Goal: Task Accomplishment & Management: Complete application form

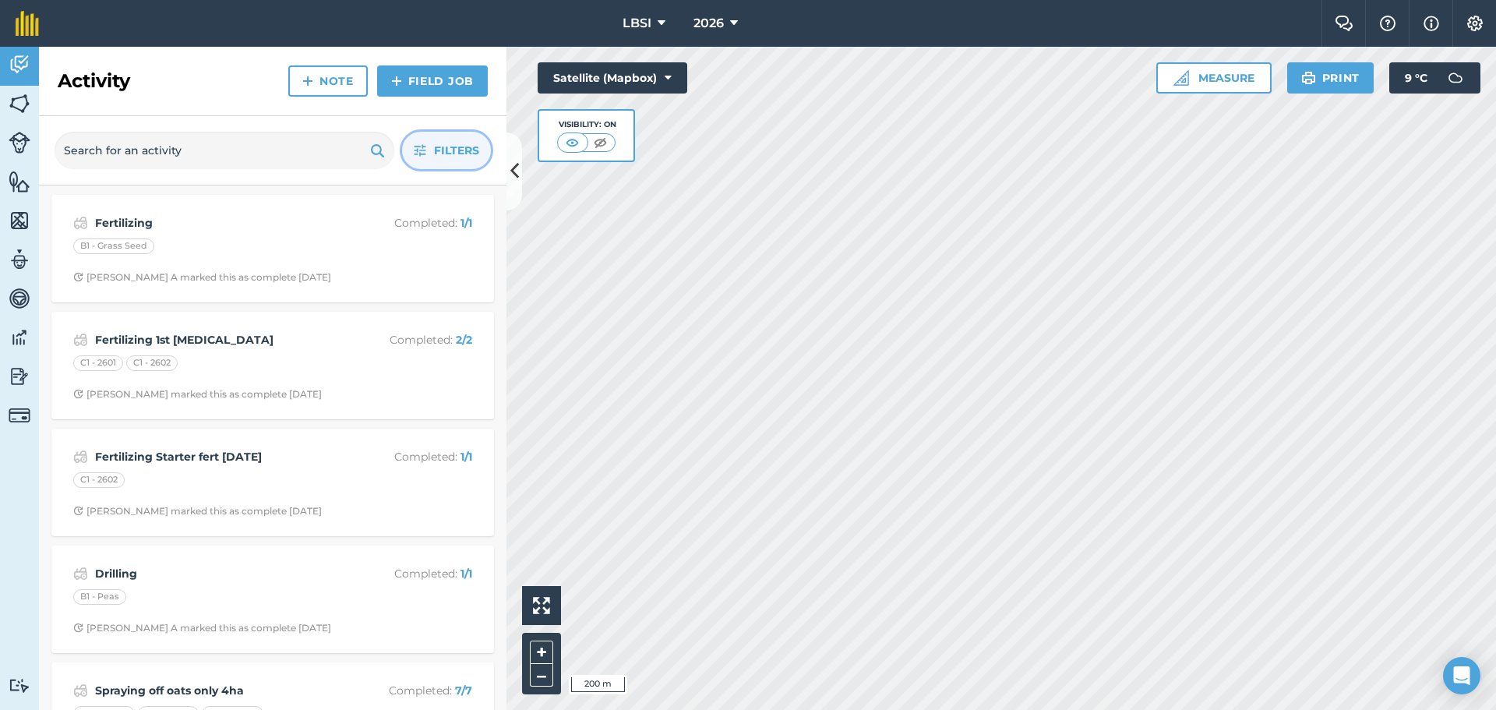
click at [426, 162] on button "Filters" at bounding box center [446, 150] width 89 height 37
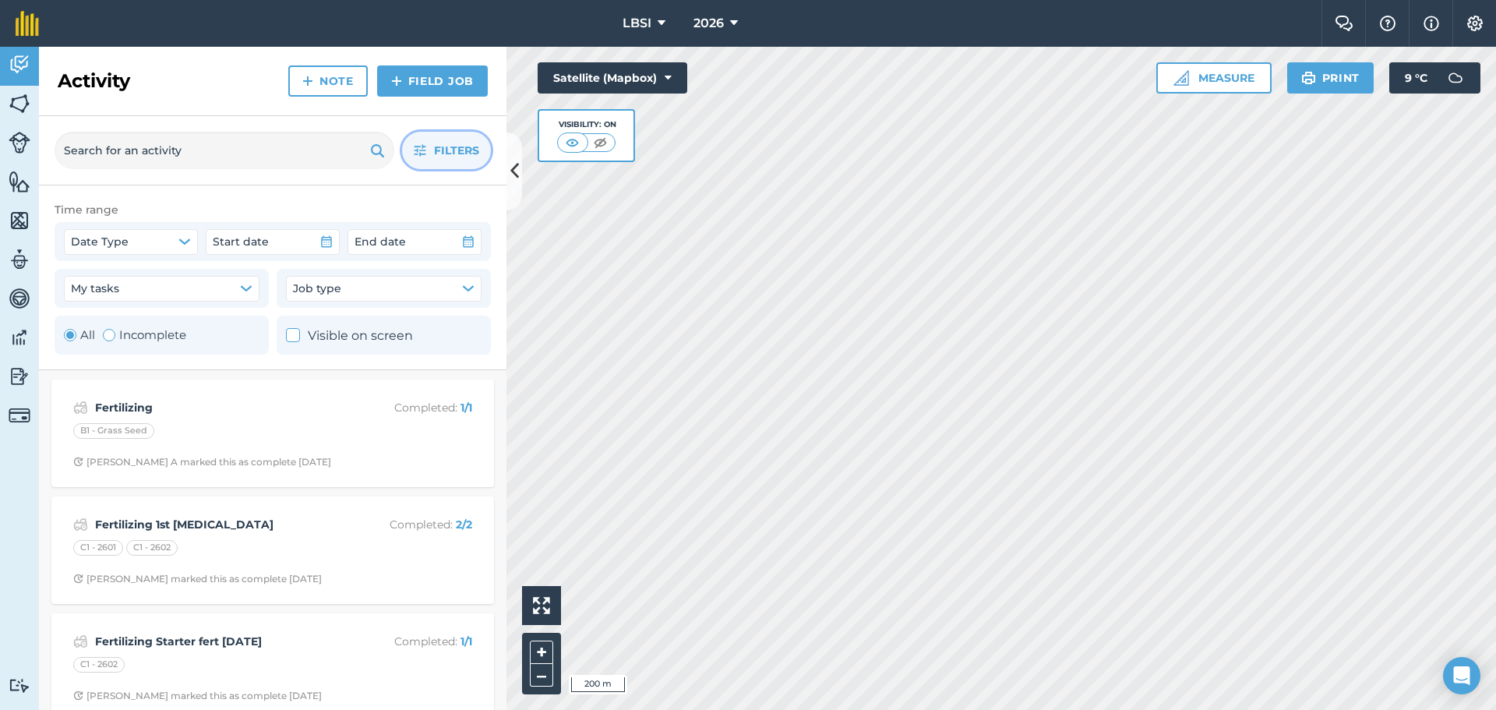
click at [103, 334] on div "Toggle Activity" at bounding box center [109, 335] width 12 height 12
radio input "false"
radio input "true"
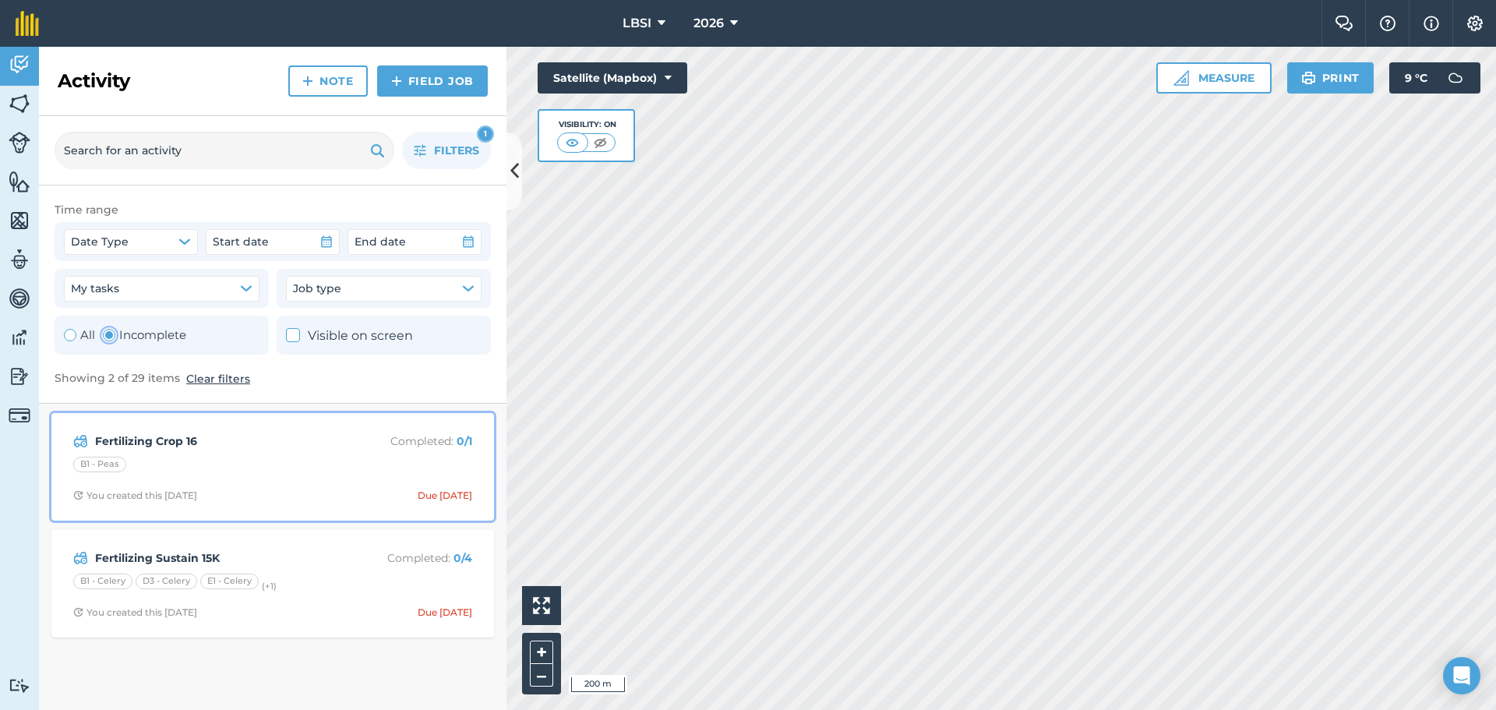
click at [228, 451] on div "Fertilizing Crop 16 Completed : 0 / 1 B1 - Peas You created this [DATE] Due [DA…" at bounding box center [273, 466] width 424 height 89
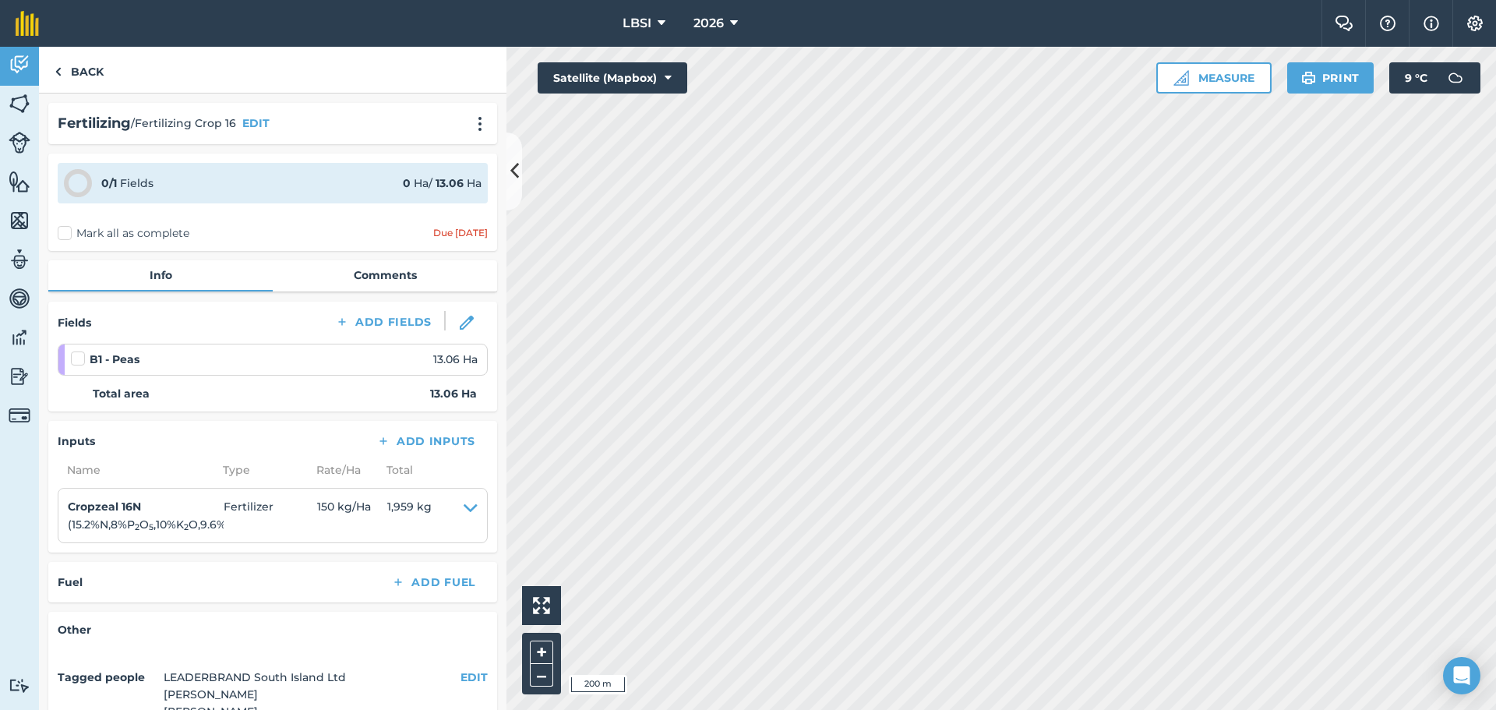
click at [68, 231] on label "Mark all as complete" at bounding box center [124, 233] width 132 height 16
click at [68, 231] on input "Mark all as complete" at bounding box center [63, 230] width 10 height 10
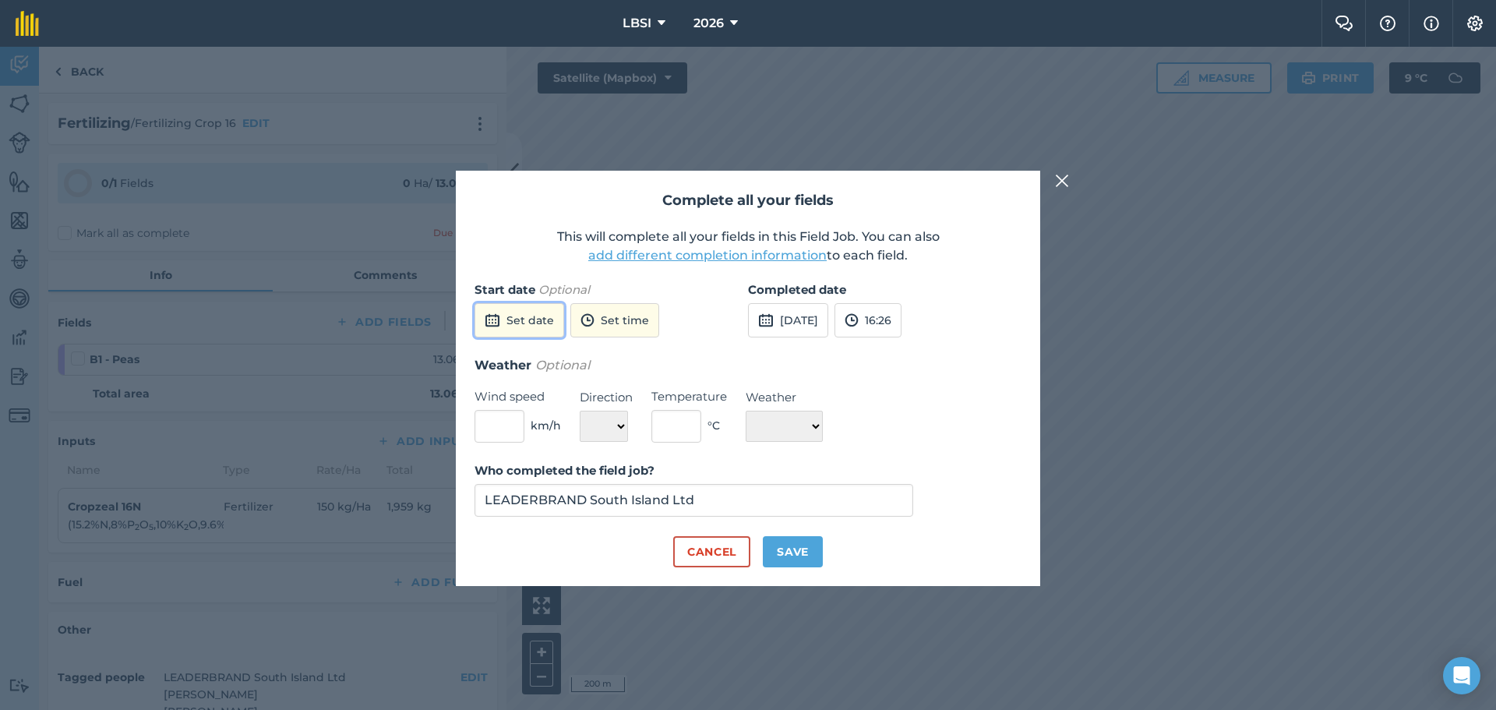
click at [522, 319] on button "Set date" at bounding box center [520, 320] width 90 height 34
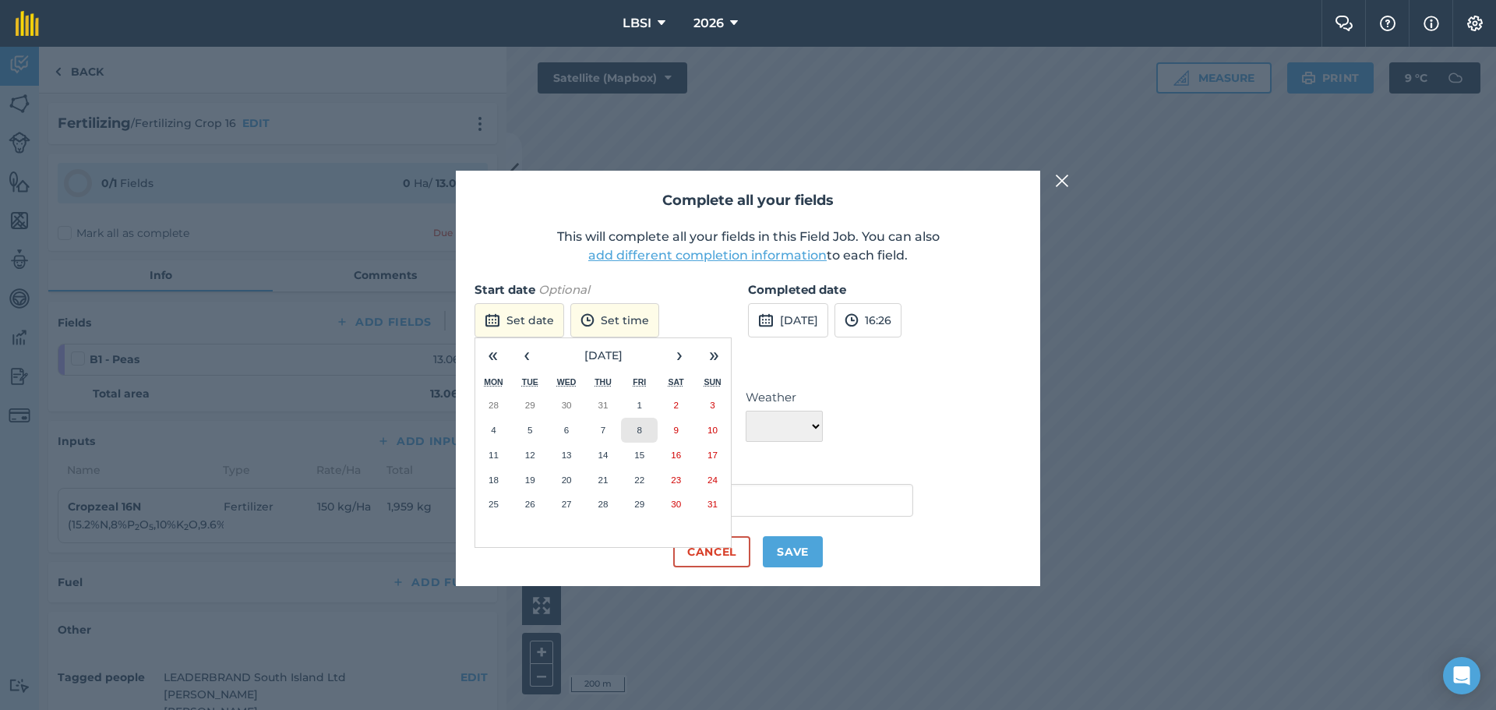
click at [634, 431] on button "8" at bounding box center [639, 430] width 37 height 25
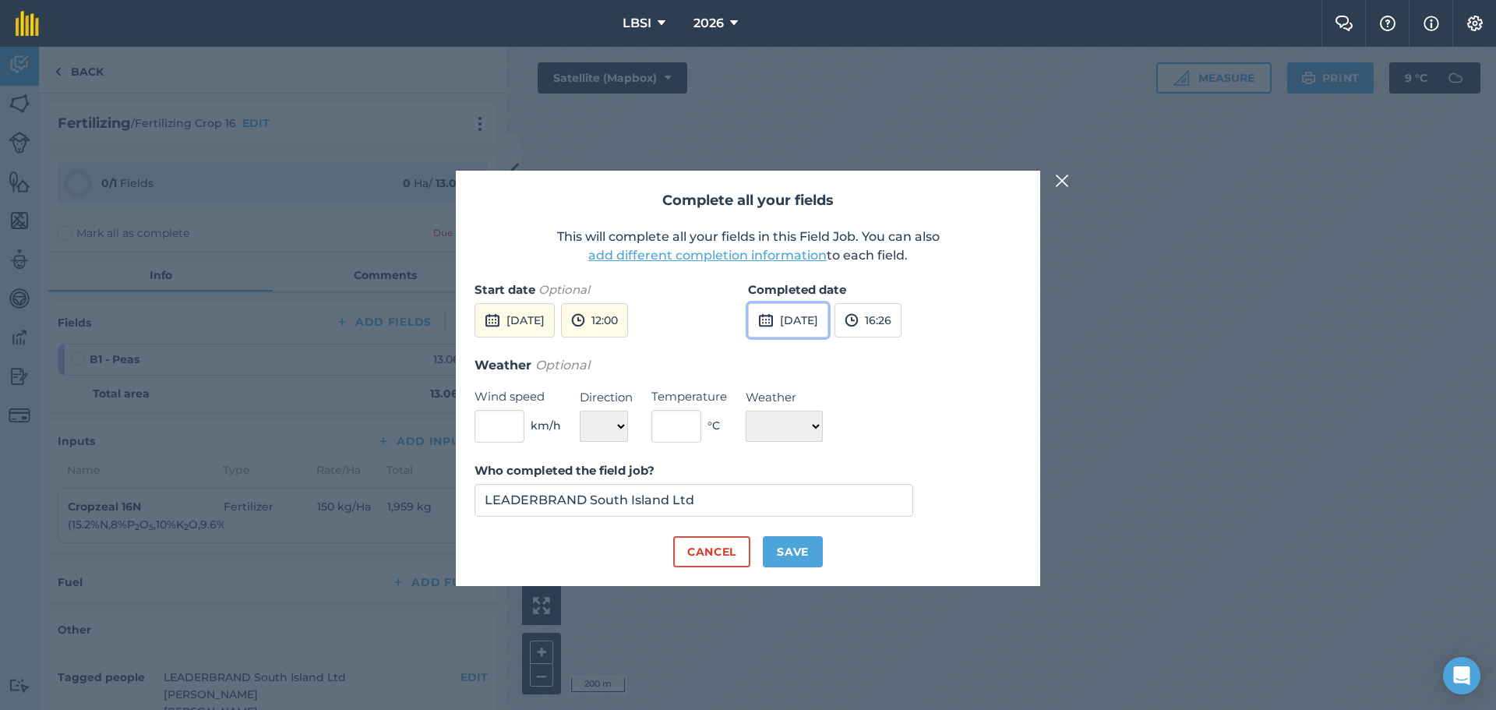
click at [805, 326] on button "[DATE]" at bounding box center [788, 320] width 80 height 34
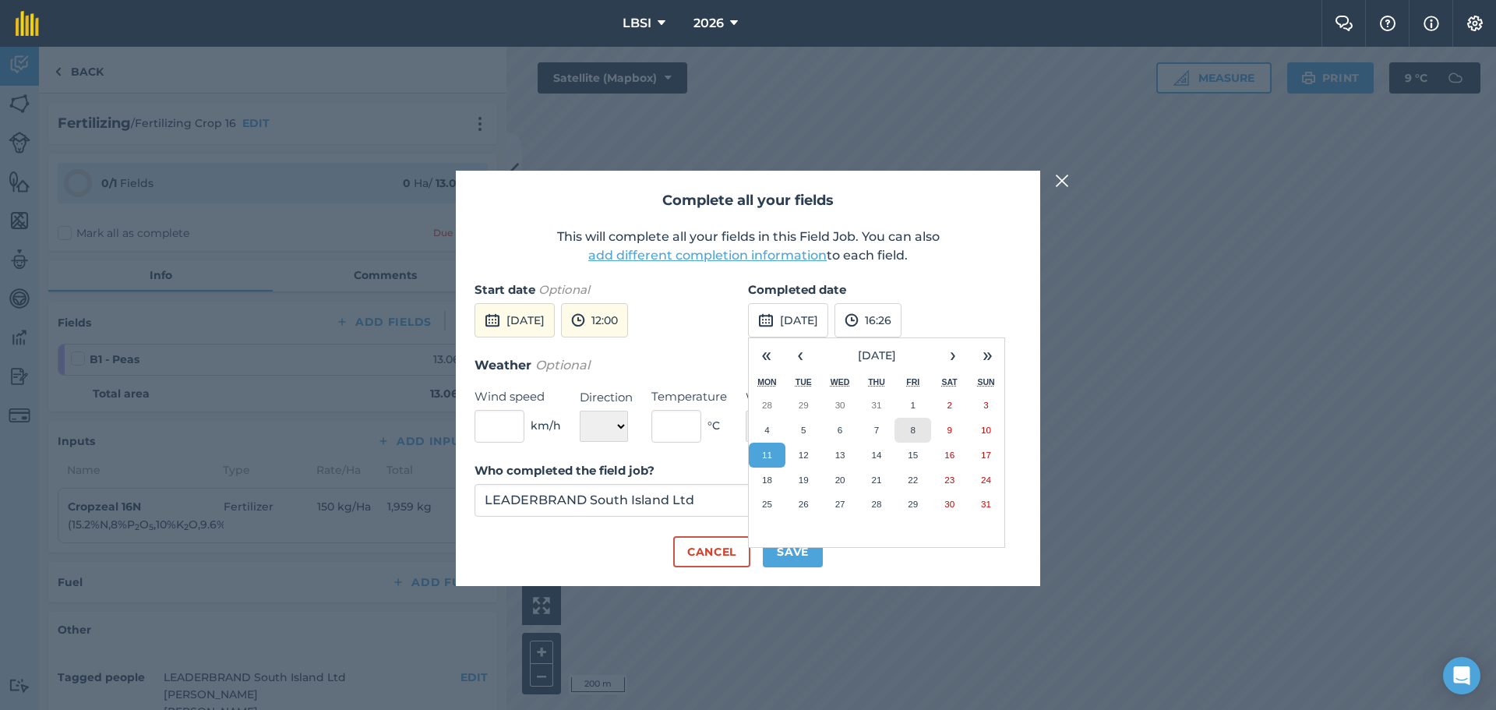
click at [915, 433] on abbr "8" at bounding box center [913, 430] width 5 height 10
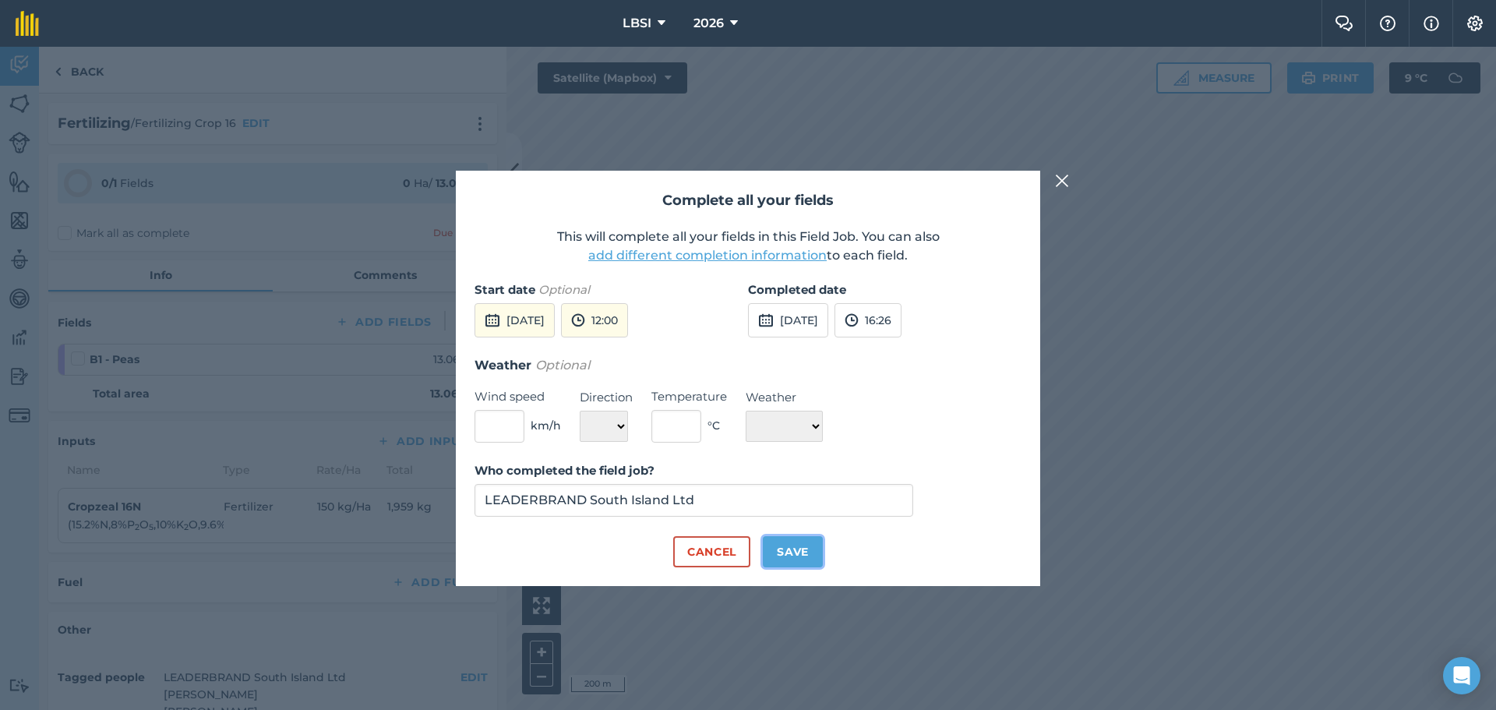
click at [792, 542] on button "Save" at bounding box center [793, 551] width 60 height 31
checkbox input "true"
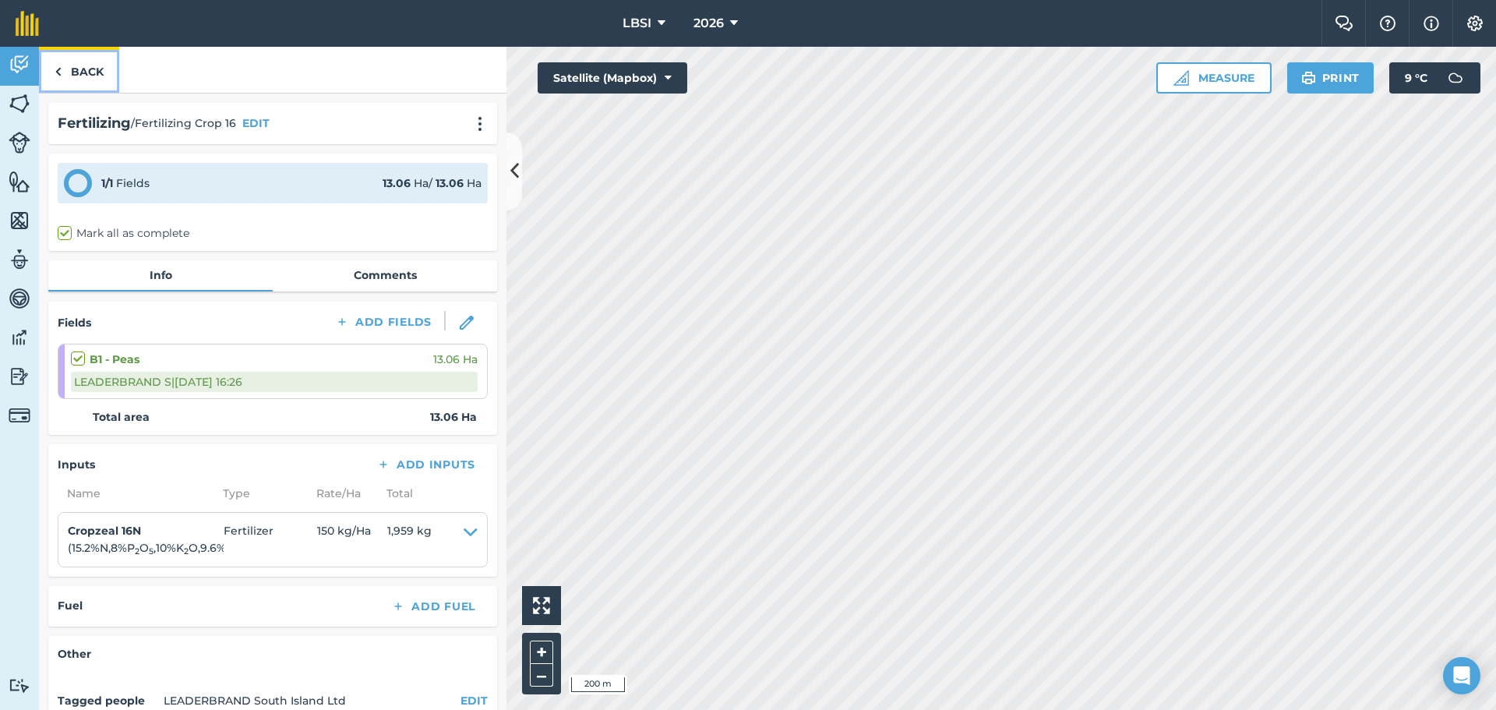
click at [55, 71] on img at bounding box center [58, 71] width 7 height 19
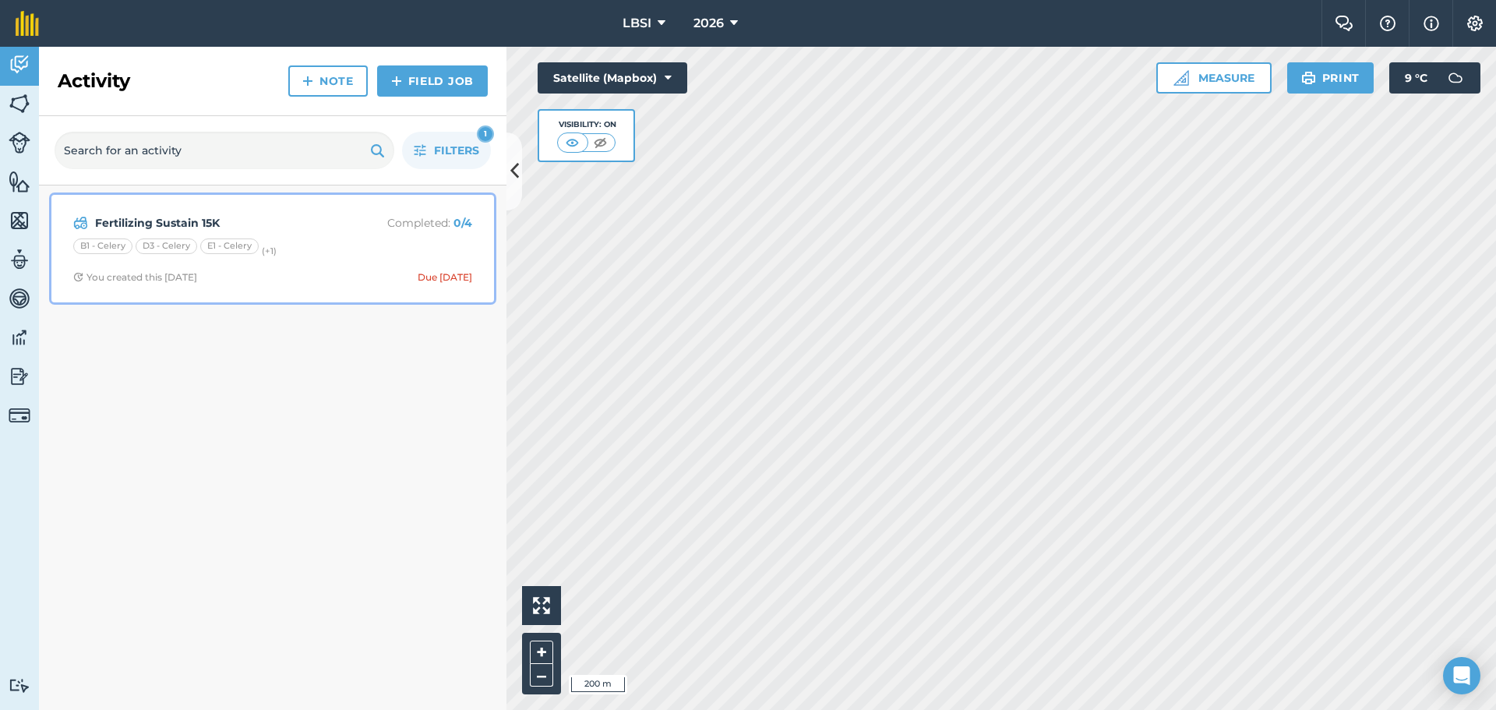
click at [321, 252] on div "B1 - Celery D3 - Celery E1 - Celery (+ 1 )" at bounding box center [272, 248] width 399 height 20
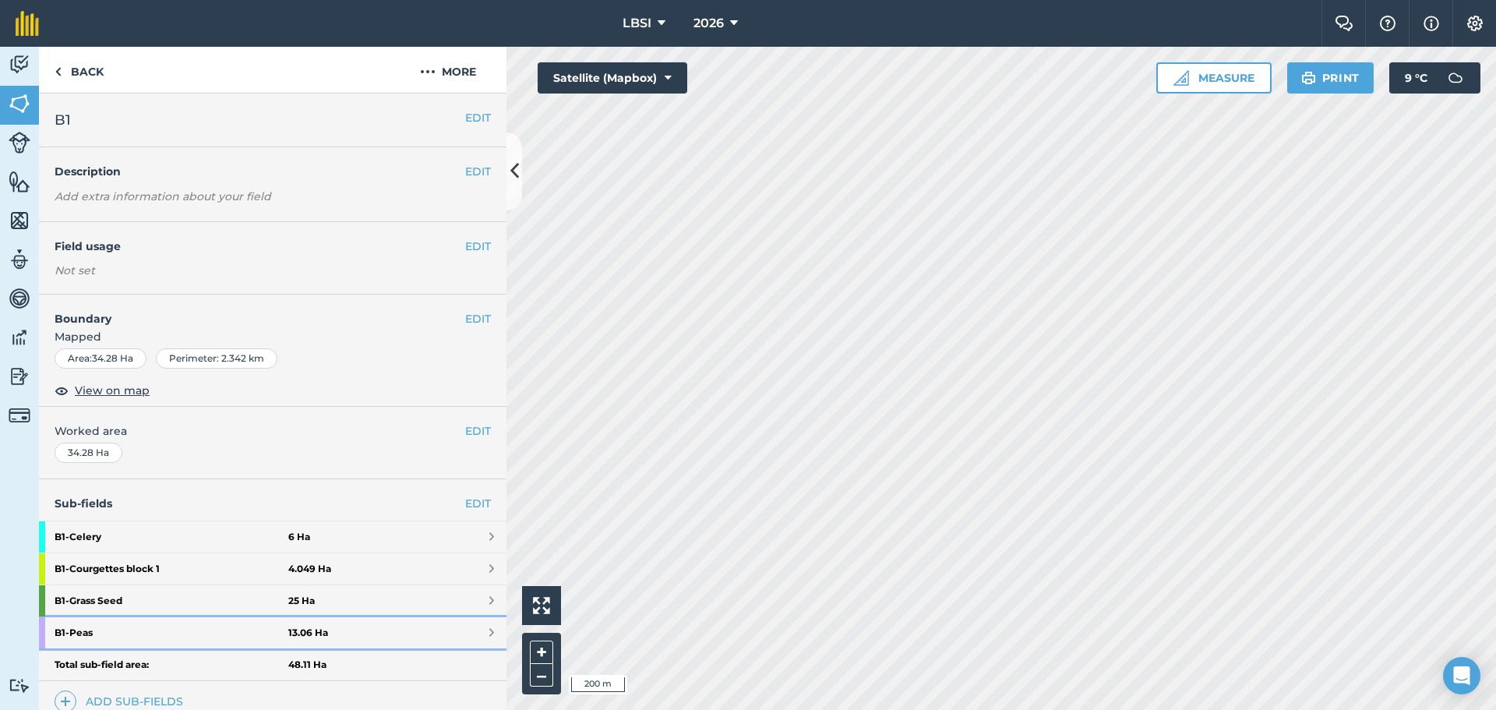
click at [161, 633] on strong "B1 - Peas" at bounding box center [172, 632] width 234 height 31
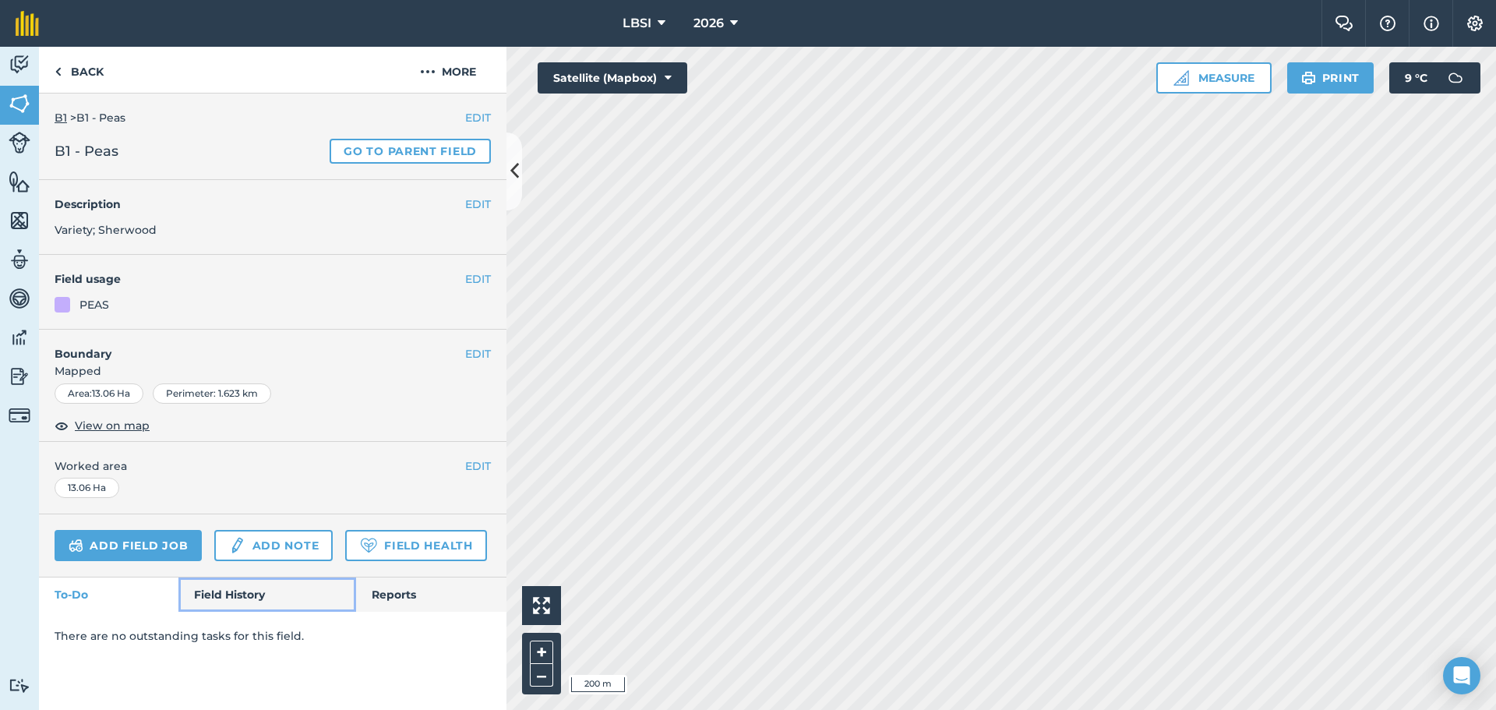
click at [228, 593] on link "Field History" at bounding box center [266, 594] width 177 height 34
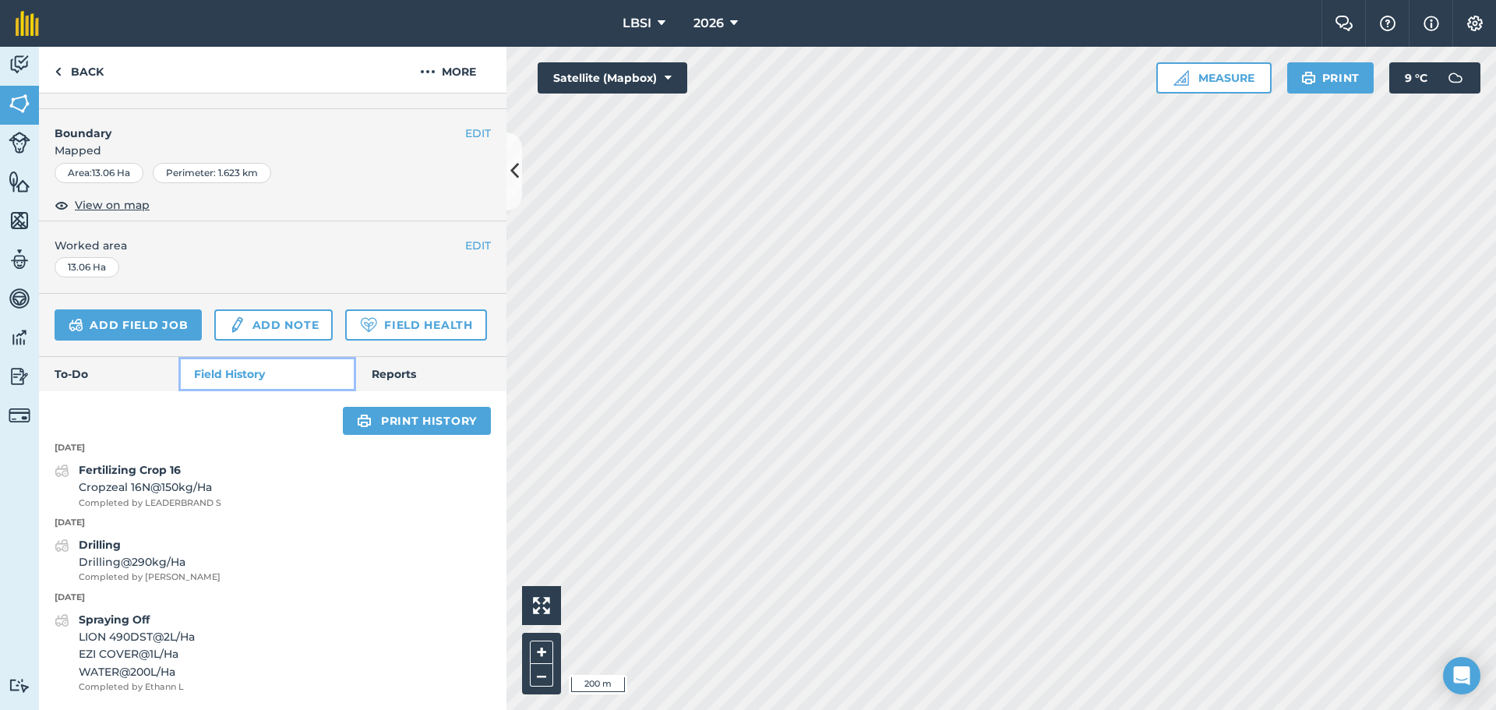
scroll to position [264, 0]
click at [132, 570] on span "Drilling @ 290 kg / Ha" at bounding box center [150, 561] width 142 height 17
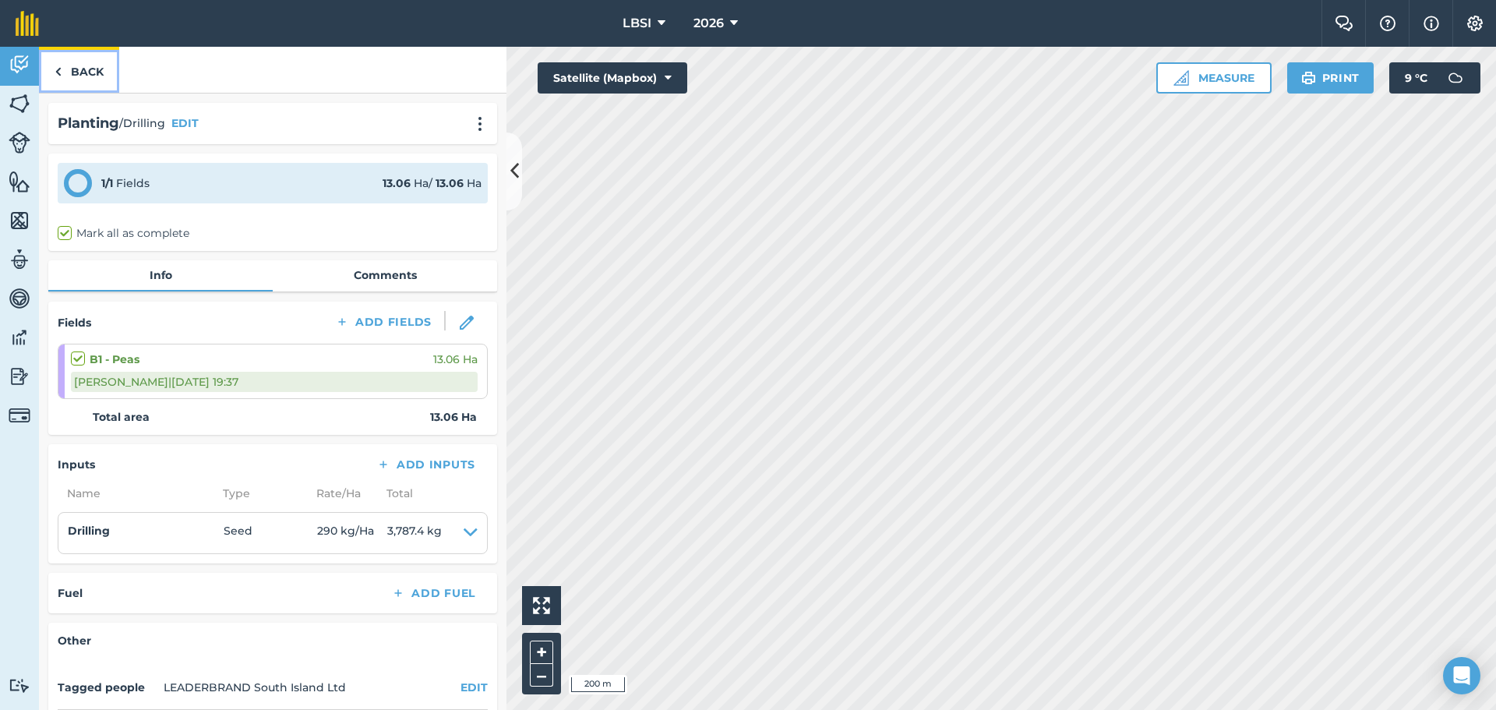
click at [57, 73] on img at bounding box center [58, 71] width 7 height 19
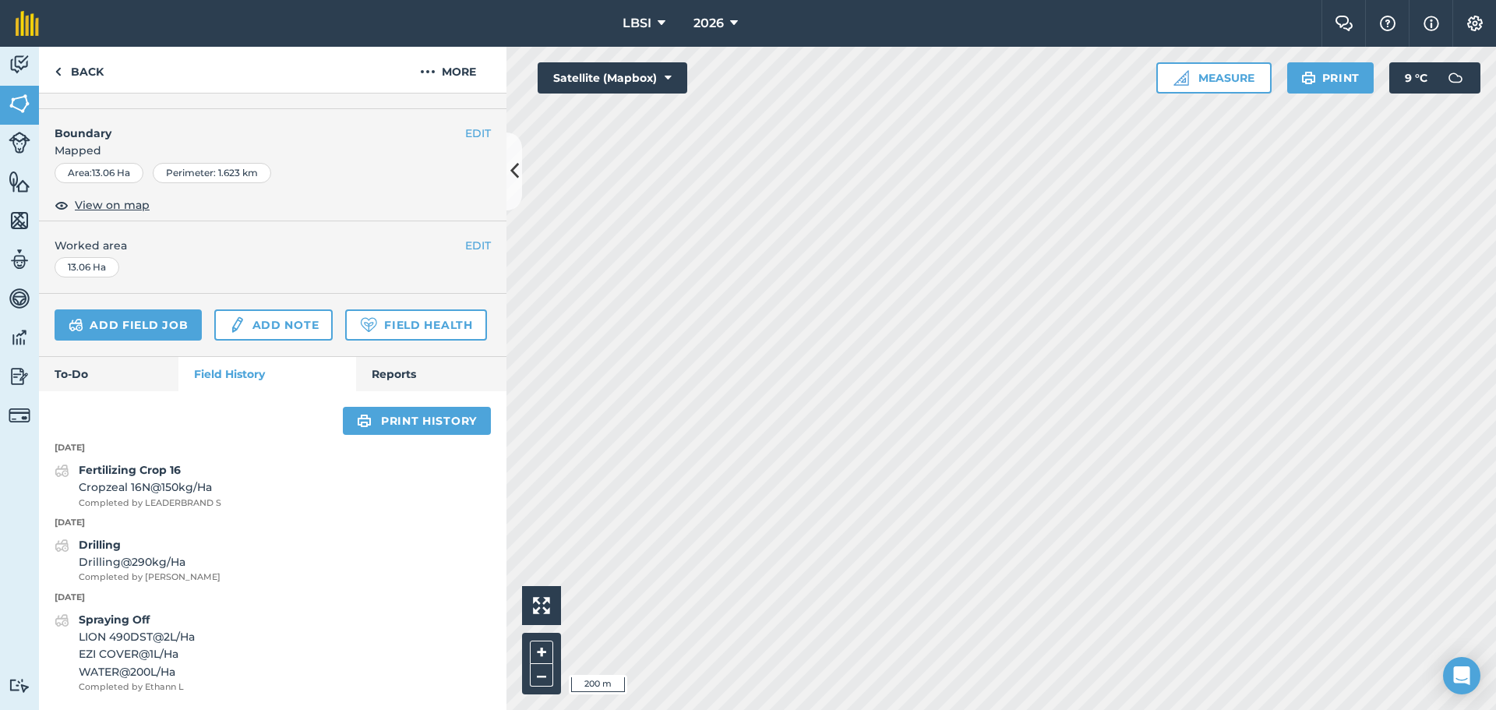
scroll to position [264, 0]
click at [132, 472] on strong "Fertilizing Crop 16" at bounding box center [130, 470] width 102 height 14
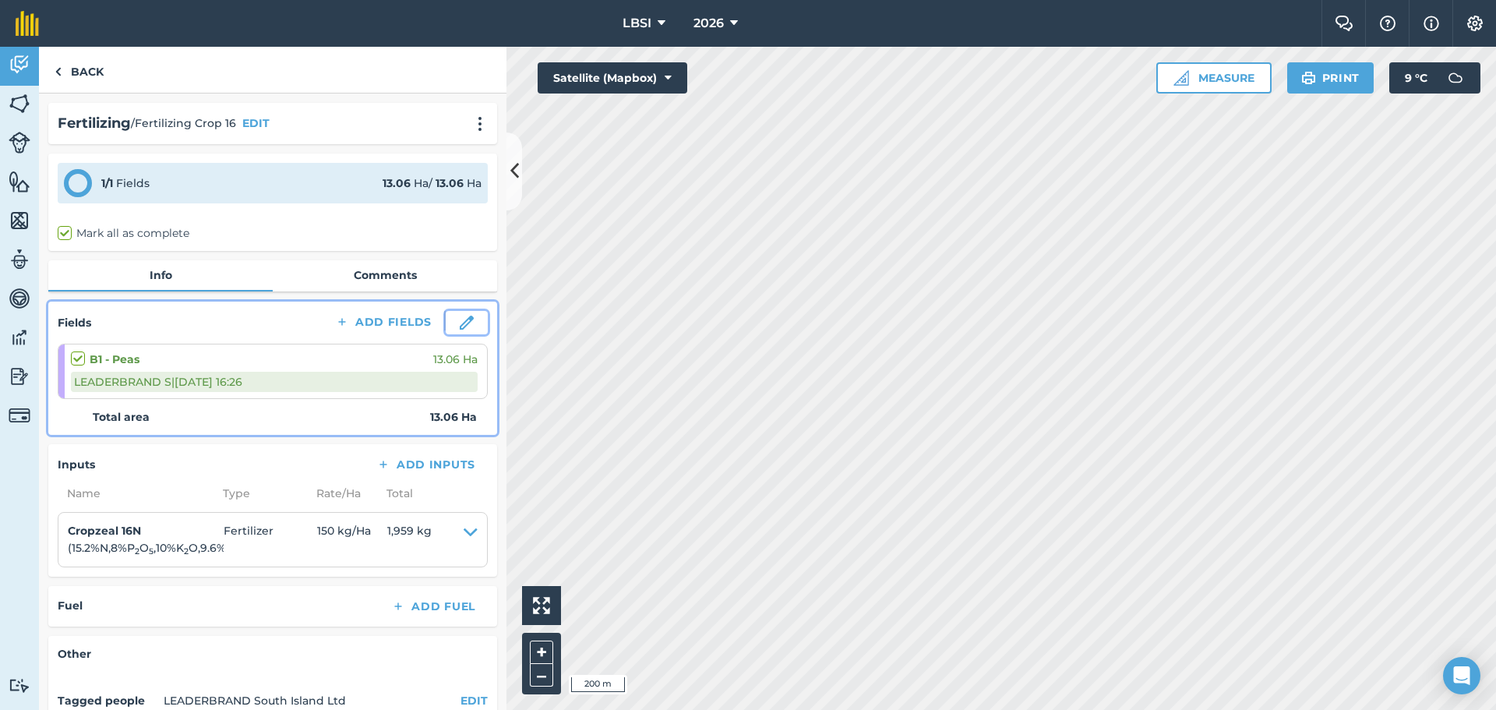
click at [460, 317] on img at bounding box center [467, 323] width 14 height 14
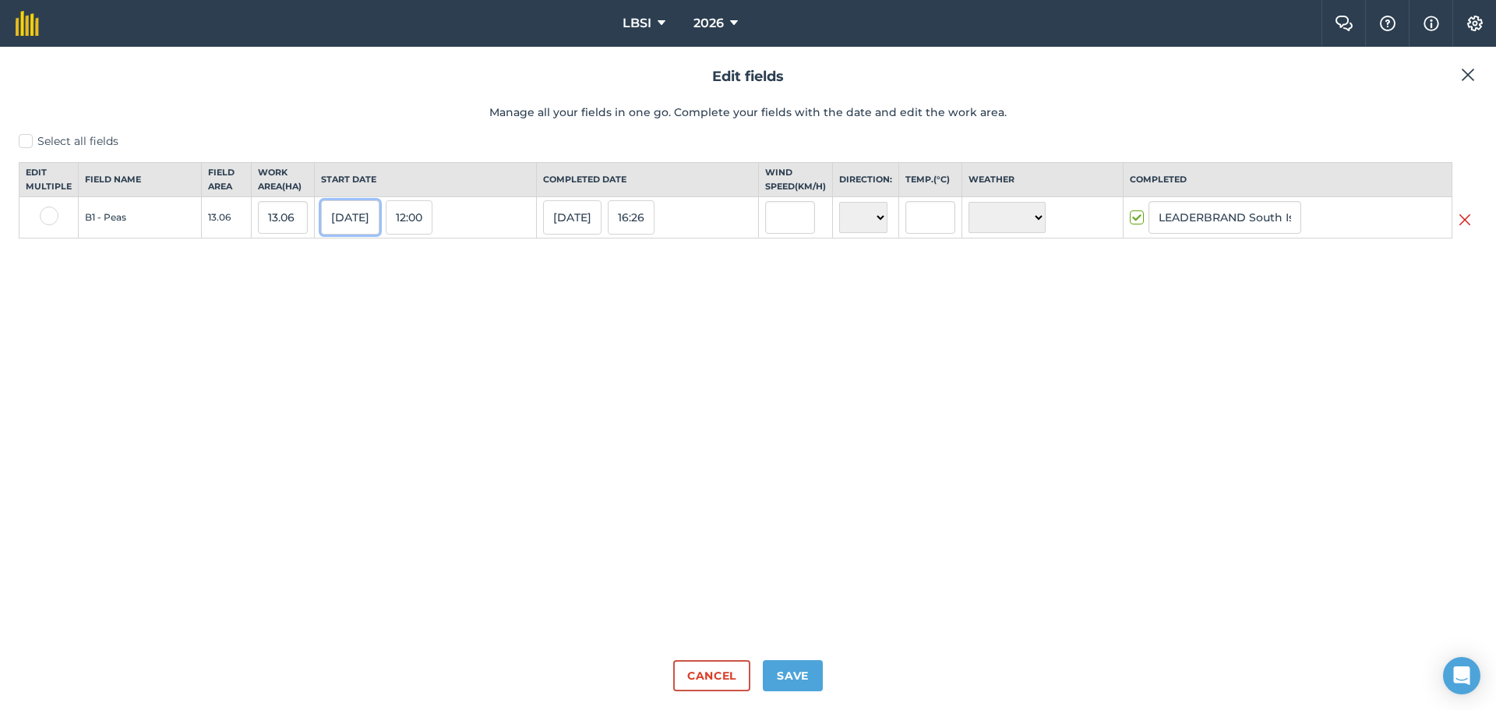
click at [341, 234] on button "[DATE]" at bounding box center [350, 217] width 58 height 34
click at [413, 333] on button "6" at bounding box center [413, 321] width 37 height 23
click at [580, 235] on button "[DATE]" at bounding box center [572, 217] width 58 height 34
click at [635, 333] on button "6" at bounding box center [635, 321] width 37 height 23
click at [799, 676] on button "Save" at bounding box center [793, 675] width 60 height 31
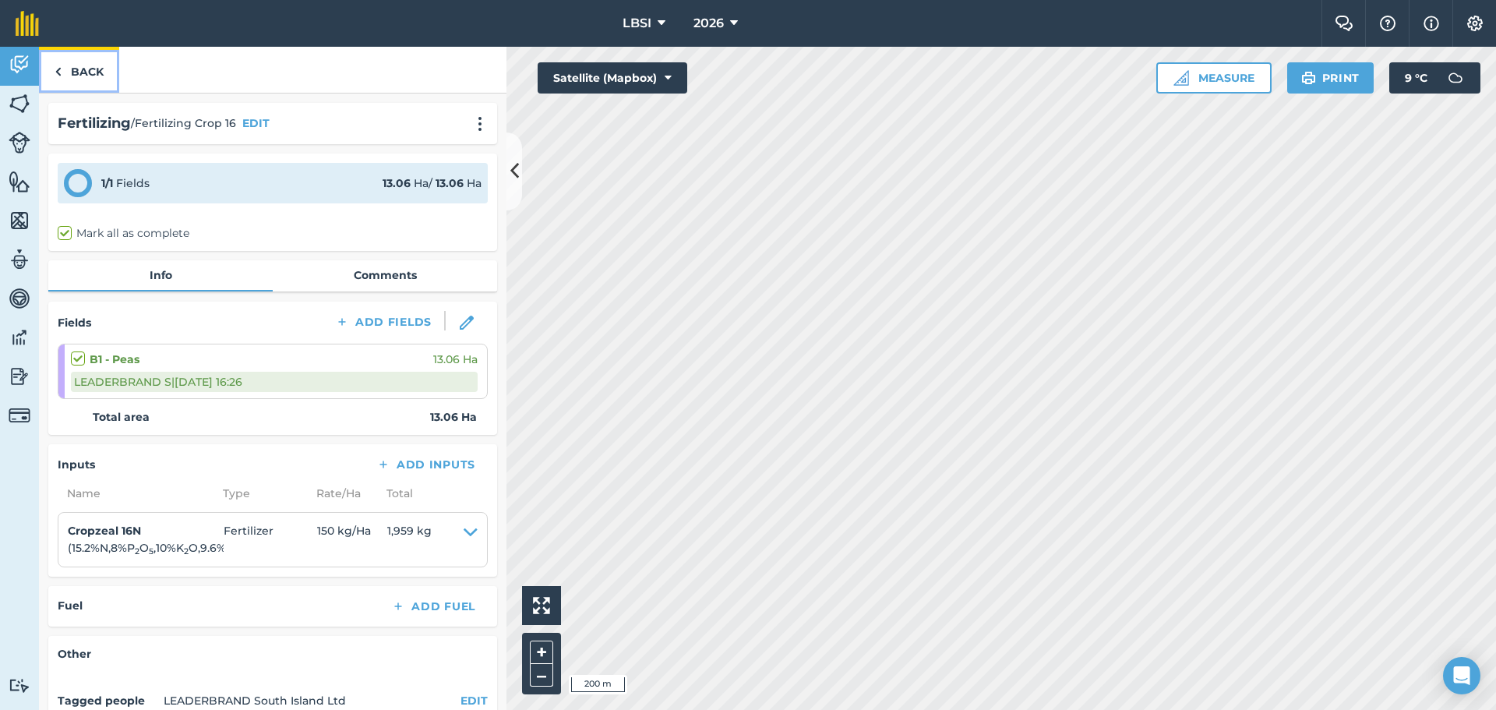
click at [53, 71] on link "Back" at bounding box center [79, 70] width 80 height 46
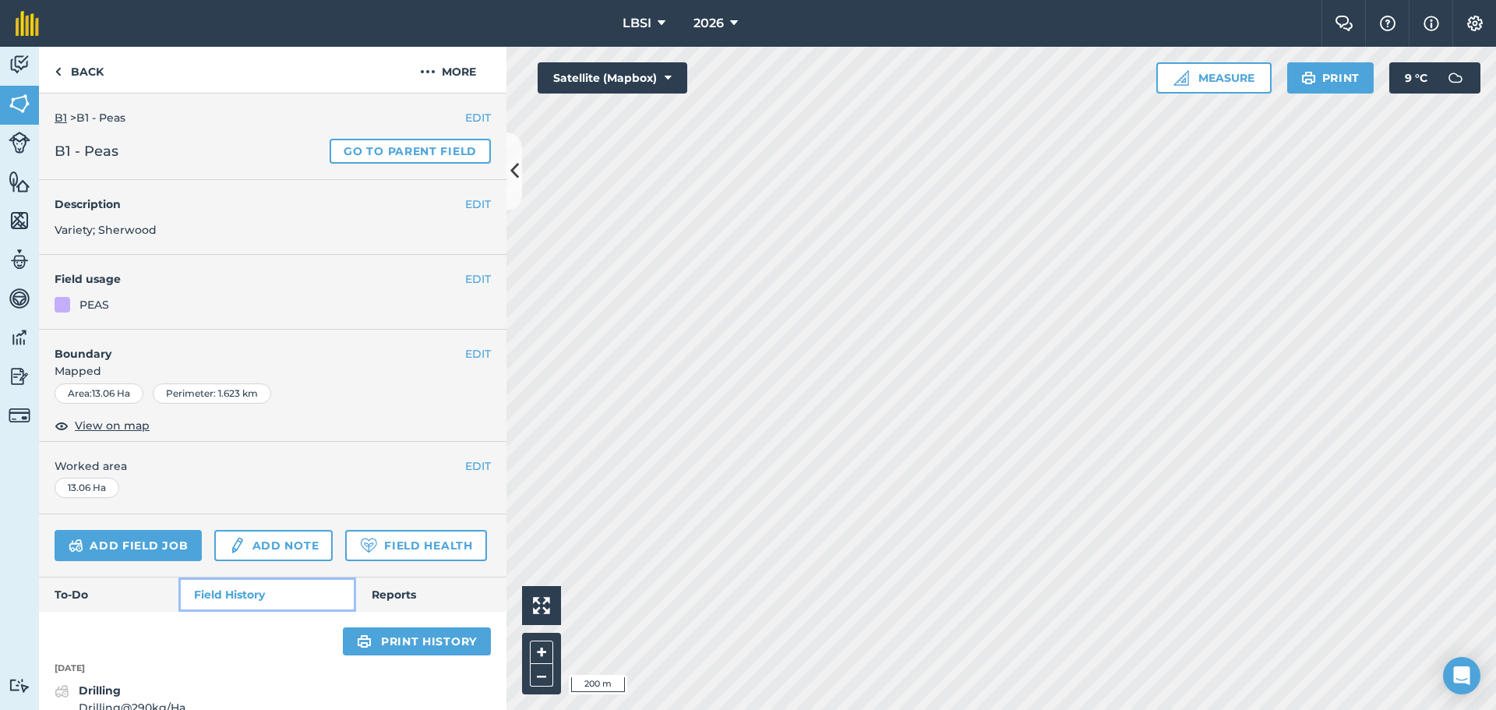
click at [231, 612] on link "Field History" at bounding box center [266, 594] width 177 height 34
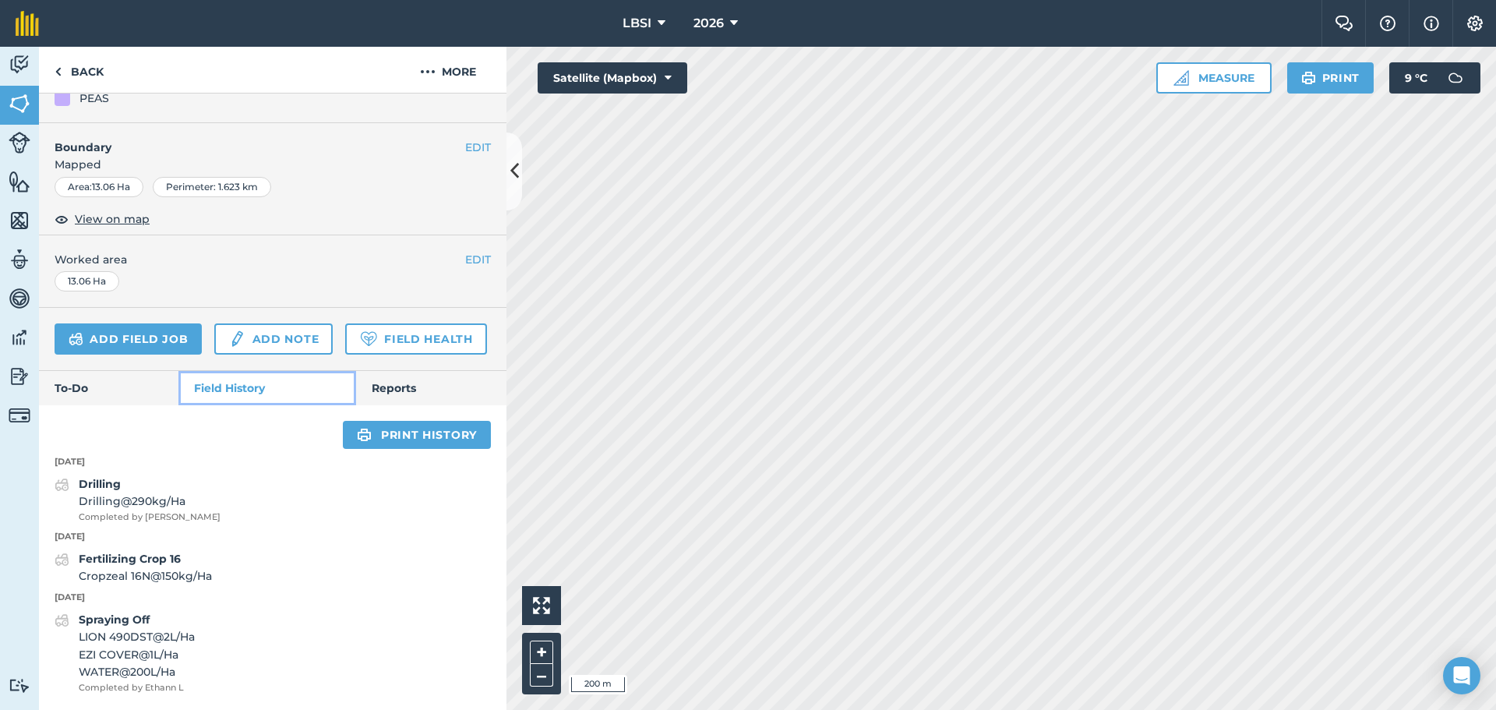
scroll to position [250, 0]
click at [137, 648] on span "EZI COVER @ 1 L / Ha" at bounding box center [137, 654] width 116 height 17
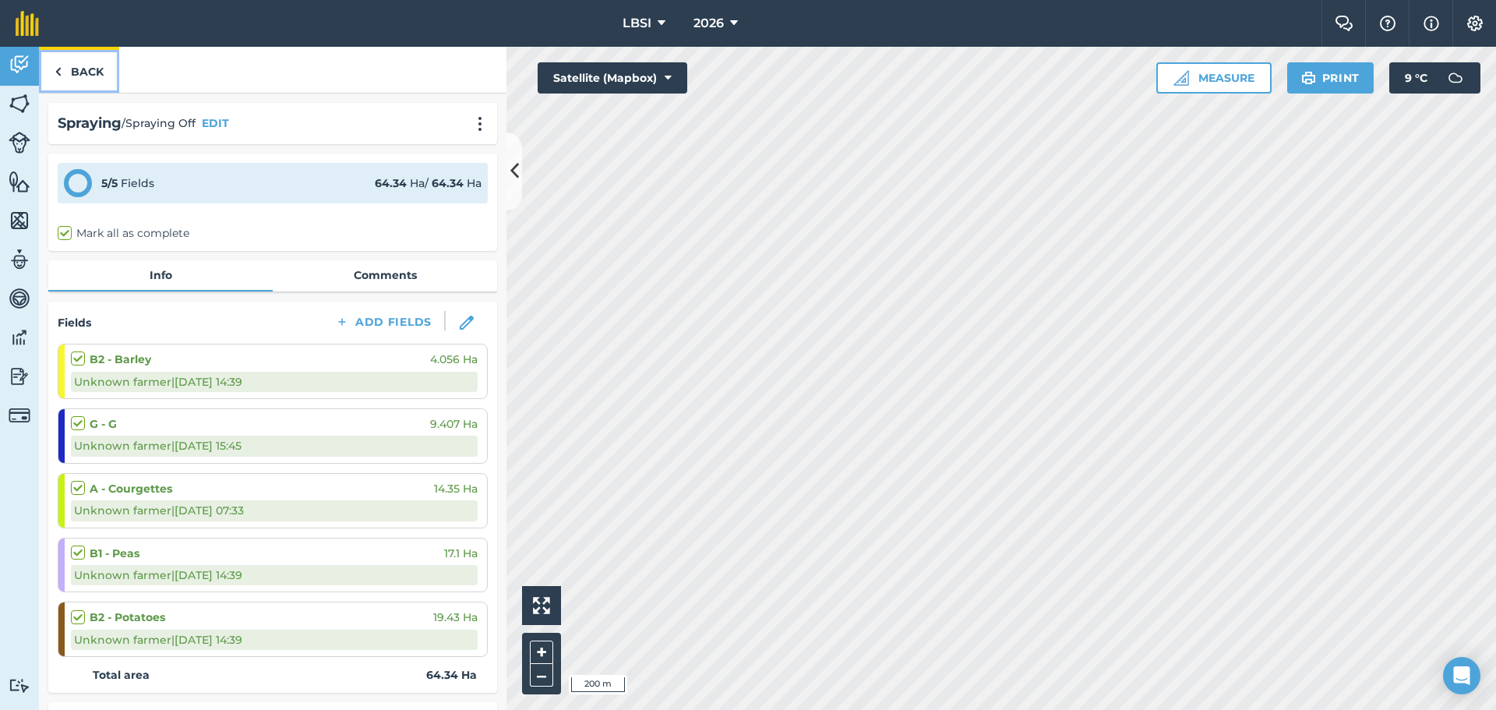
click at [61, 67] on img at bounding box center [58, 71] width 7 height 19
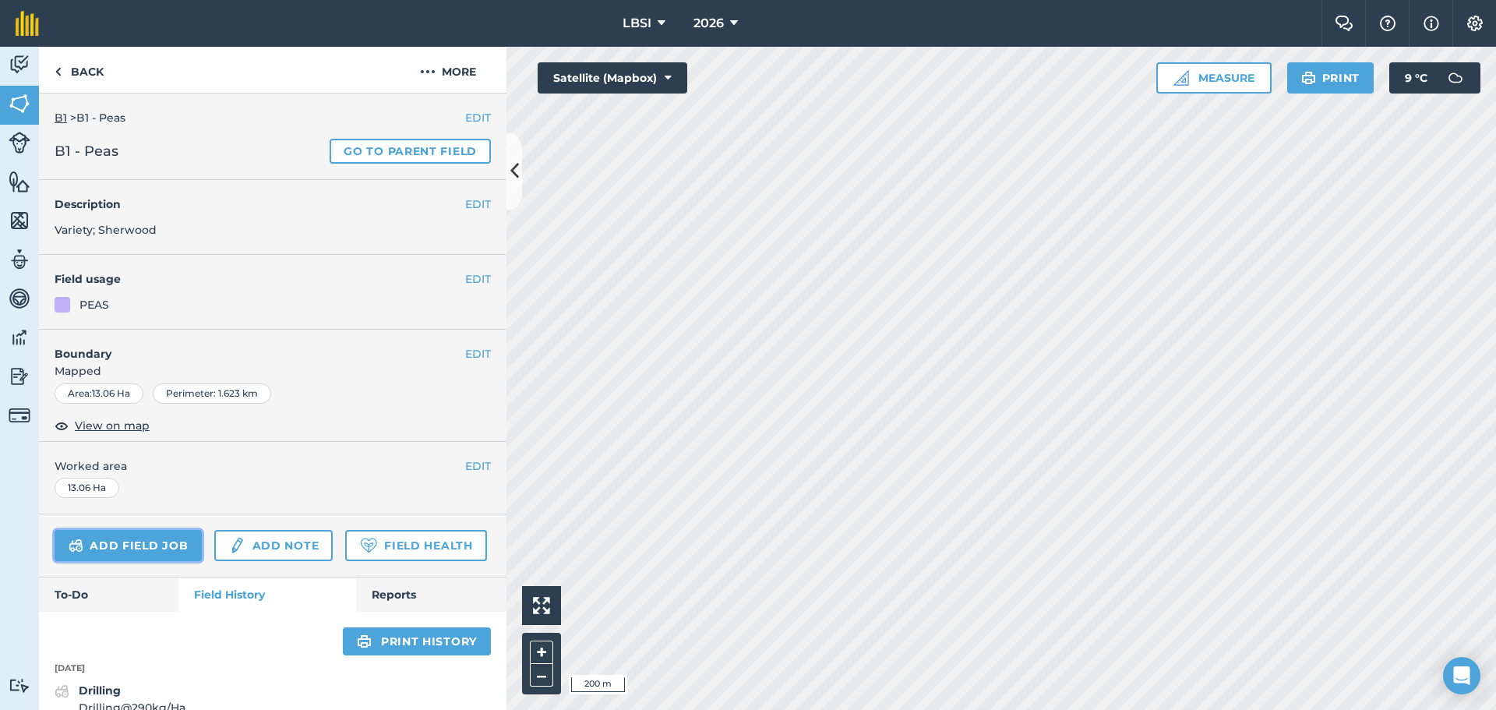
click at [136, 549] on link "Add field job" at bounding box center [128, 545] width 147 height 31
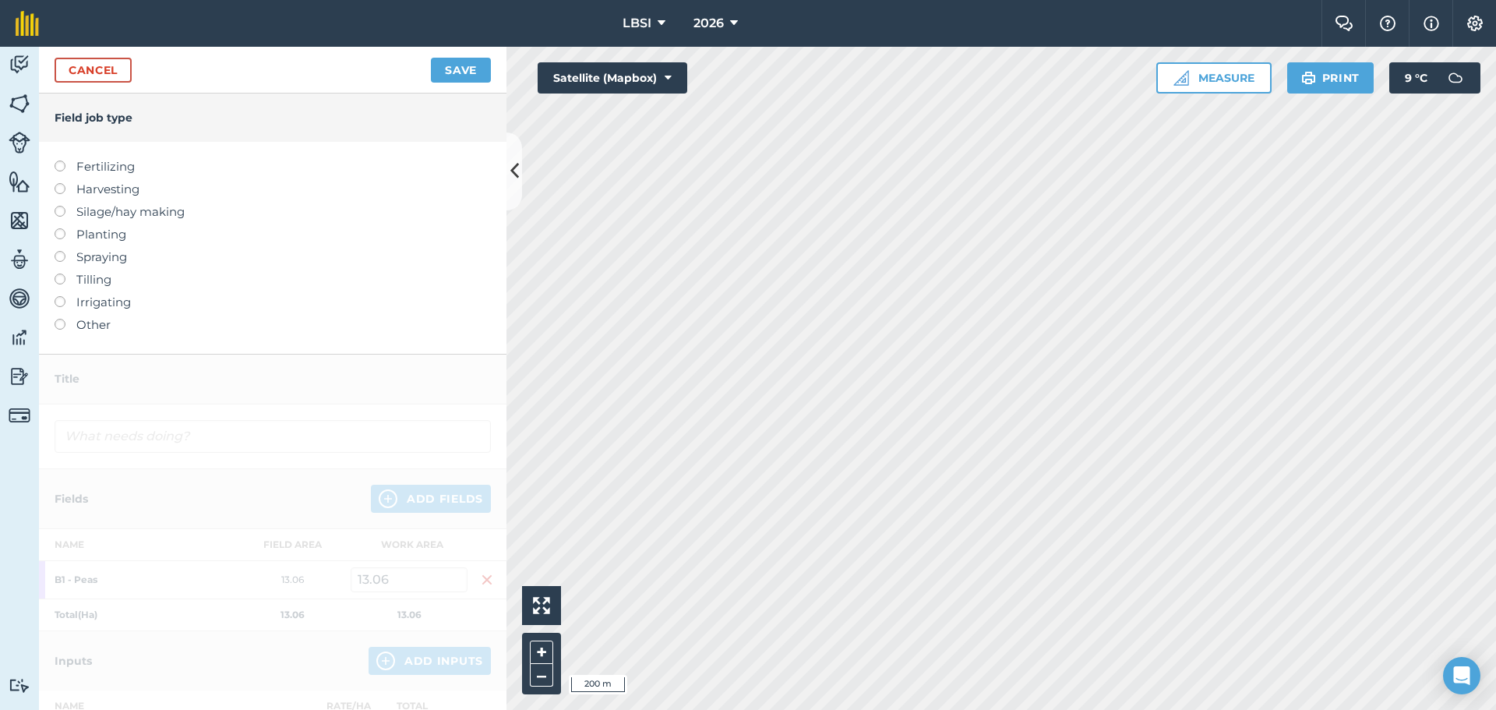
click at [59, 251] on label at bounding box center [66, 251] width 22 height 0
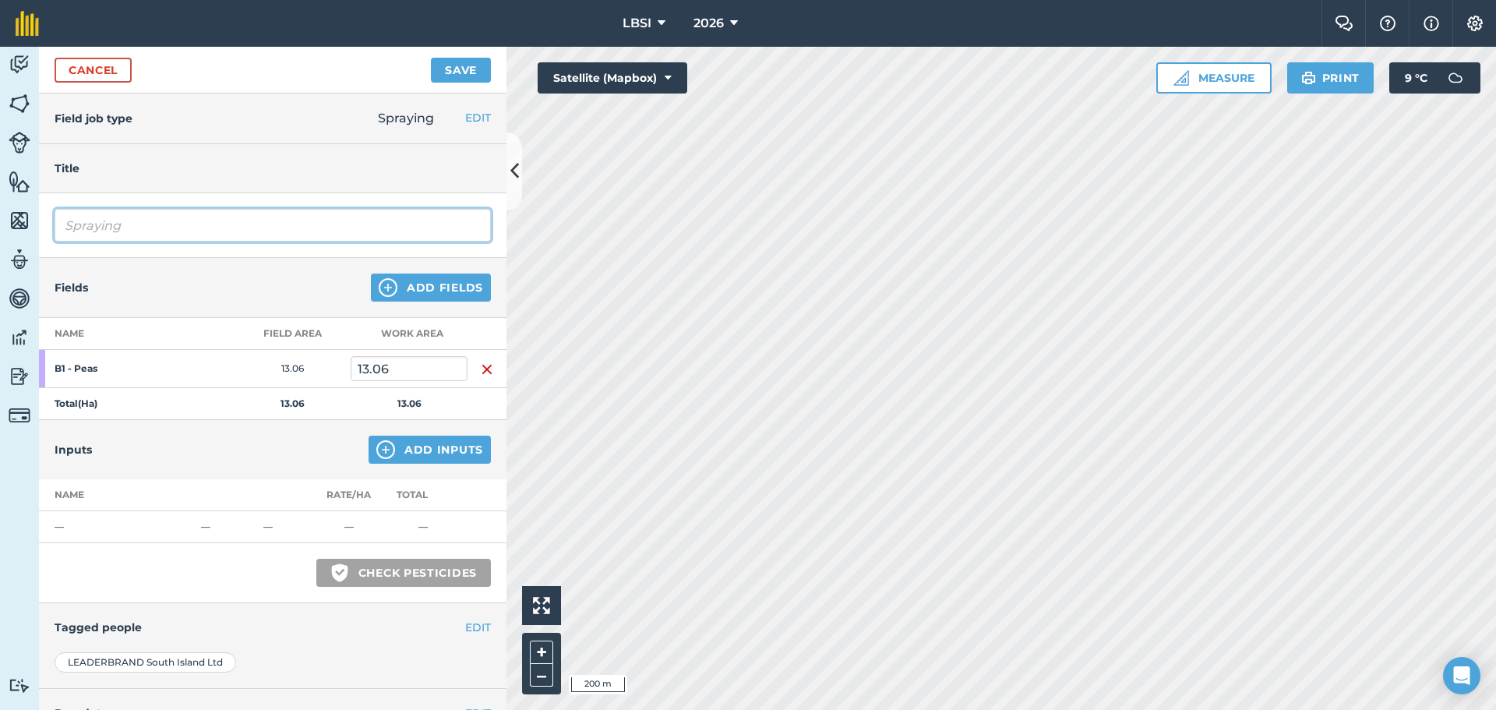
click at [99, 225] on input "Spraying" at bounding box center [273, 225] width 436 height 33
click at [124, 225] on input "Spraying" at bounding box center [273, 225] width 436 height 33
type input "S"
type input "Pre emerge"
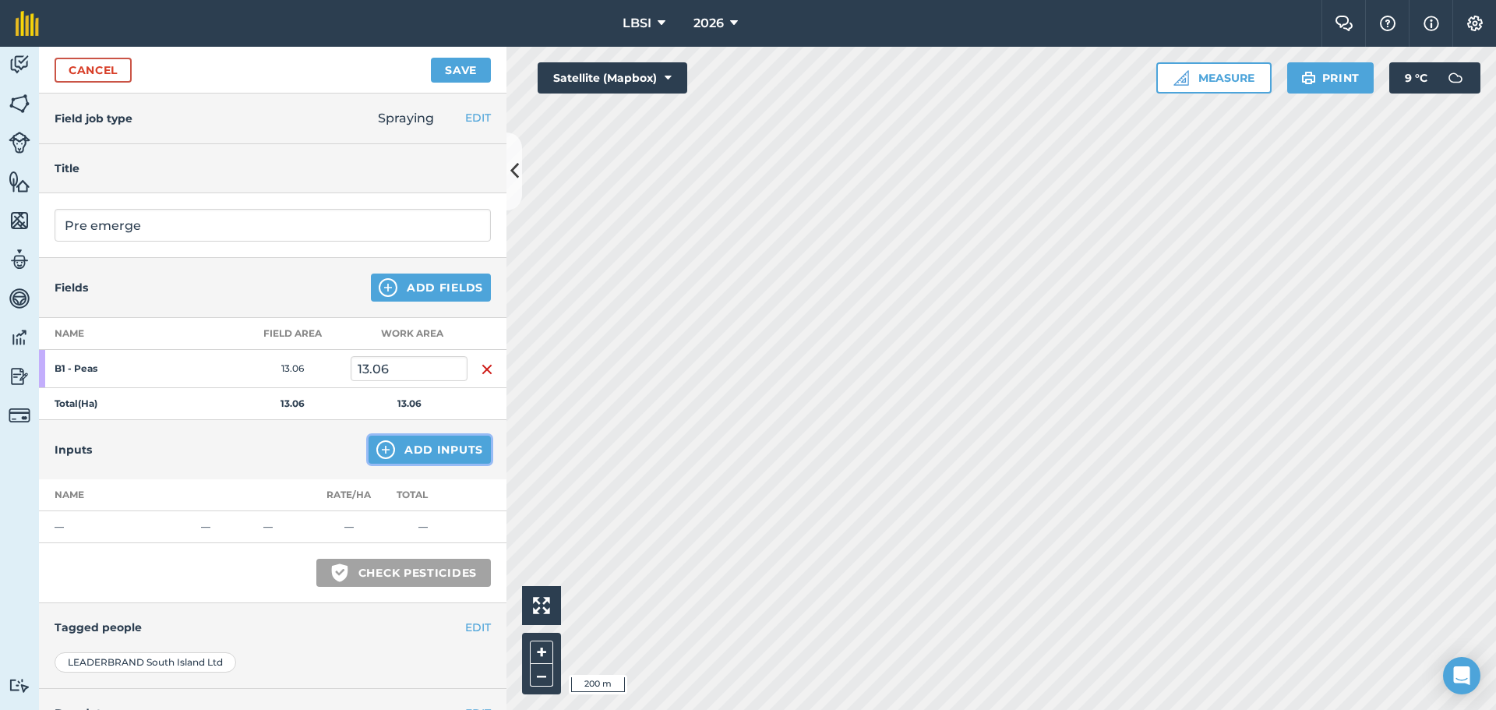
click at [376, 450] on img at bounding box center [385, 449] width 19 height 19
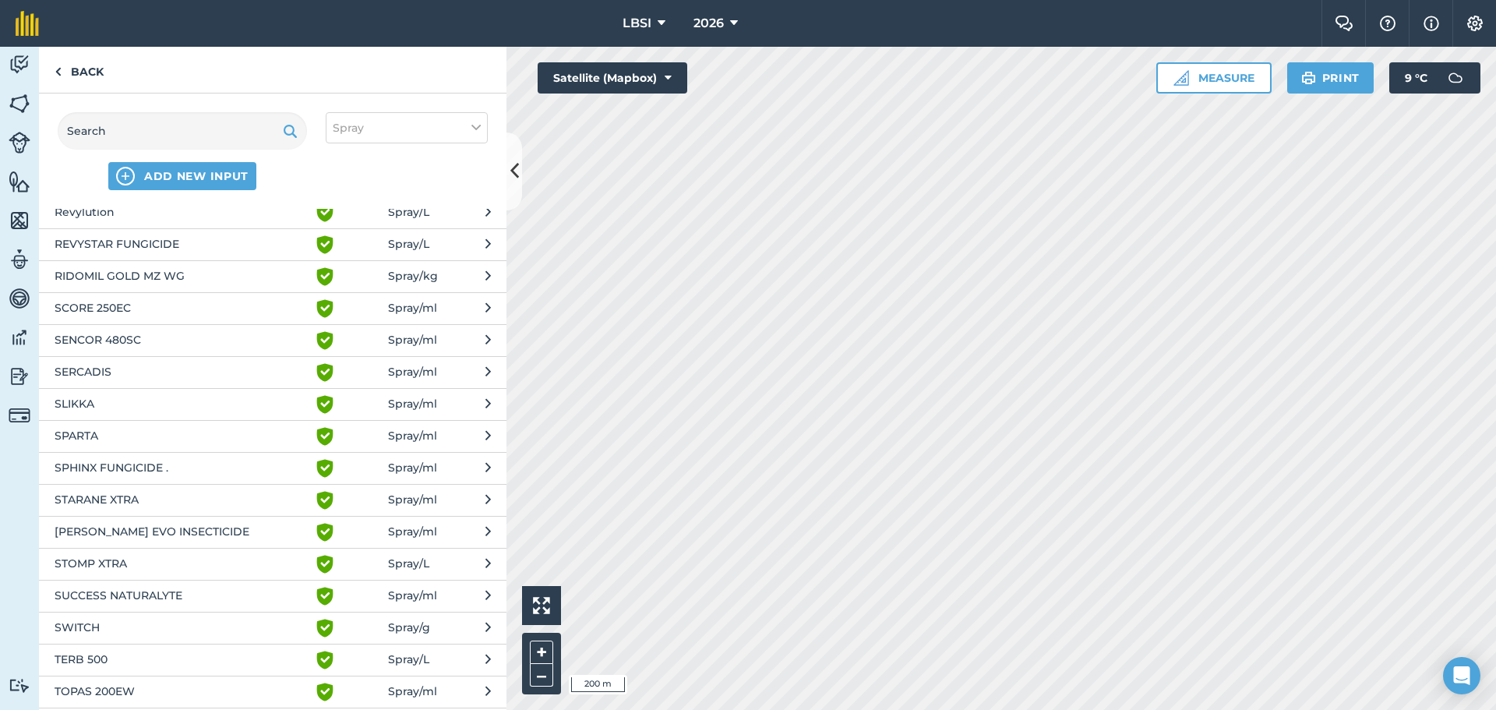
scroll to position [2493, 0]
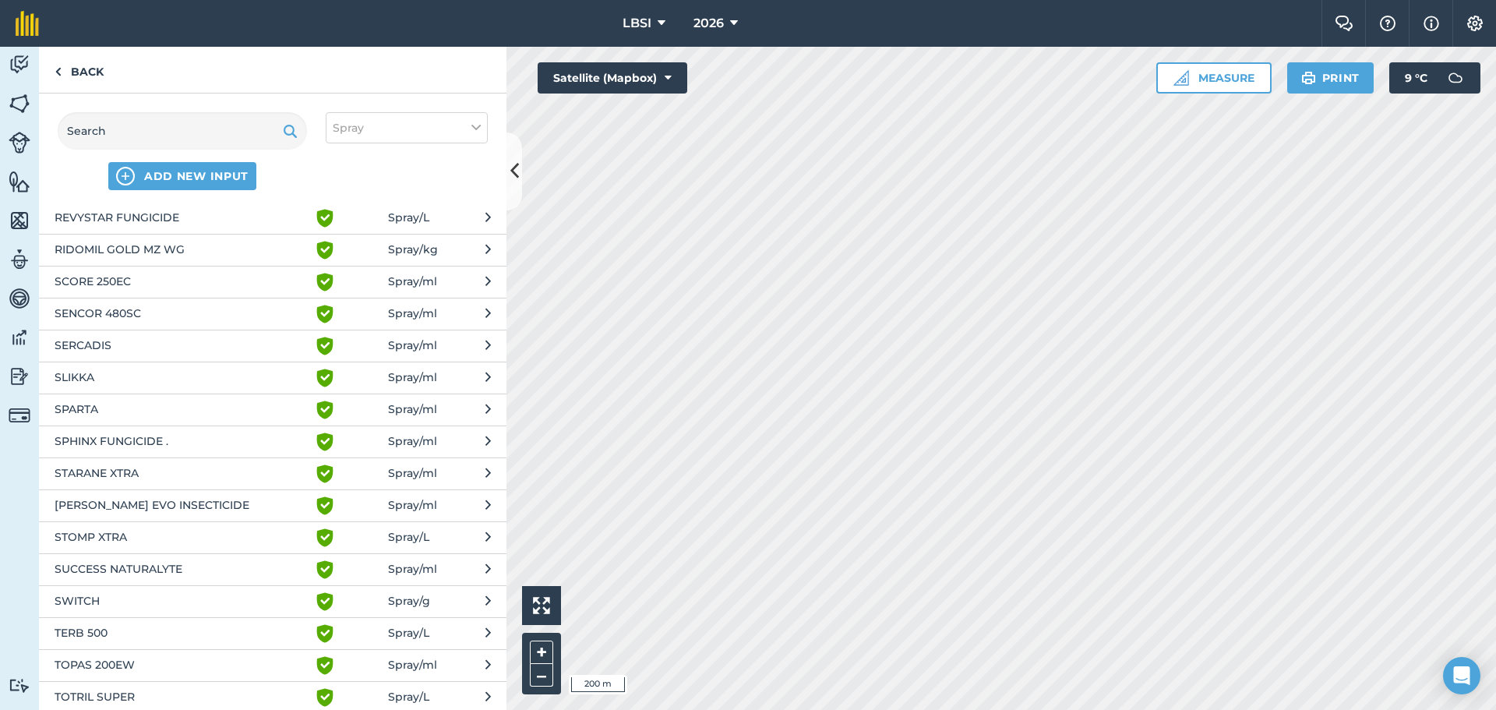
click at [117, 633] on span "TERB 500" at bounding box center [182, 633] width 255 height 19
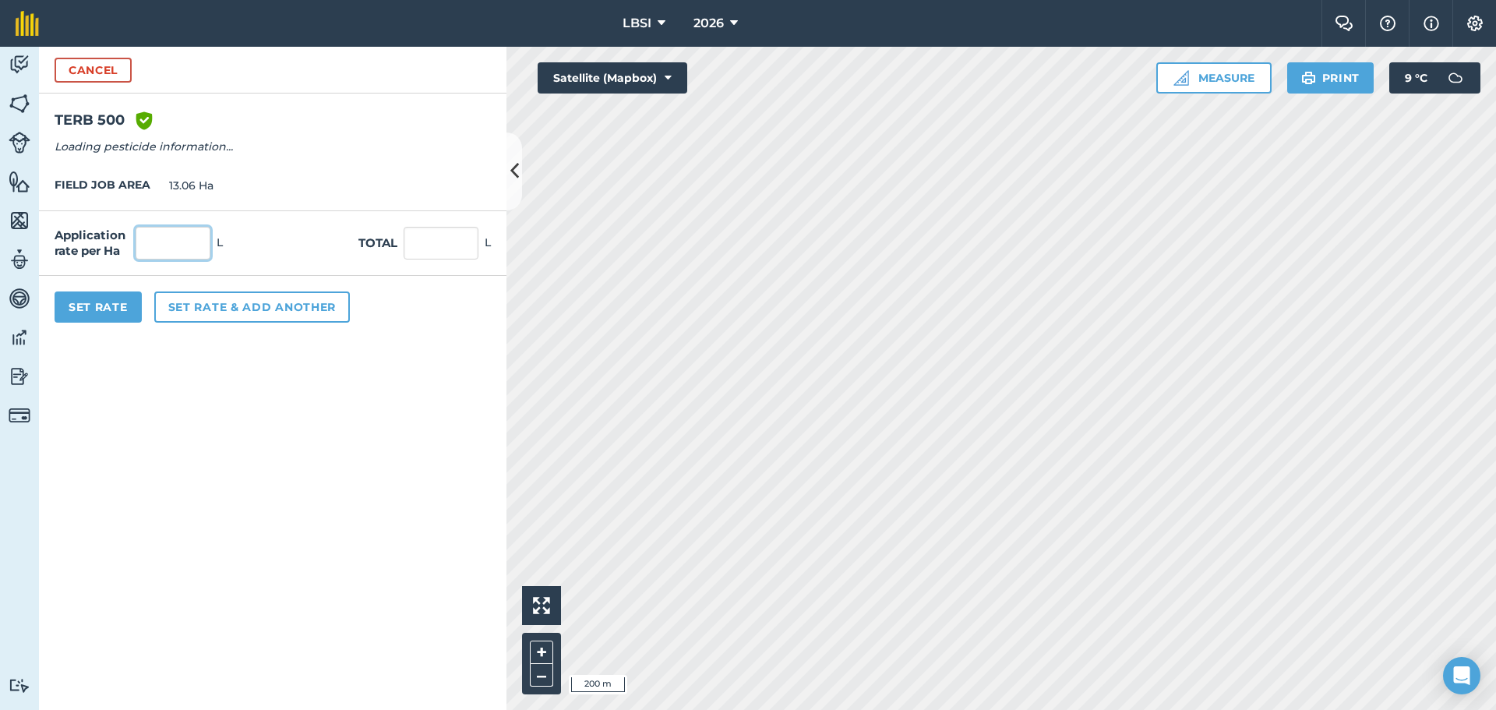
click at [189, 238] on input "text" at bounding box center [173, 243] width 75 height 33
type input "2"
type input "26.12"
click at [190, 309] on button "Set rate & add another" at bounding box center [252, 306] width 196 height 31
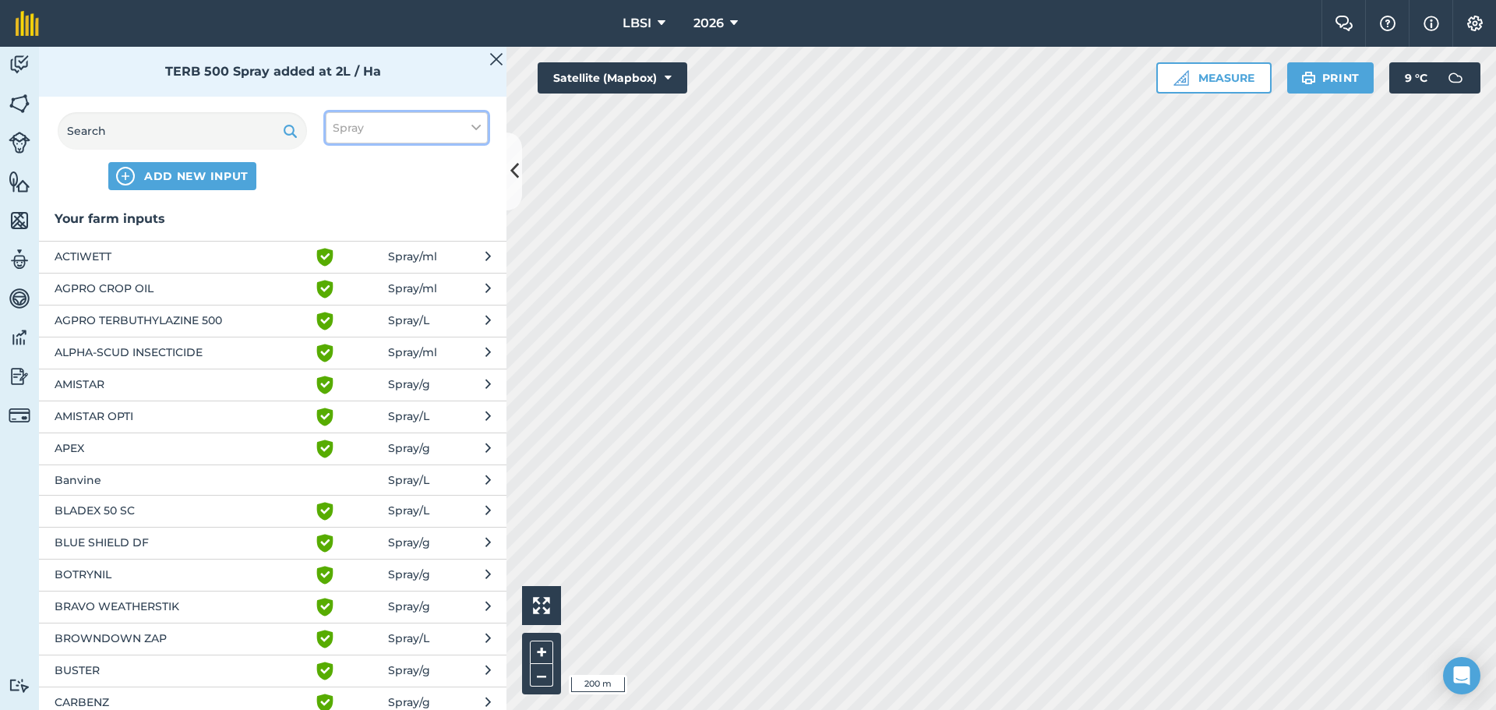
click at [468, 125] on button "Spray" at bounding box center [407, 127] width 162 height 31
click at [341, 277] on label "Other" at bounding box center [407, 277] width 148 height 16
click at [341, 277] on input "Other" at bounding box center [338, 274] width 10 height 10
checkbox input "true"
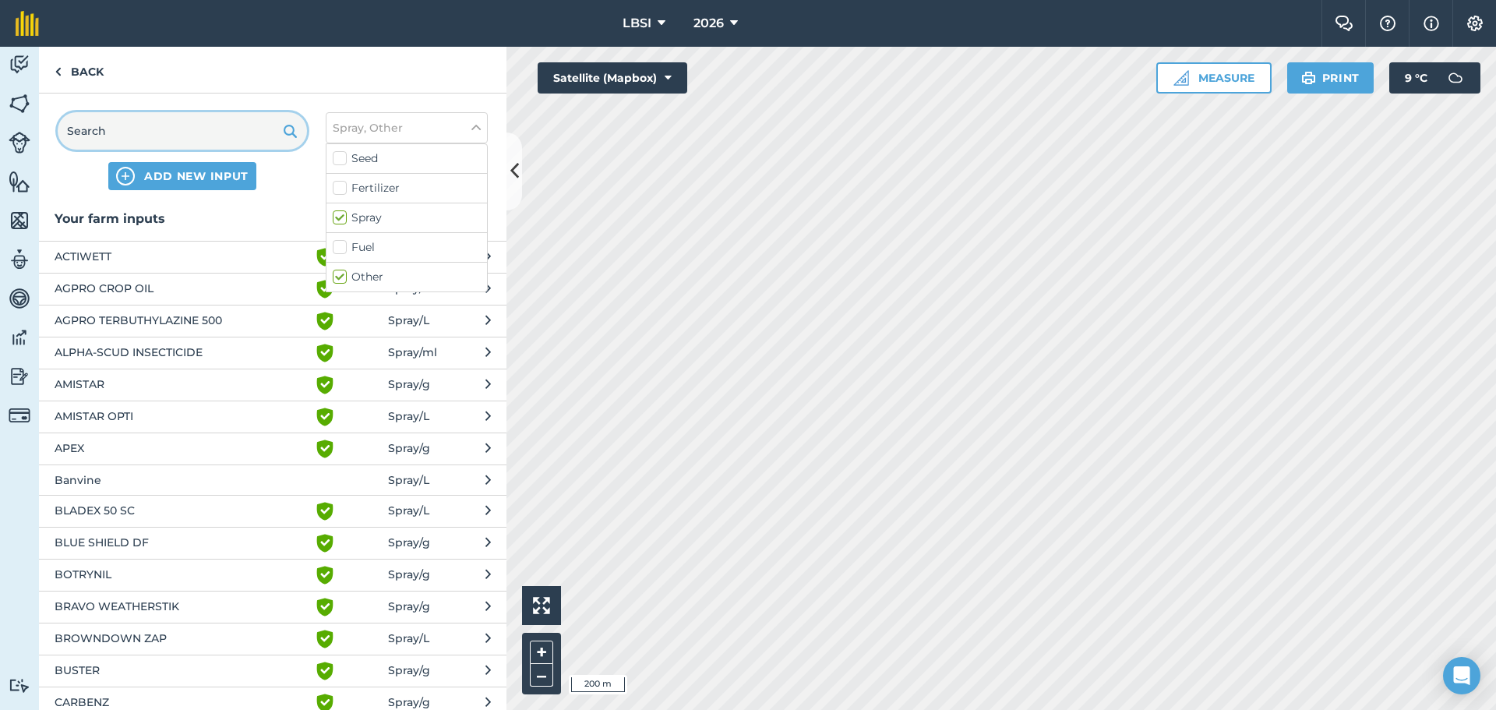
click at [182, 126] on input "text" at bounding box center [182, 130] width 249 height 37
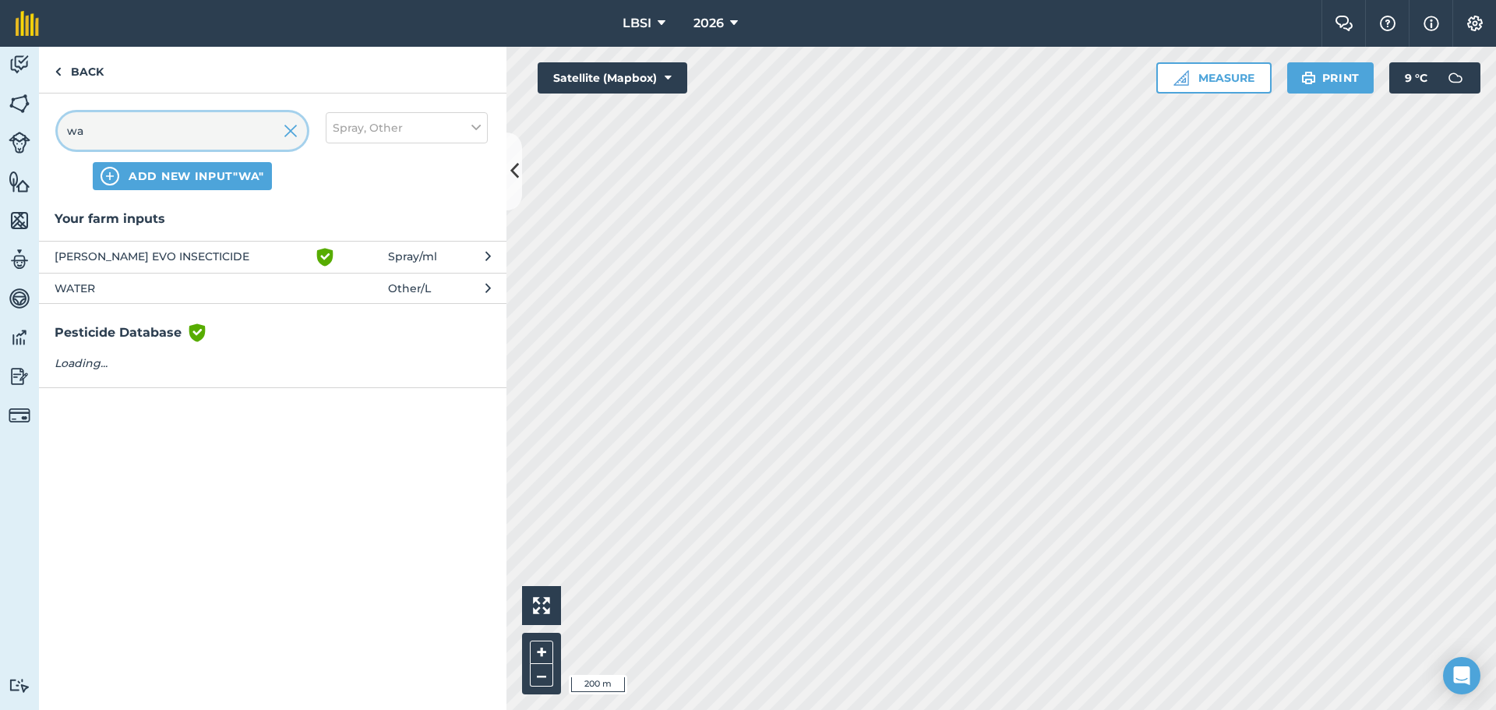
type input "wa"
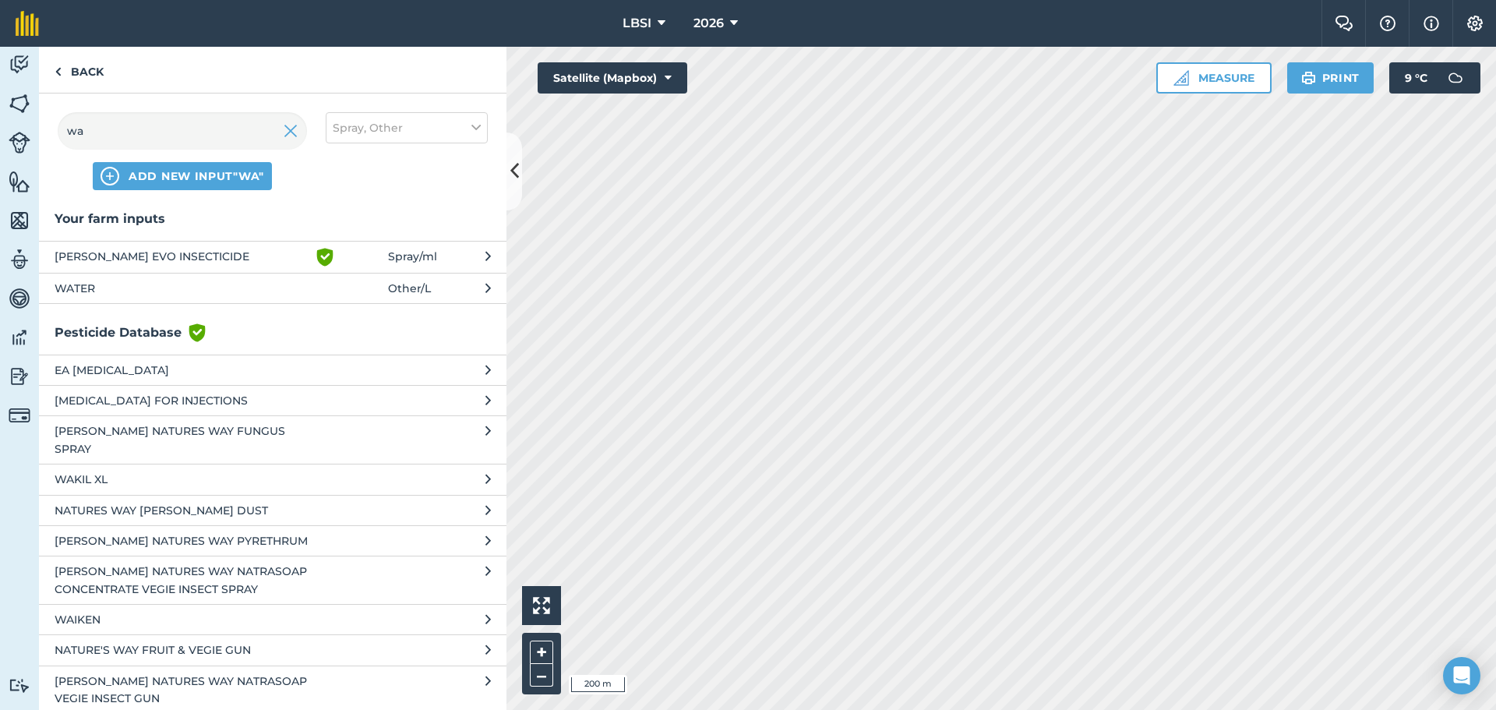
click at [129, 294] on span "WATER" at bounding box center [182, 288] width 255 height 17
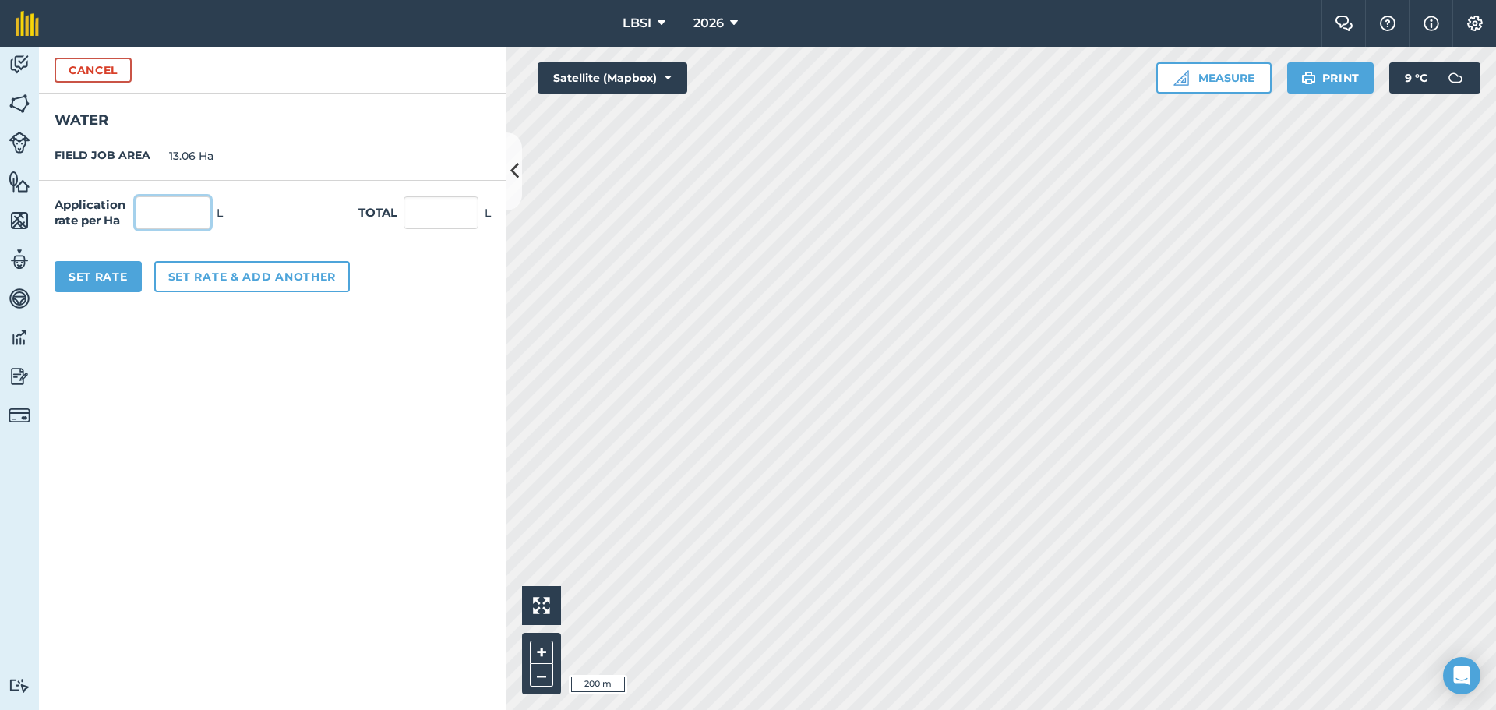
click at [168, 212] on input "text" at bounding box center [173, 212] width 75 height 33
type input "200"
type input "2,612"
click at [86, 271] on button "Set Rate" at bounding box center [98, 276] width 87 height 31
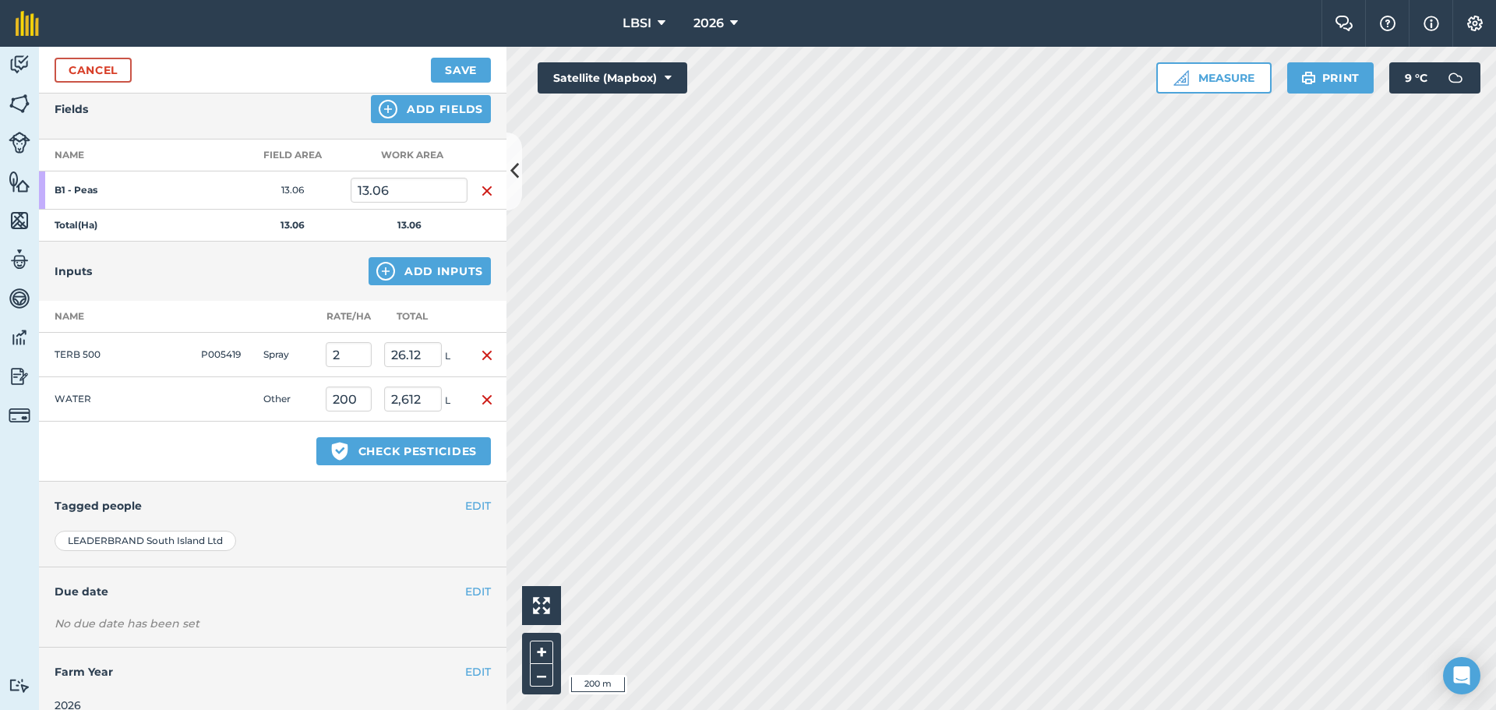
scroll to position [199, 0]
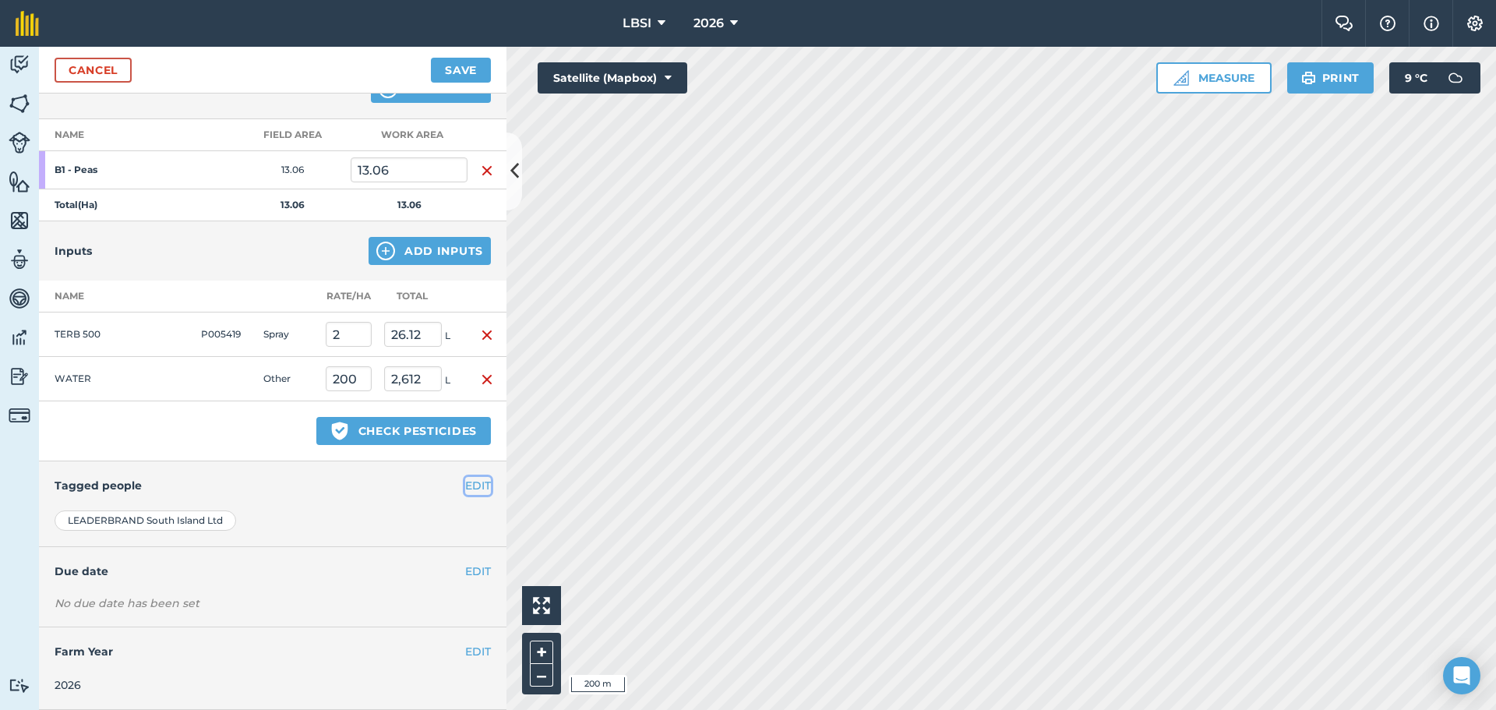
click at [465, 490] on button "EDIT" at bounding box center [478, 485] width 26 height 17
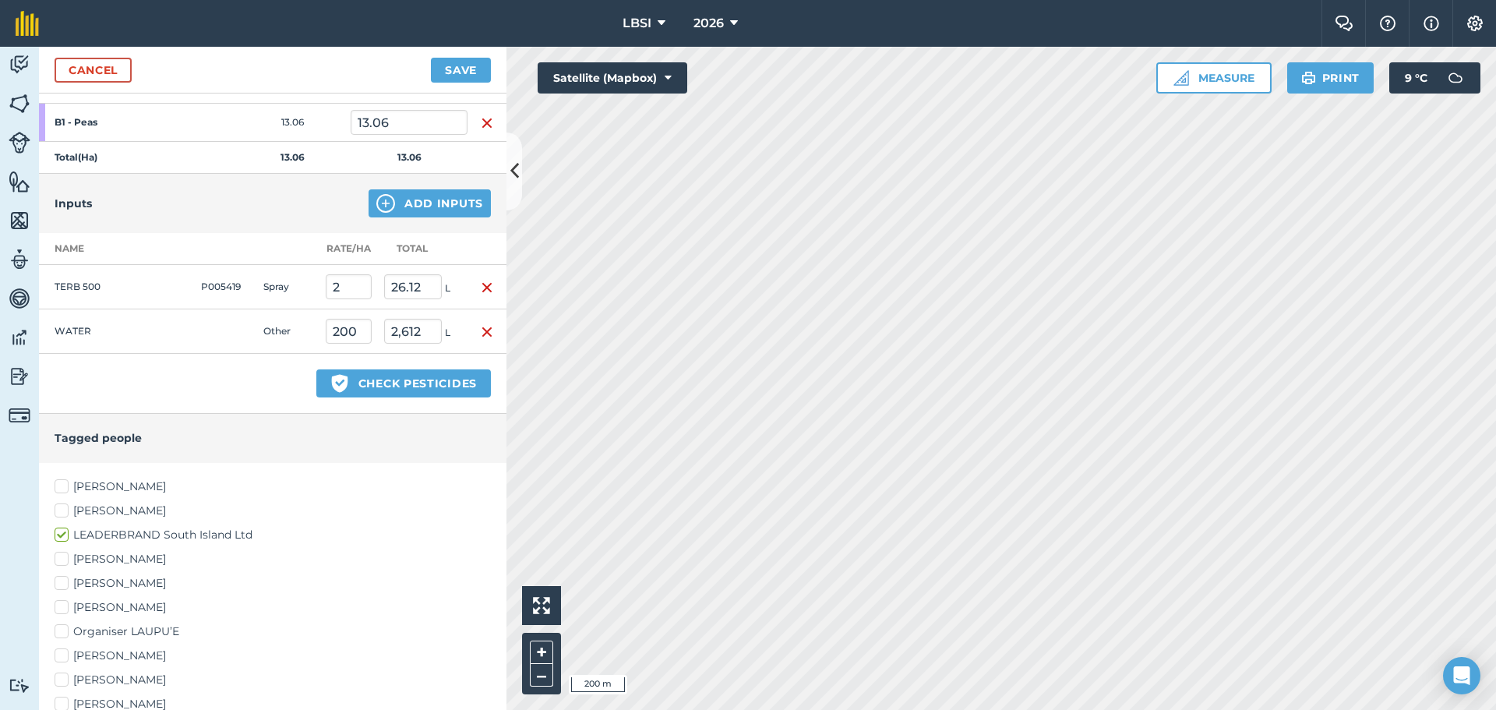
scroll to position [467, 0]
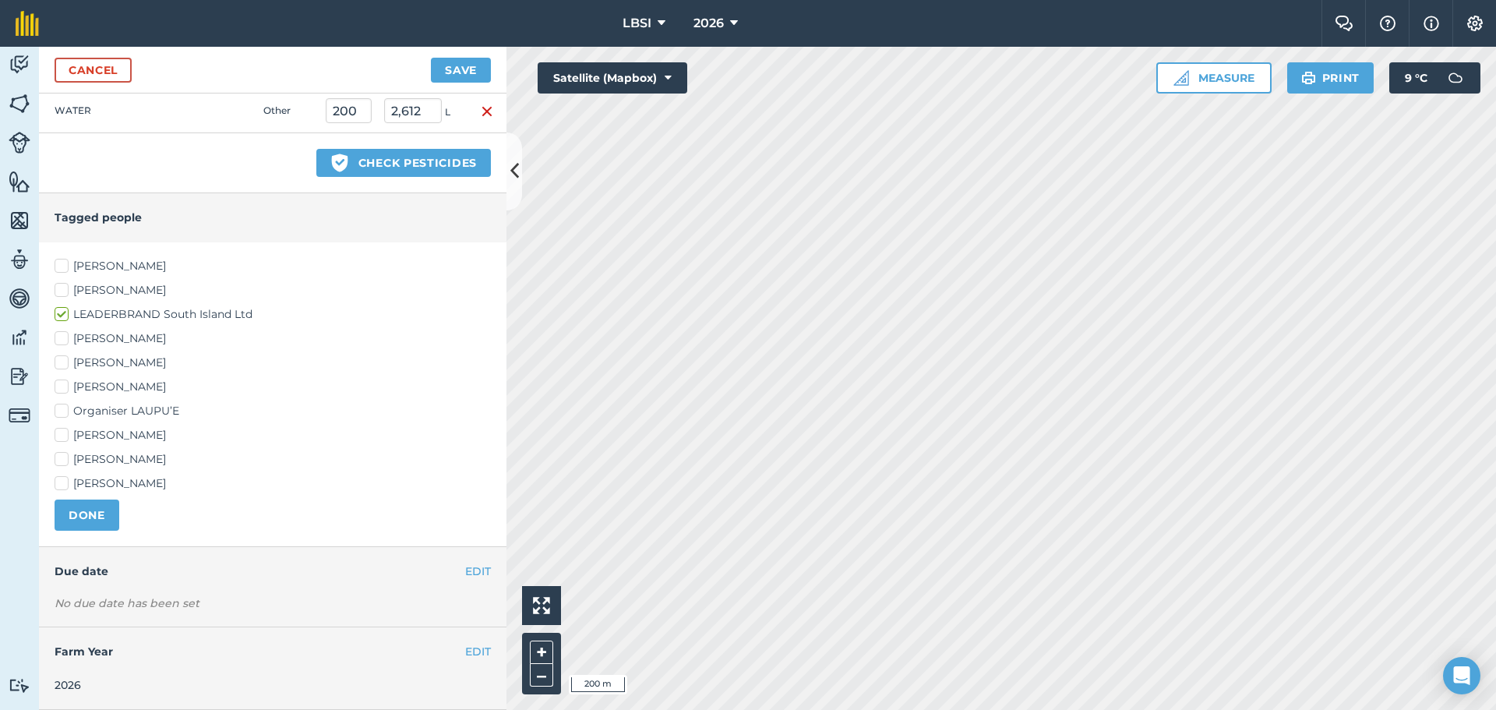
click at [60, 385] on label "[PERSON_NAME]" at bounding box center [273, 387] width 436 height 16
click at [60, 385] on input "[PERSON_NAME]" at bounding box center [60, 384] width 10 height 10
checkbox input "true"
click at [64, 433] on label "[PERSON_NAME]" at bounding box center [273, 435] width 436 height 16
click at [64, 433] on input "[PERSON_NAME]" at bounding box center [60, 432] width 10 height 10
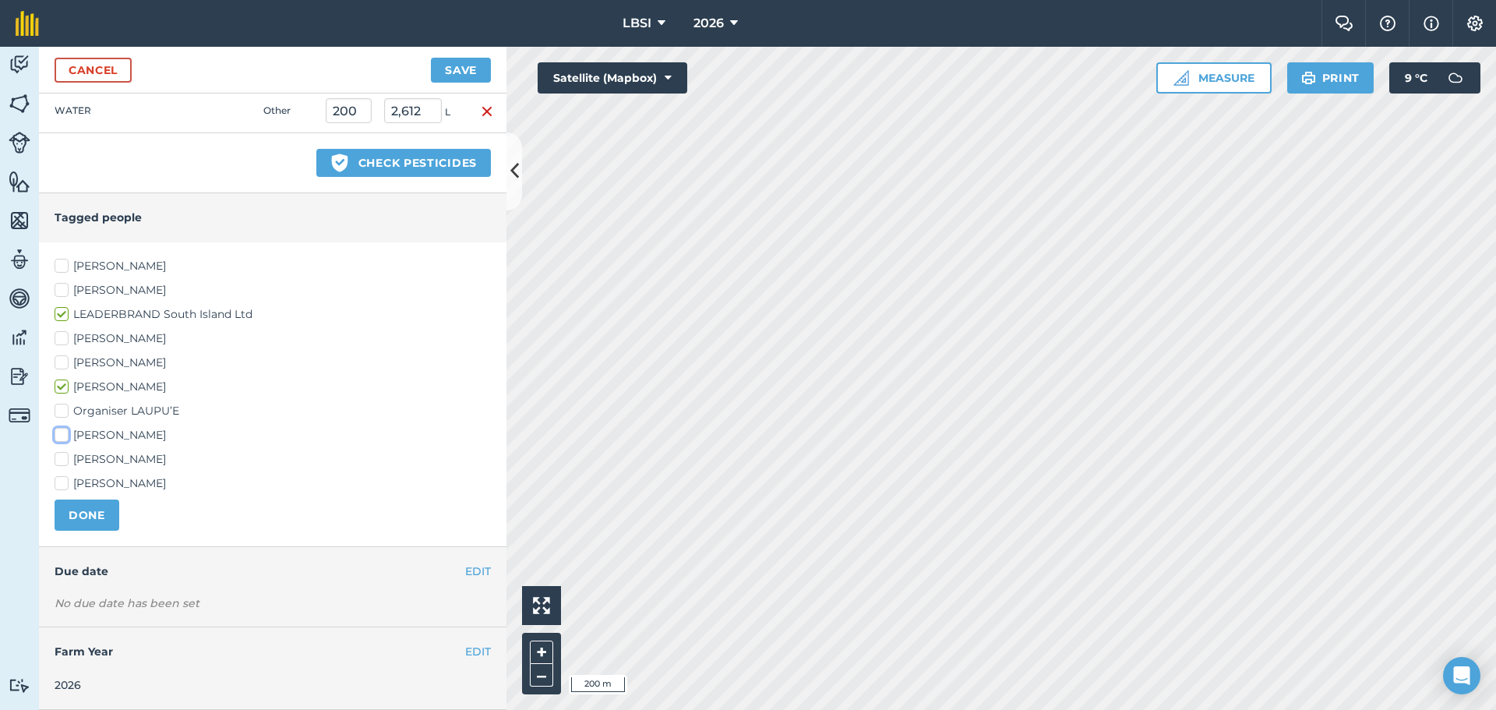
checkbox input "true"
click at [93, 520] on button "DONE" at bounding box center [87, 514] width 65 height 31
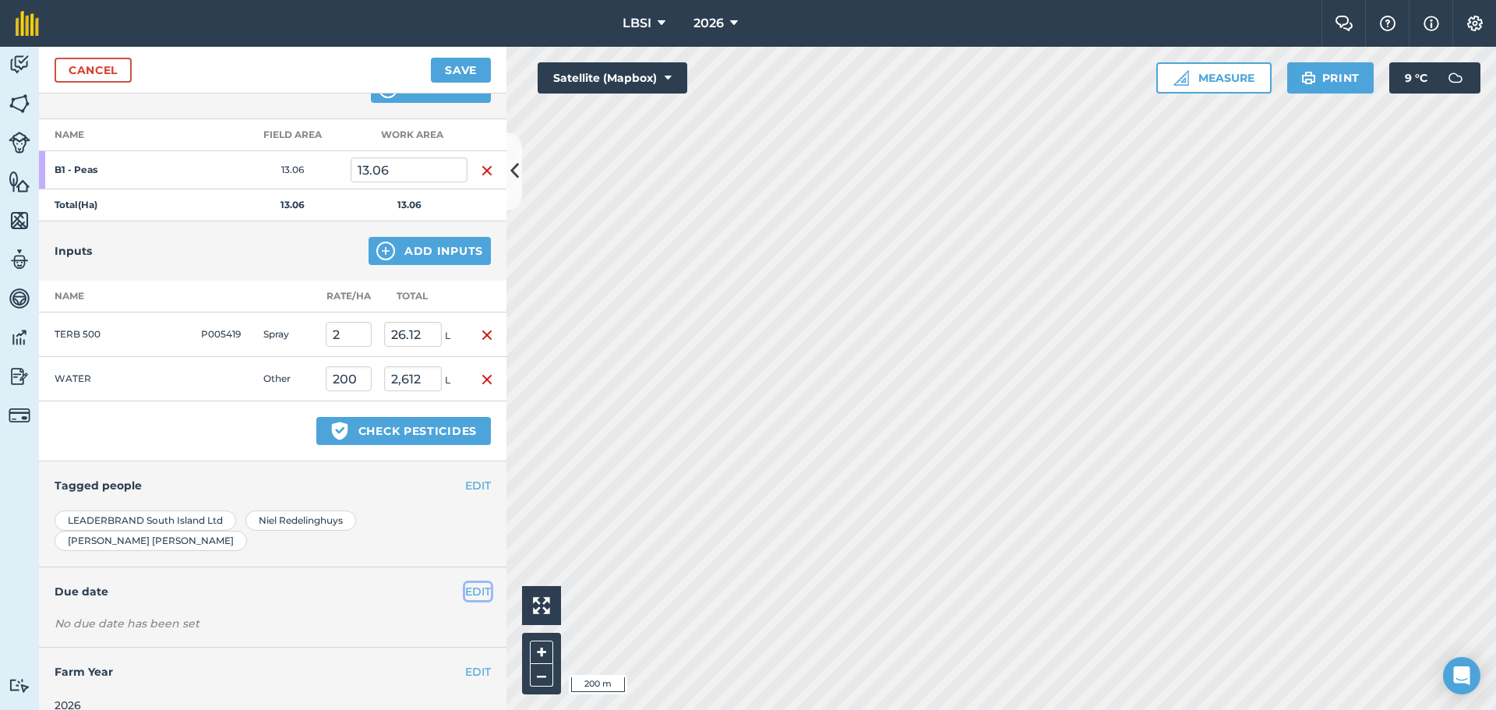
drag, startPoint x: 458, startPoint y: 571, endPoint x: 390, endPoint y: 571, distance: 67.8
click at [465, 583] on button "EDIT" at bounding box center [478, 591] width 26 height 17
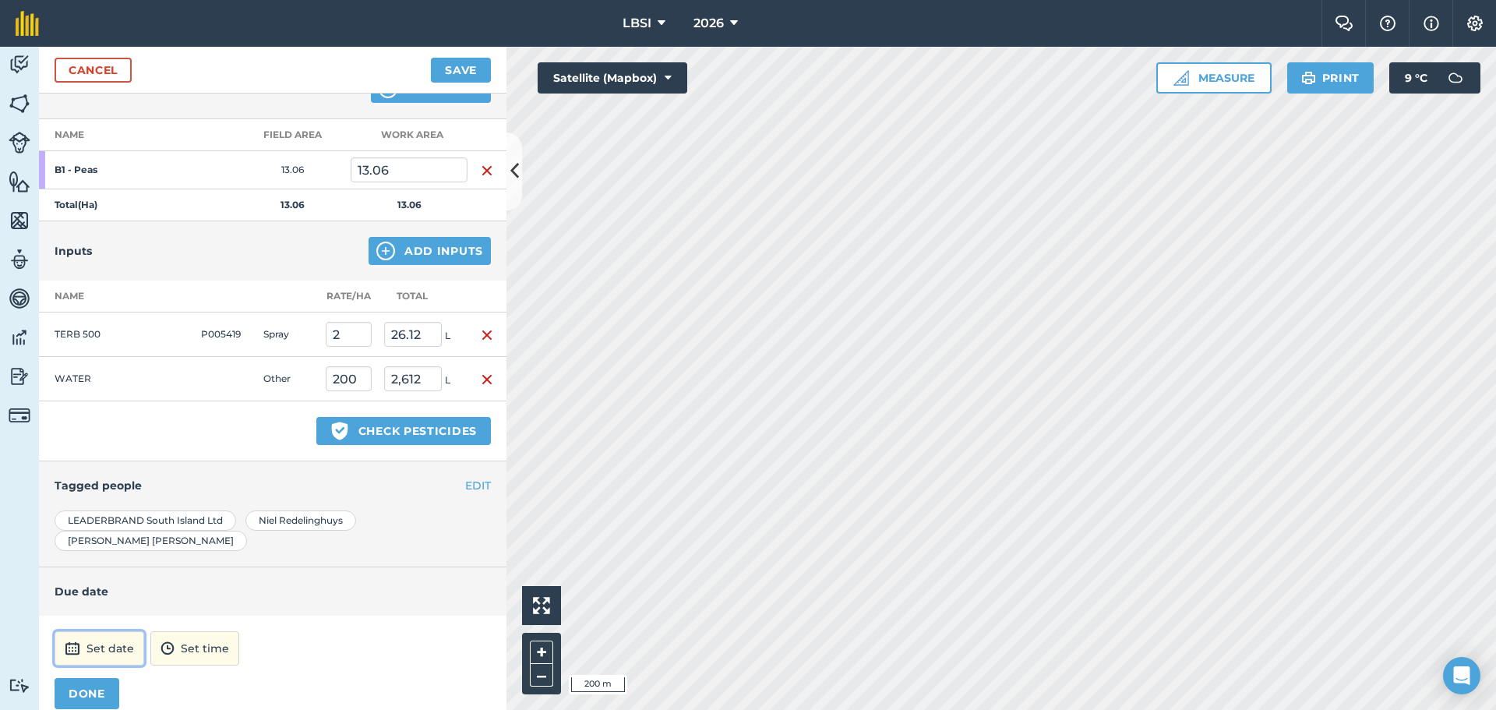
click at [111, 633] on button "Set date" at bounding box center [100, 648] width 90 height 34
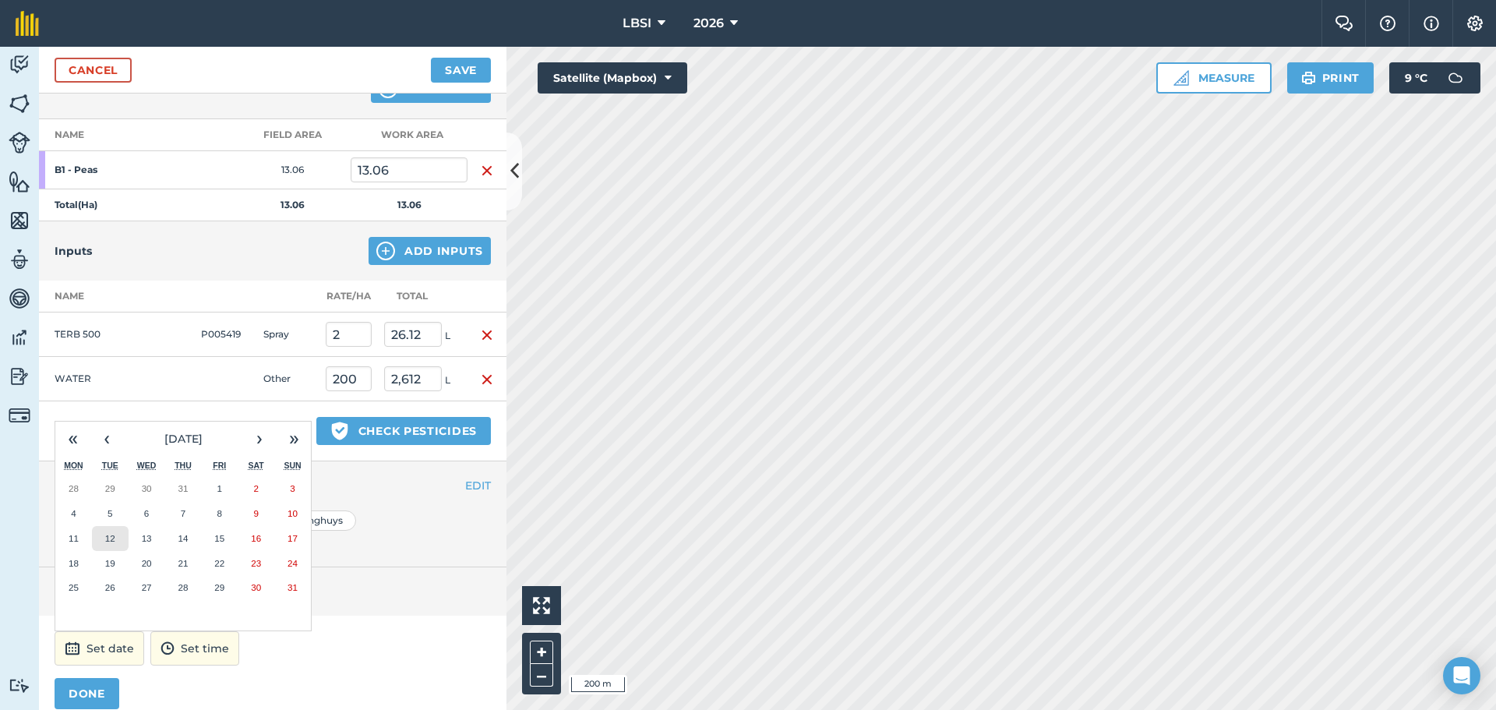
click at [108, 533] on abbr "12" at bounding box center [110, 538] width 10 height 10
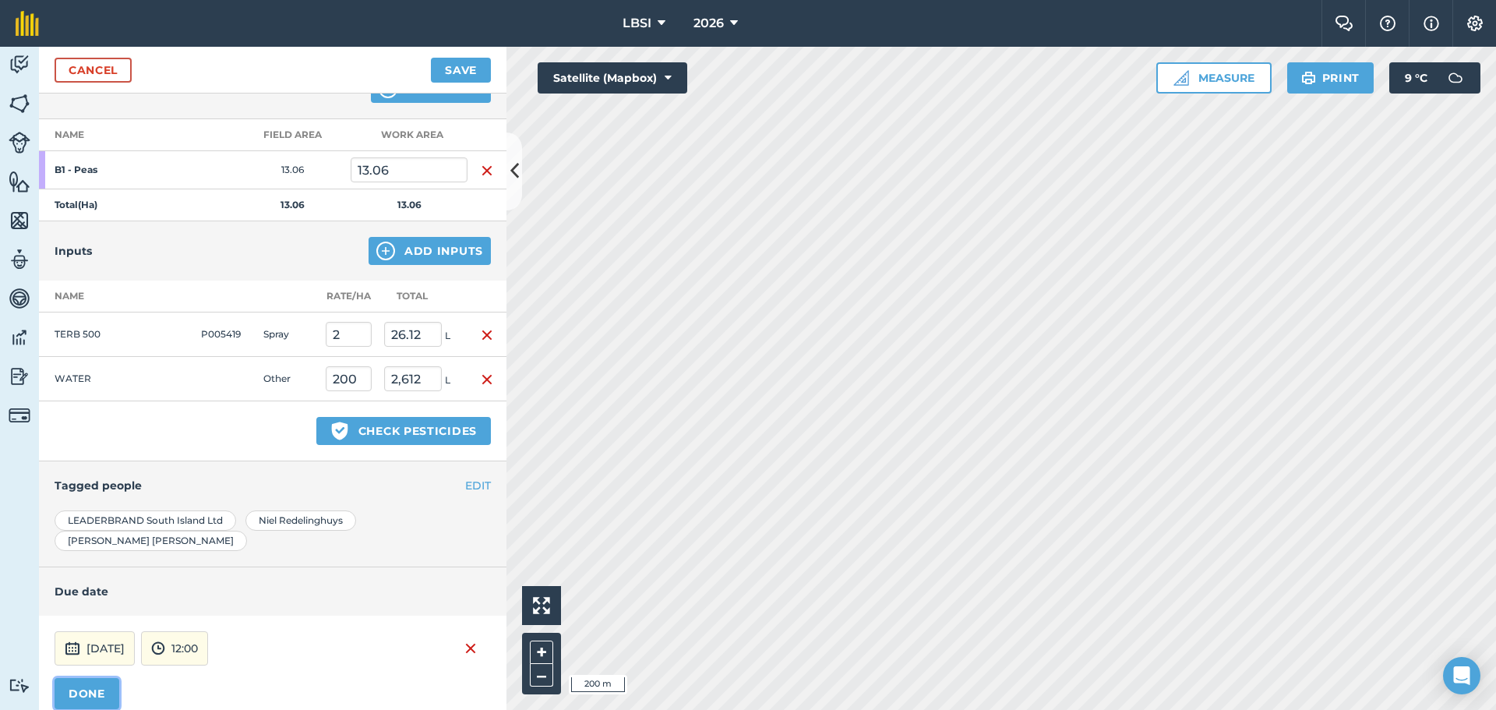
click at [98, 678] on button "DONE" at bounding box center [87, 693] width 65 height 31
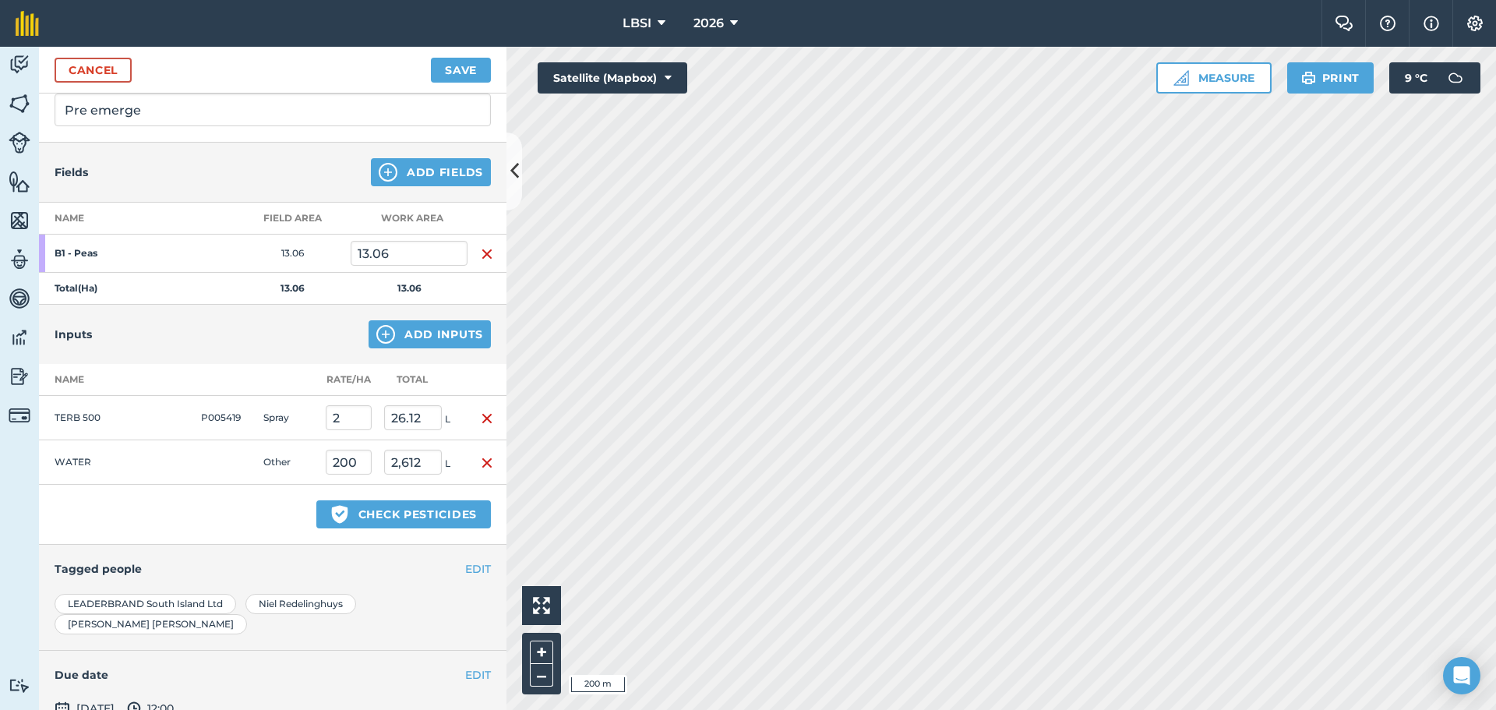
scroll to position [0, 0]
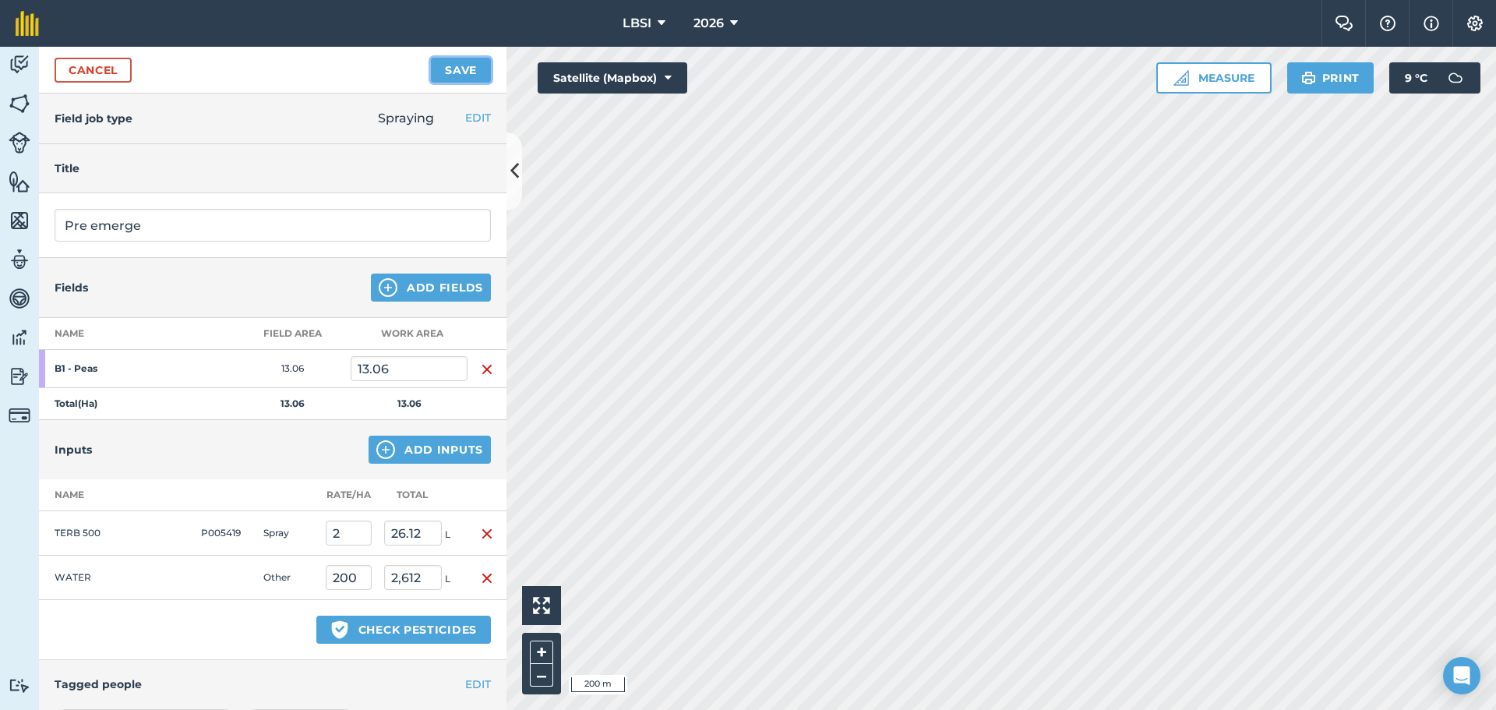
click at [459, 62] on button "Save" at bounding box center [461, 70] width 60 height 25
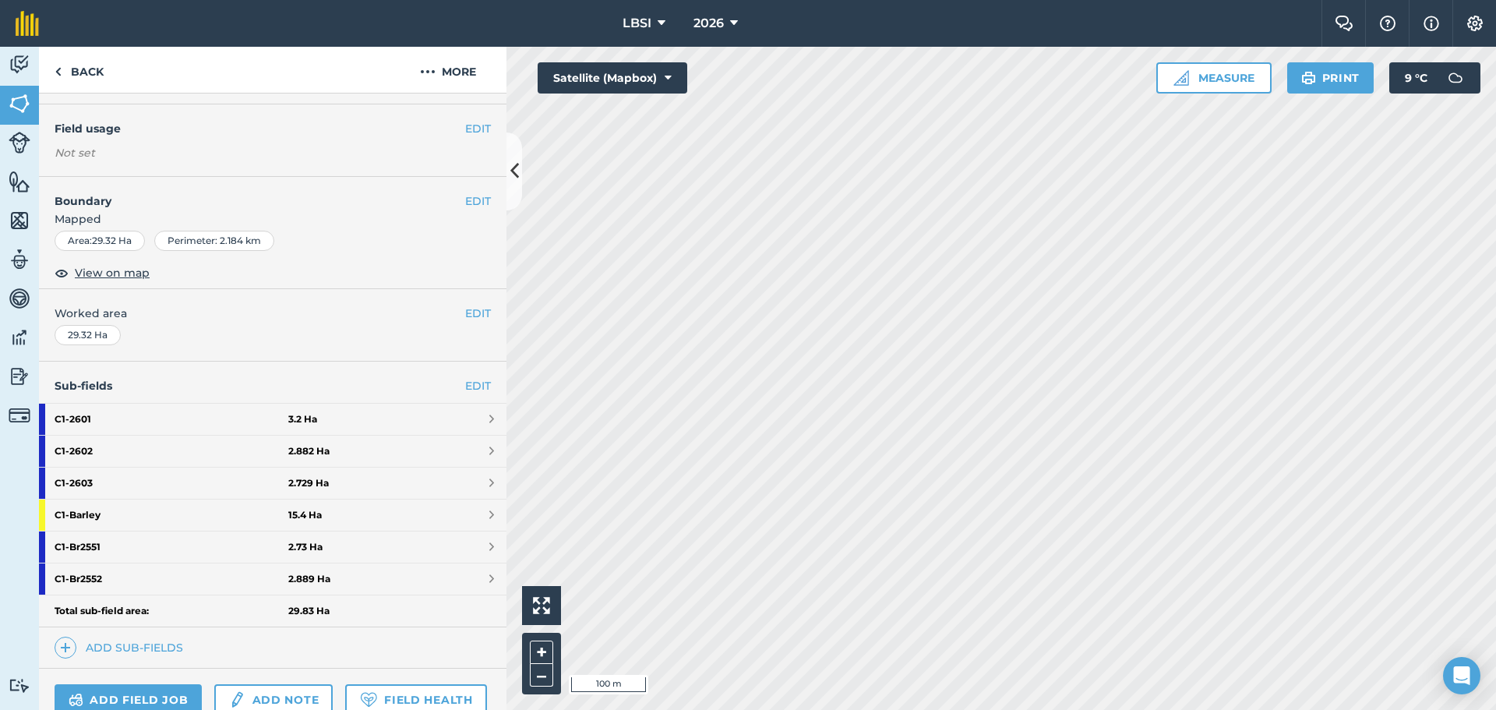
scroll to position [234, 0]
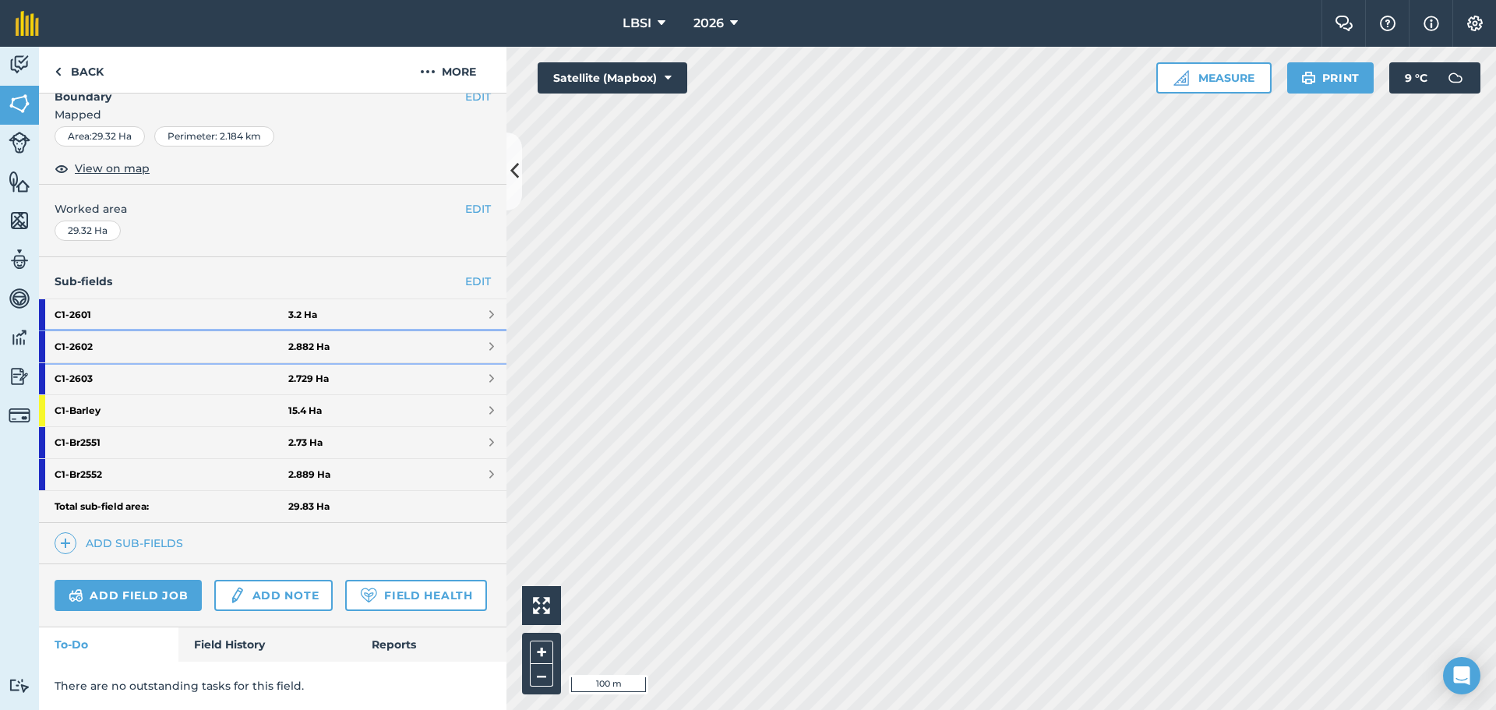
click at [106, 332] on strong "C1 - 2602" at bounding box center [172, 346] width 234 height 31
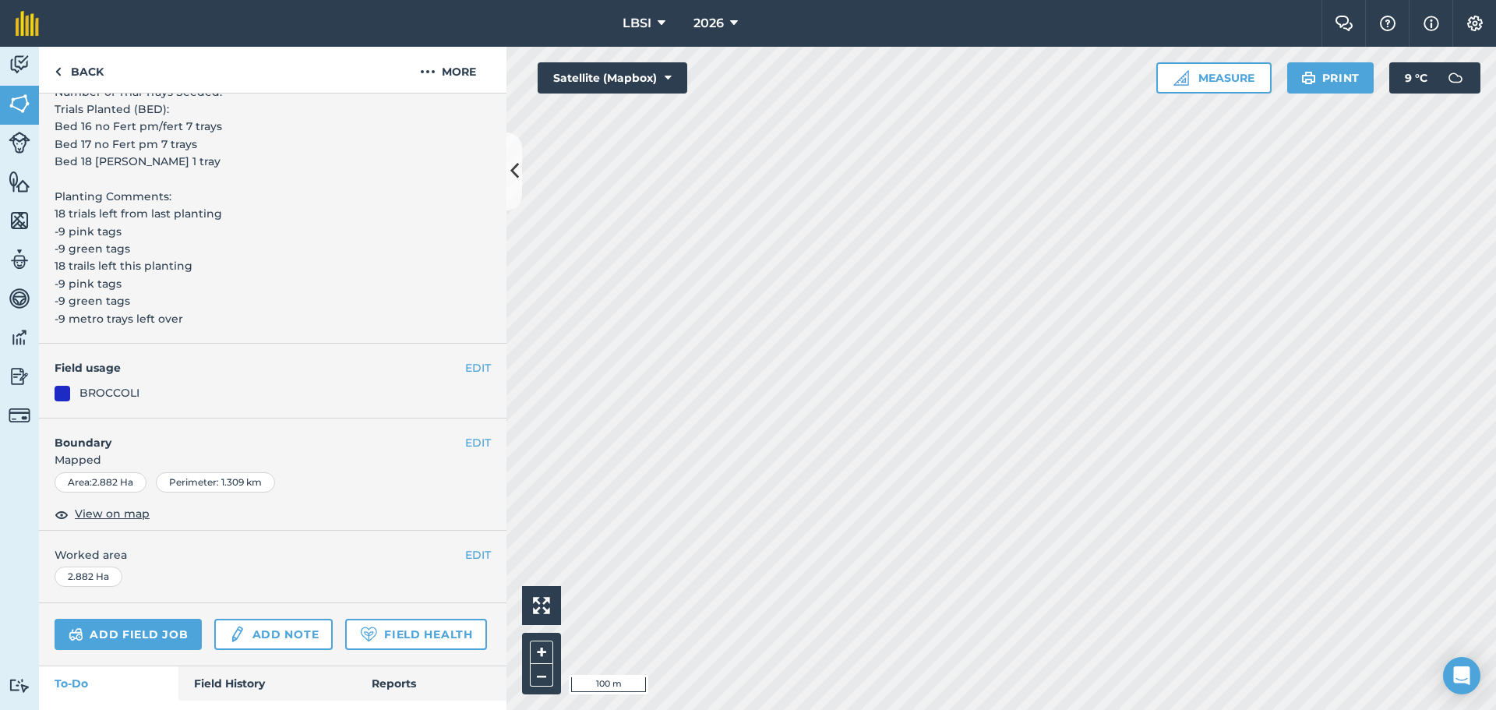
scroll to position [744, 0]
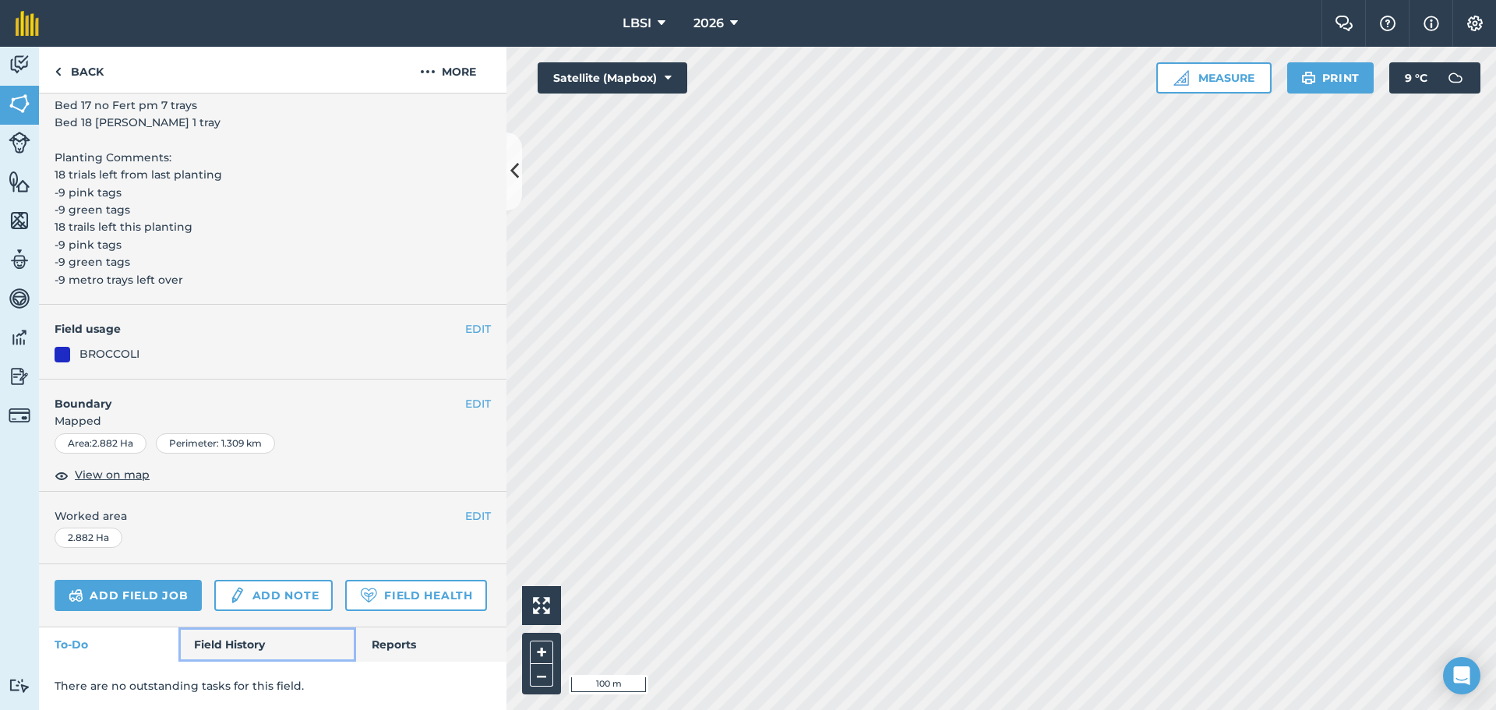
click at [235, 639] on link "Field History" at bounding box center [266, 644] width 177 height 34
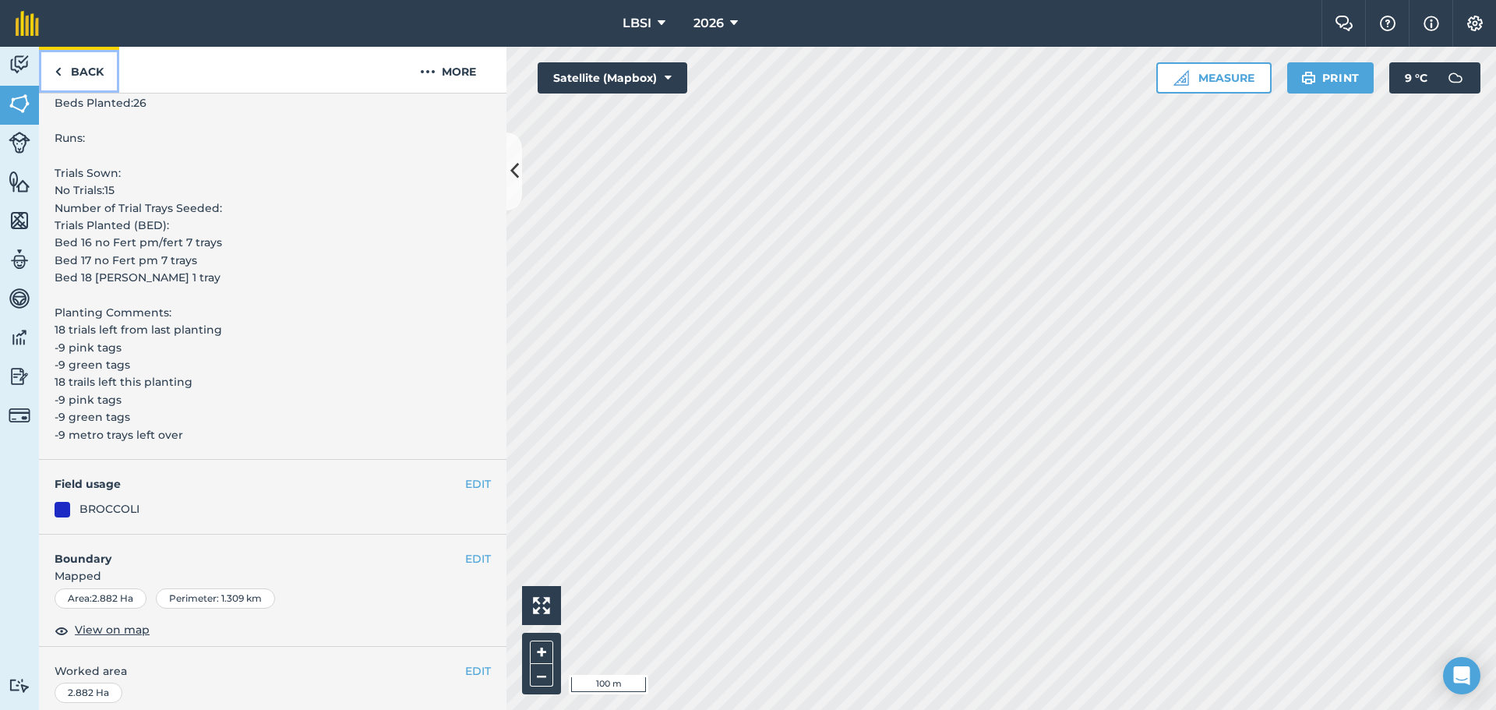
click at [62, 79] on link "Back" at bounding box center [79, 70] width 80 height 46
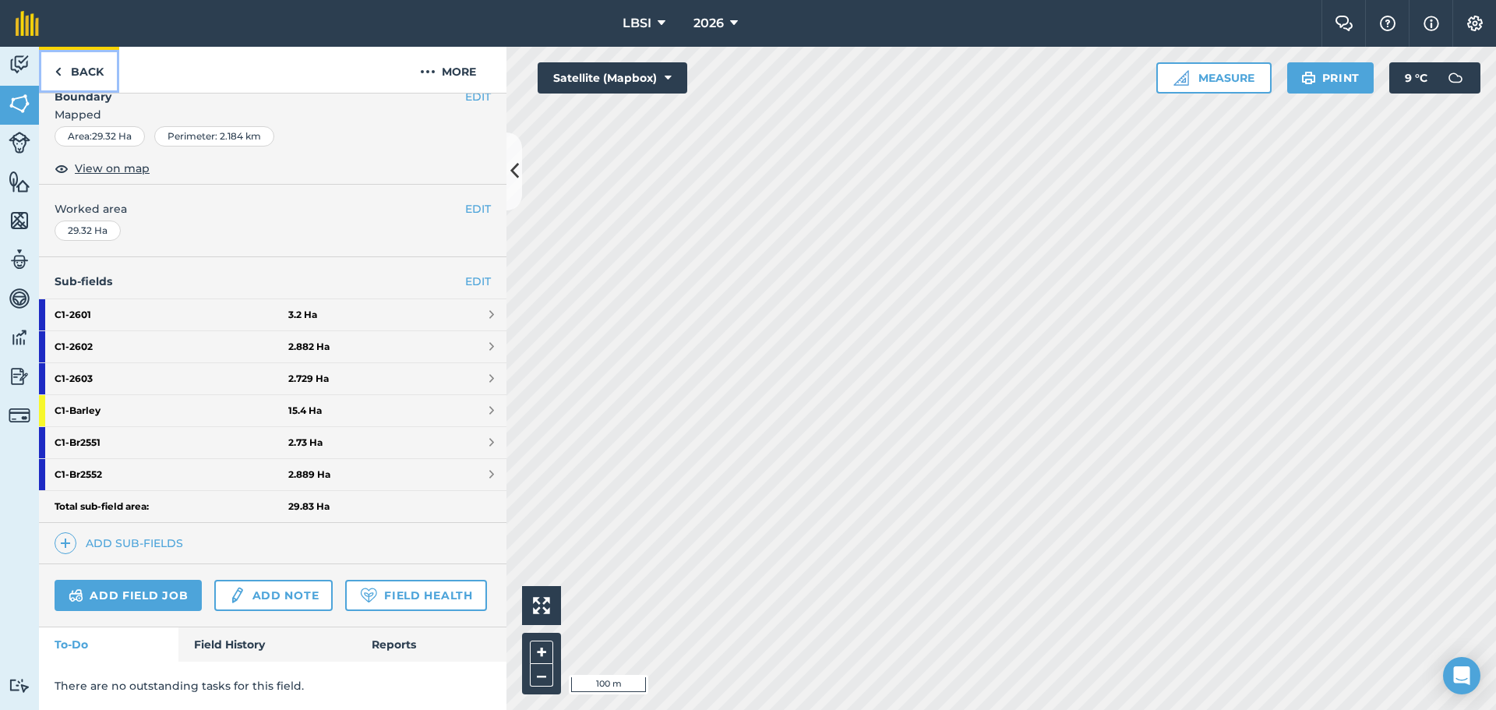
scroll to position [266, 0]
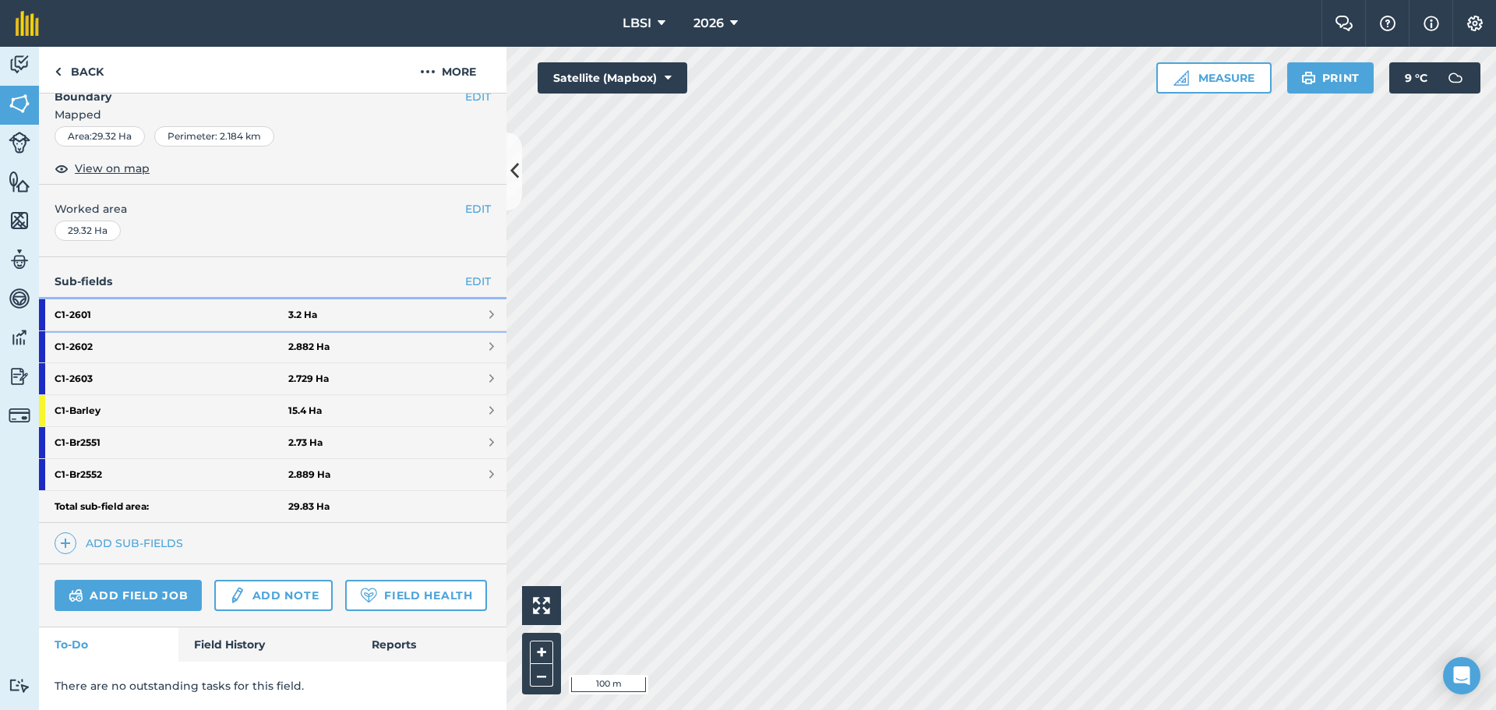
click at [133, 299] on strong "C1 - 2601" at bounding box center [172, 314] width 234 height 31
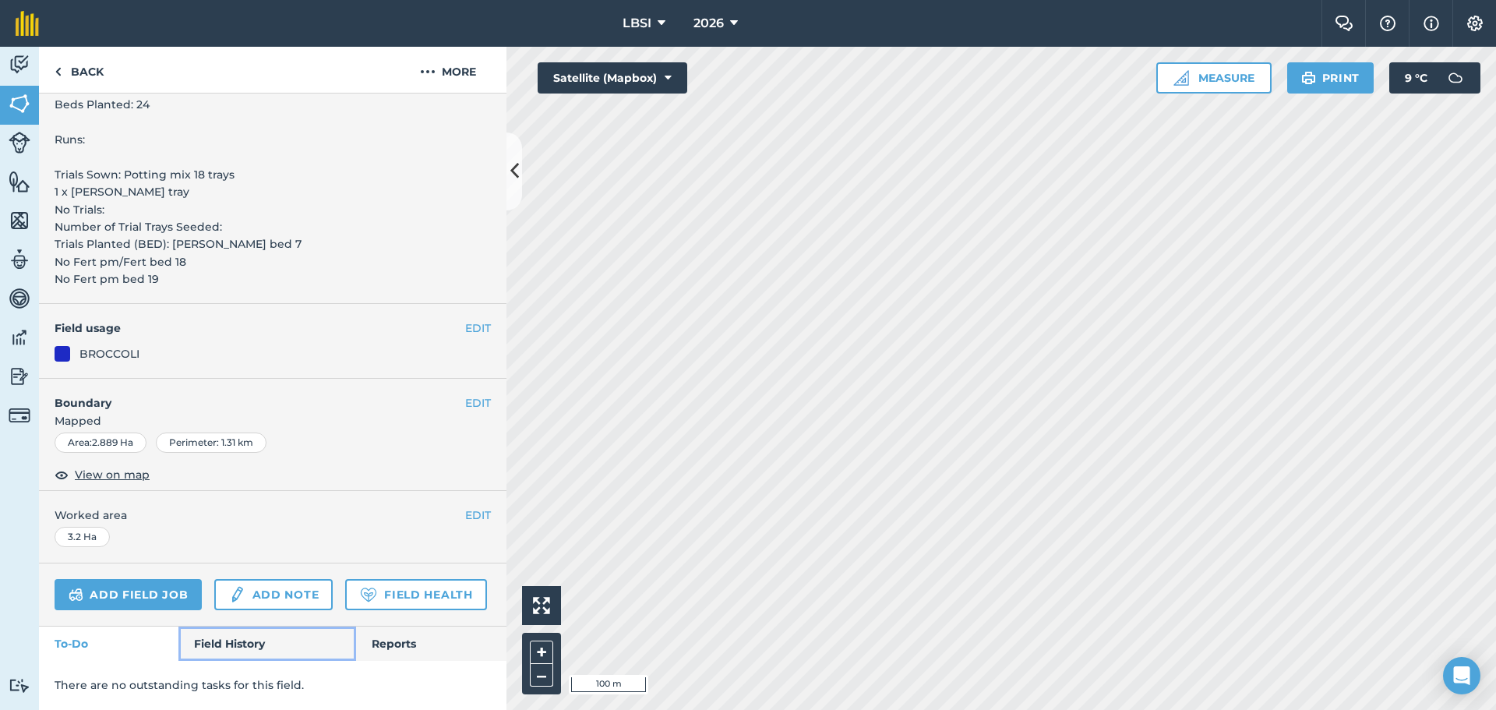
drag, startPoint x: 252, startPoint y: 650, endPoint x: 248, endPoint y: 618, distance: 32.2
click at [251, 649] on link "Field History" at bounding box center [266, 643] width 177 height 34
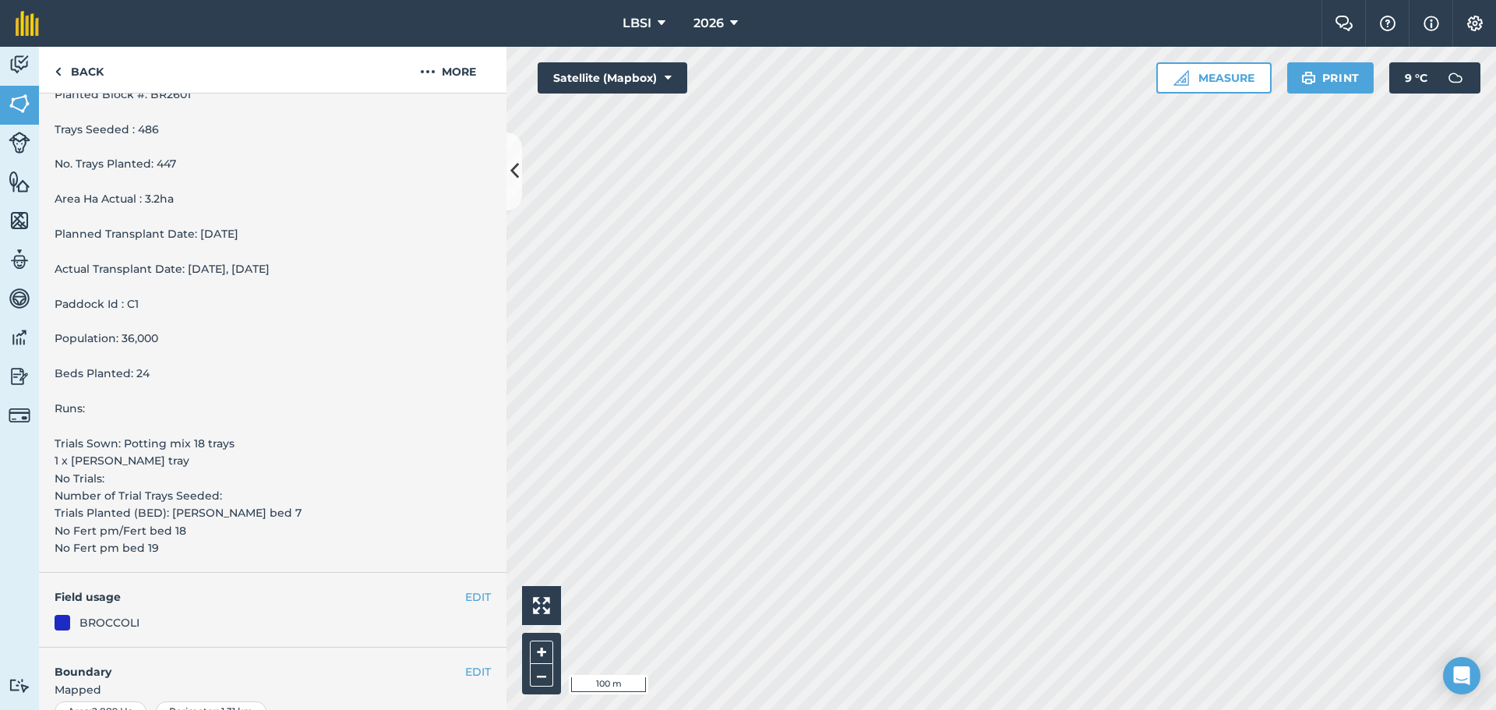
scroll to position [312, 0]
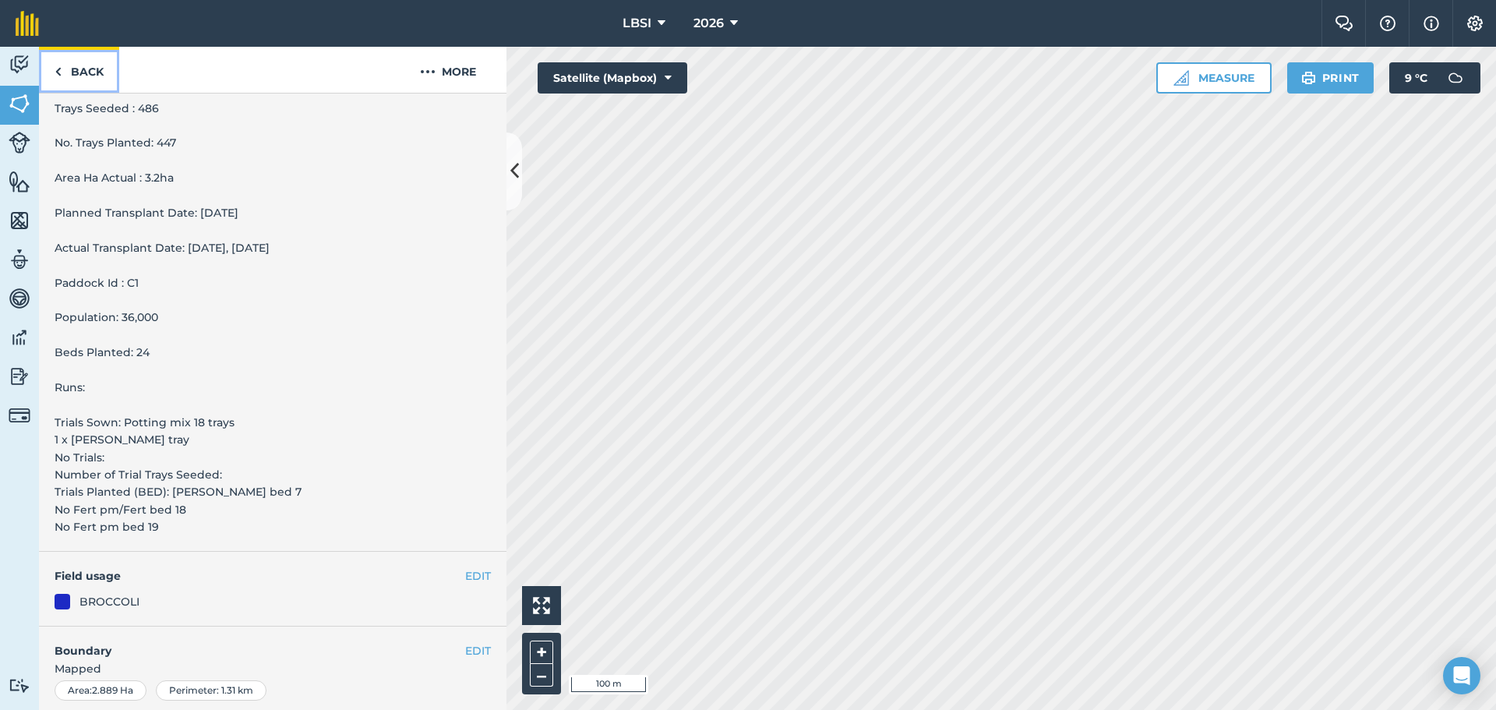
click at [57, 68] on img at bounding box center [58, 71] width 7 height 19
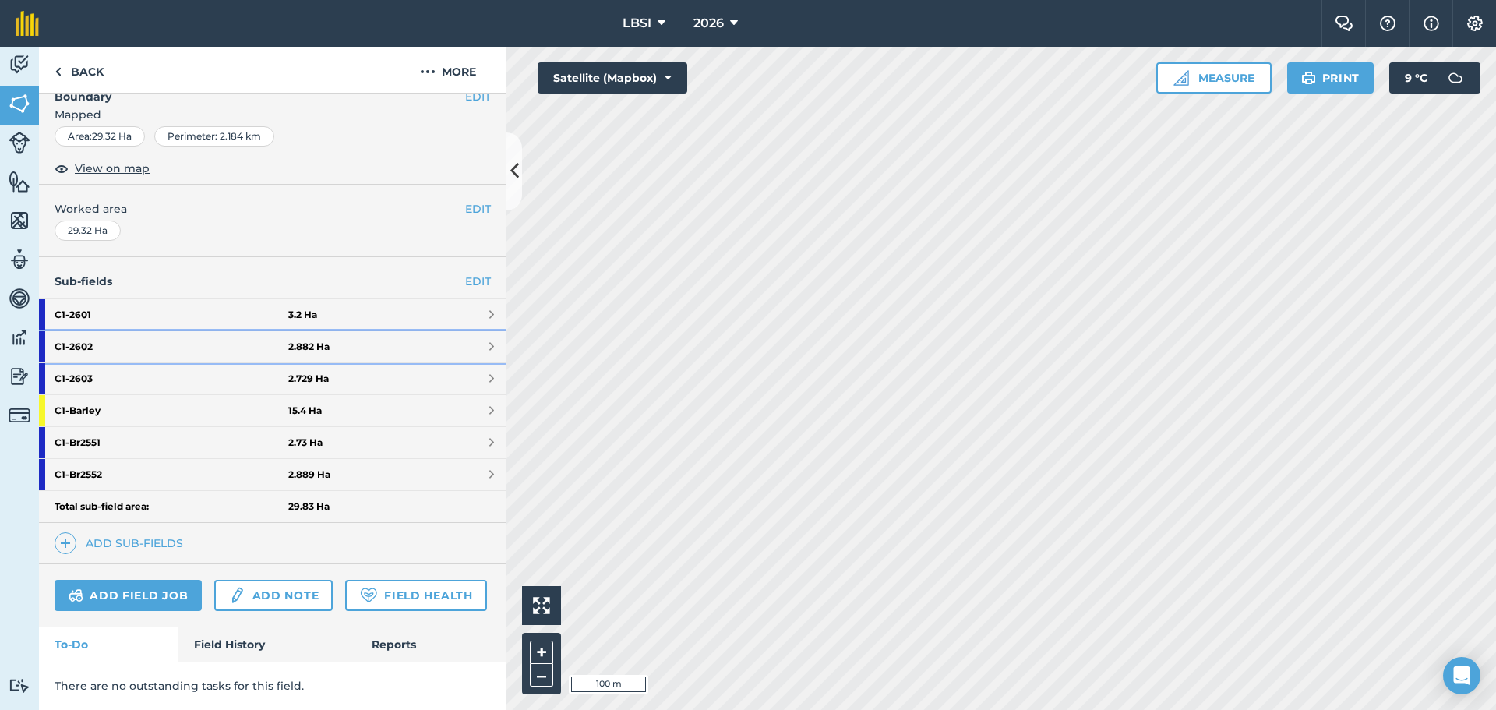
click at [102, 331] on strong "C1 - 2602" at bounding box center [172, 346] width 234 height 31
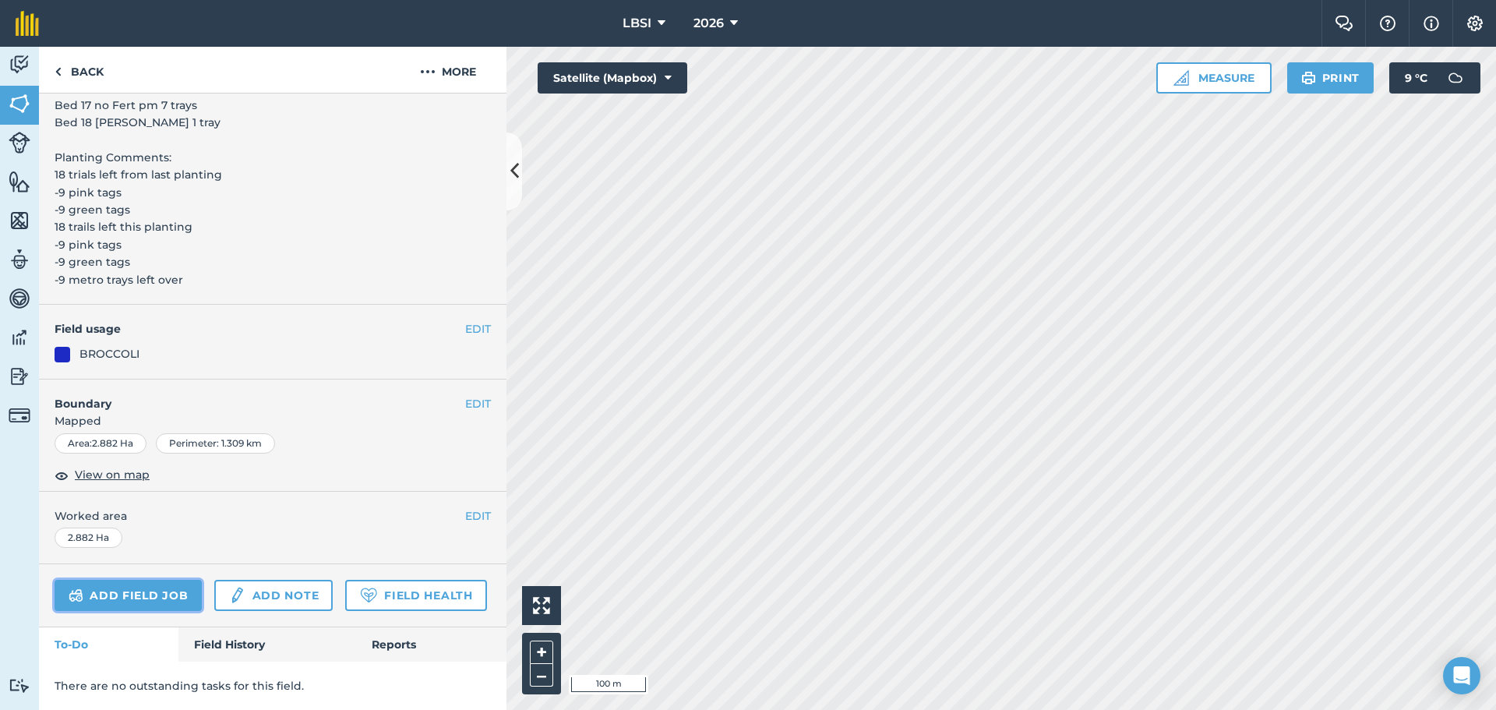
click at [150, 580] on link "Add field job" at bounding box center [128, 595] width 147 height 31
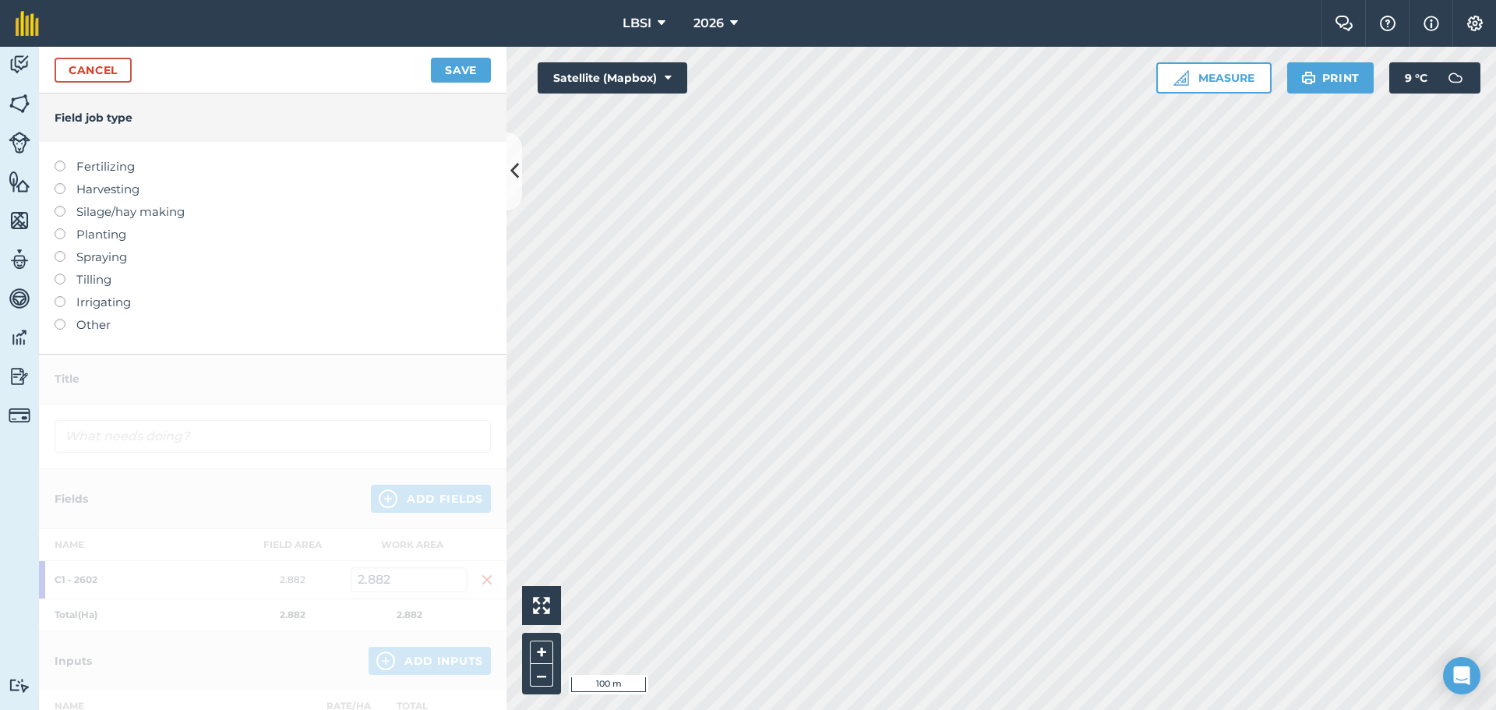
click at [63, 228] on label at bounding box center [66, 228] width 22 height 0
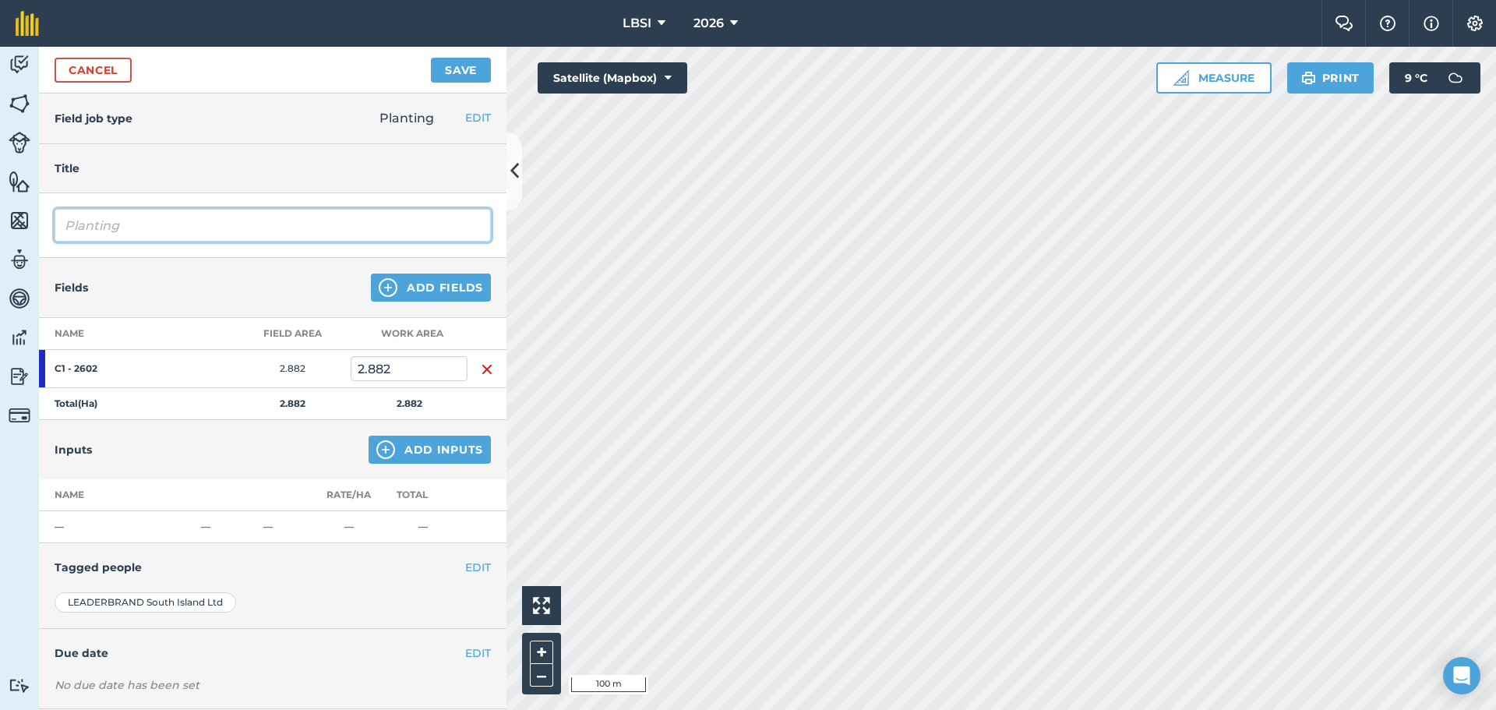
click at [137, 224] on input "Planting" at bounding box center [273, 225] width 436 height 33
type input "P"
click at [111, 224] on input "Transplnting" at bounding box center [273, 225] width 436 height 33
type input "Transplanting"
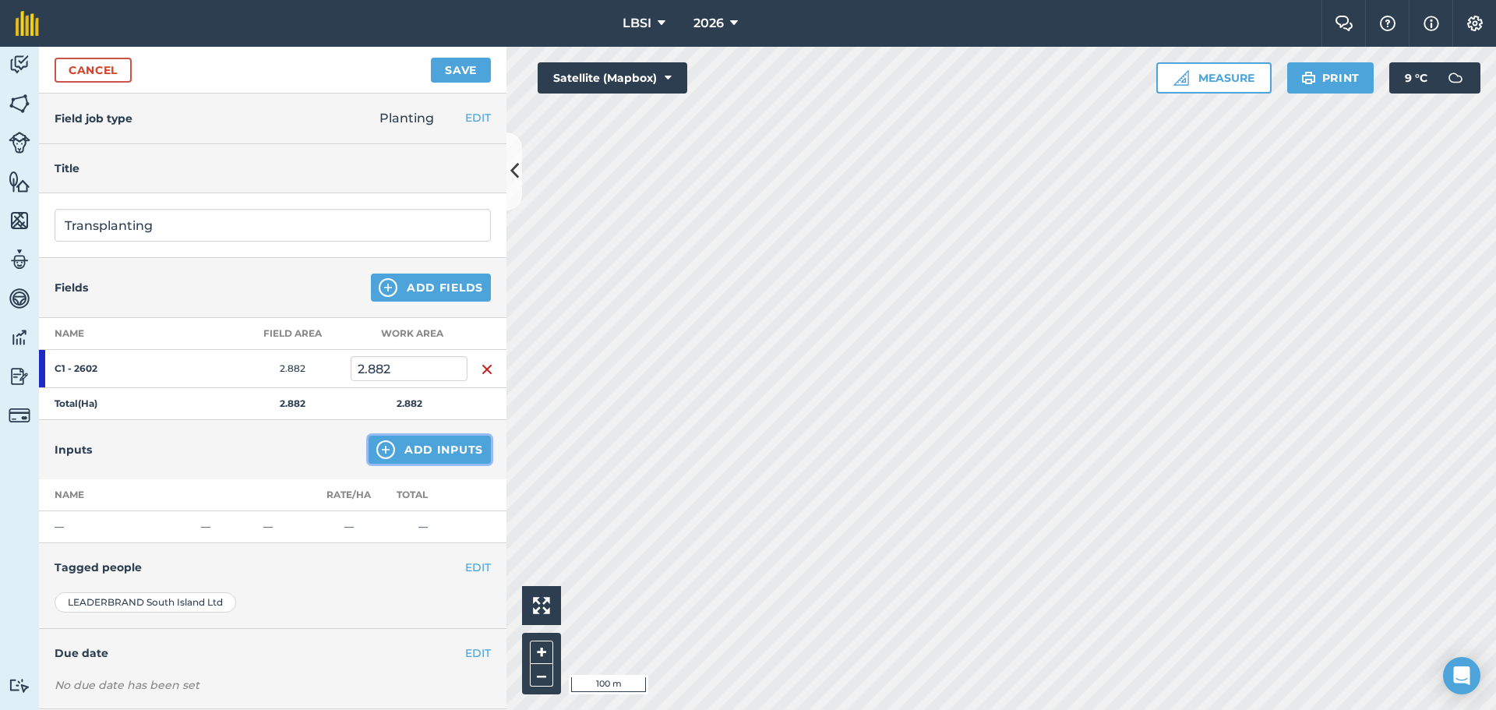
click at [376, 449] on img at bounding box center [385, 449] width 19 height 19
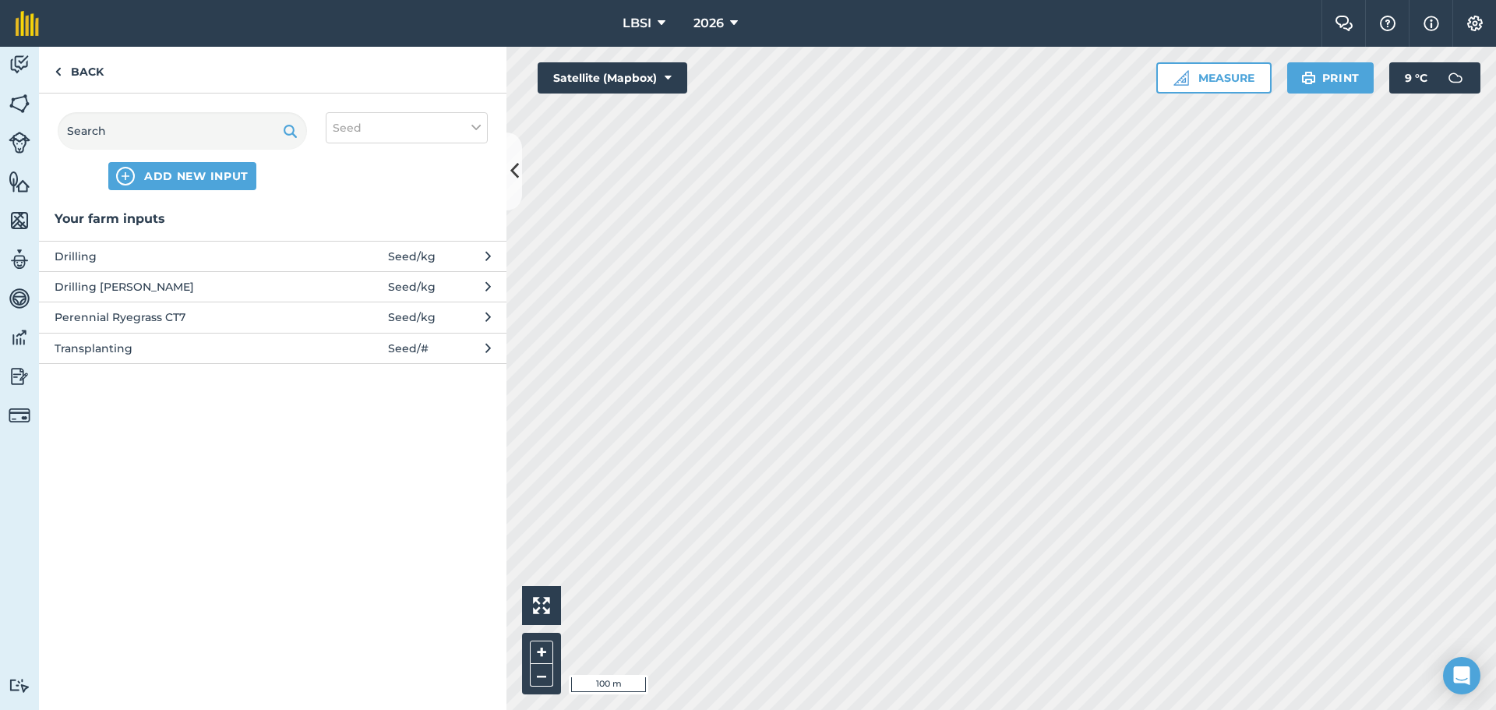
click at [122, 355] on span "Transplanting" at bounding box center [182, 348] width 255 height 17
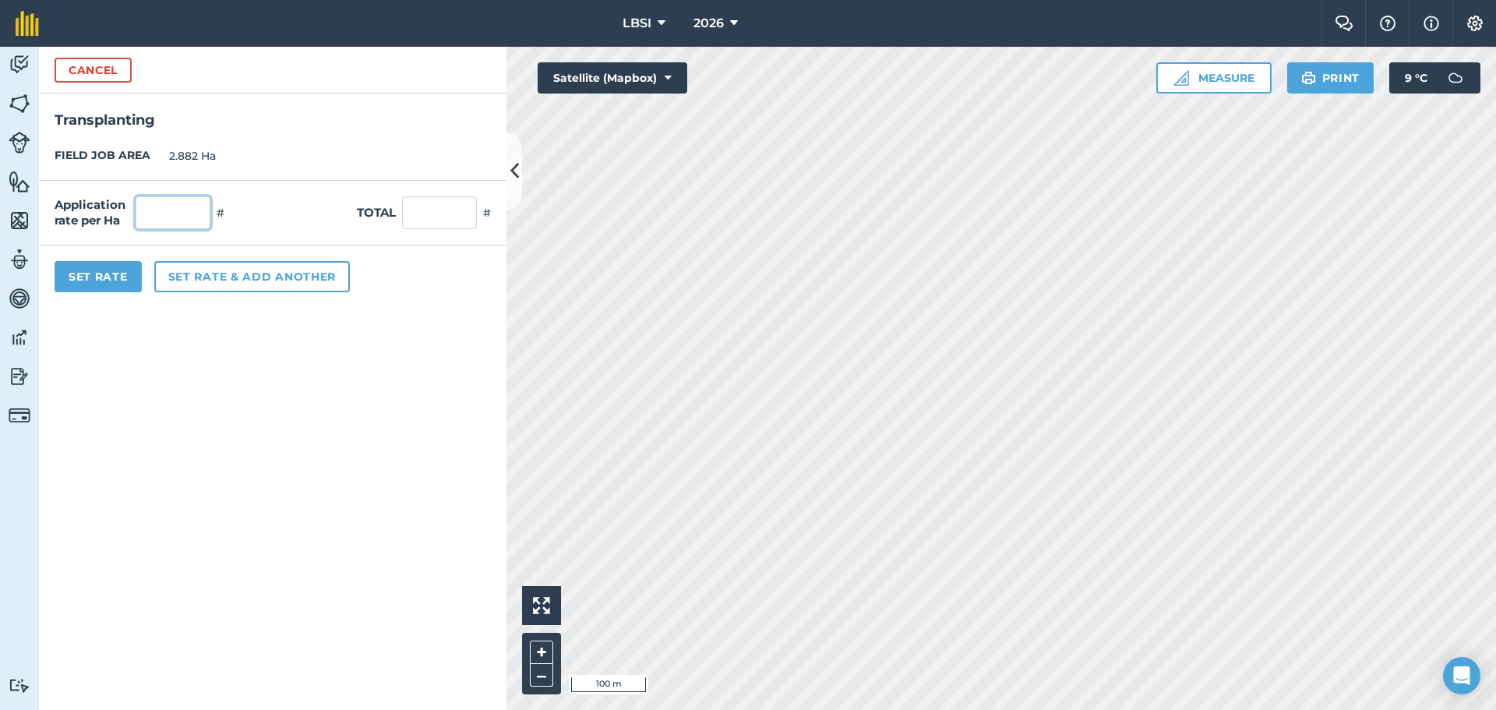
click at [171, 212] on input "text" at bounding box center [173, 212] width 75 height 33
type input "36,000"
type input "103,752"
click at [109, 280] on button "Set Rate" at bounding box center [98, 276] width 87 height 31
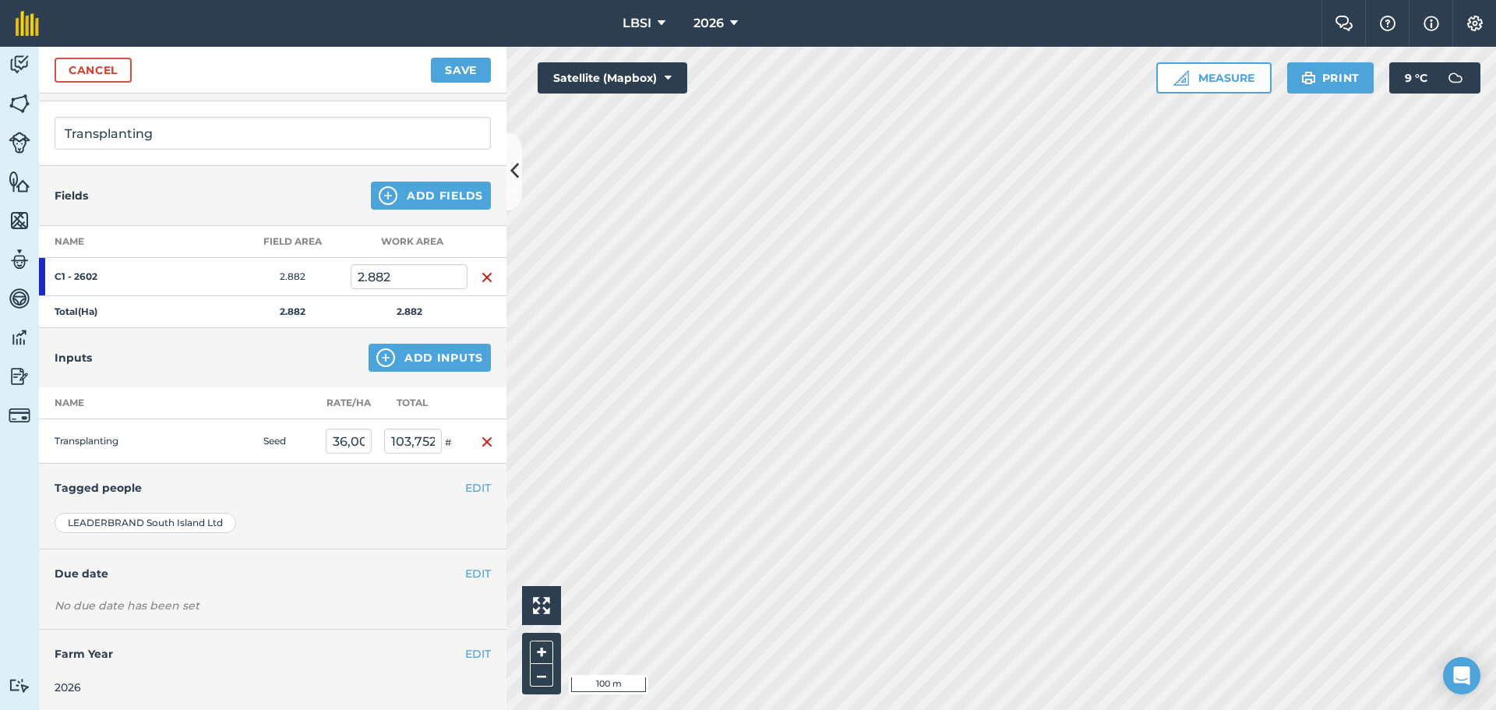
scroll to position [94, 0]
click at [465, 570] on button "EDIT" at bounding box center [478, 571] width 26 height 17
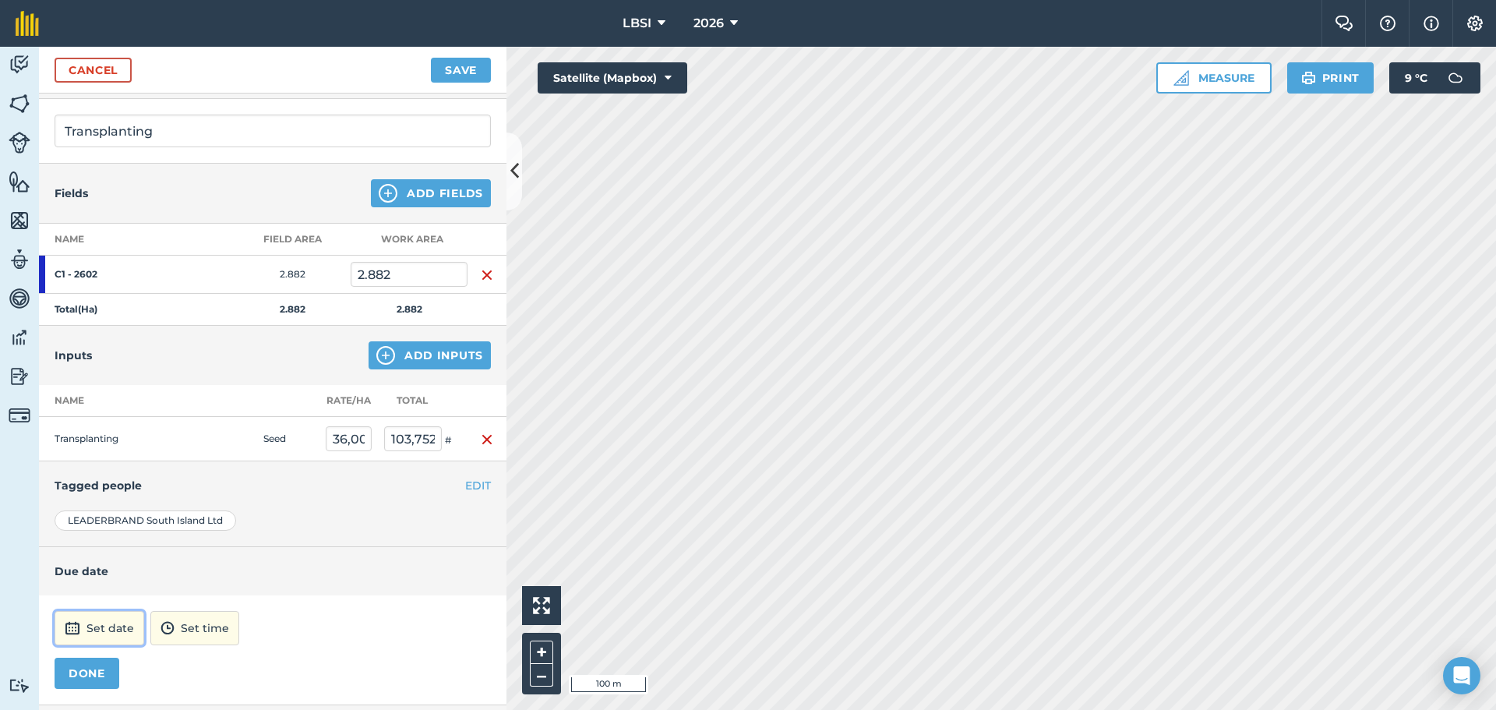
click at [95, 625] on button "Set date" at bounding box center [100, 628] width 90 height 34
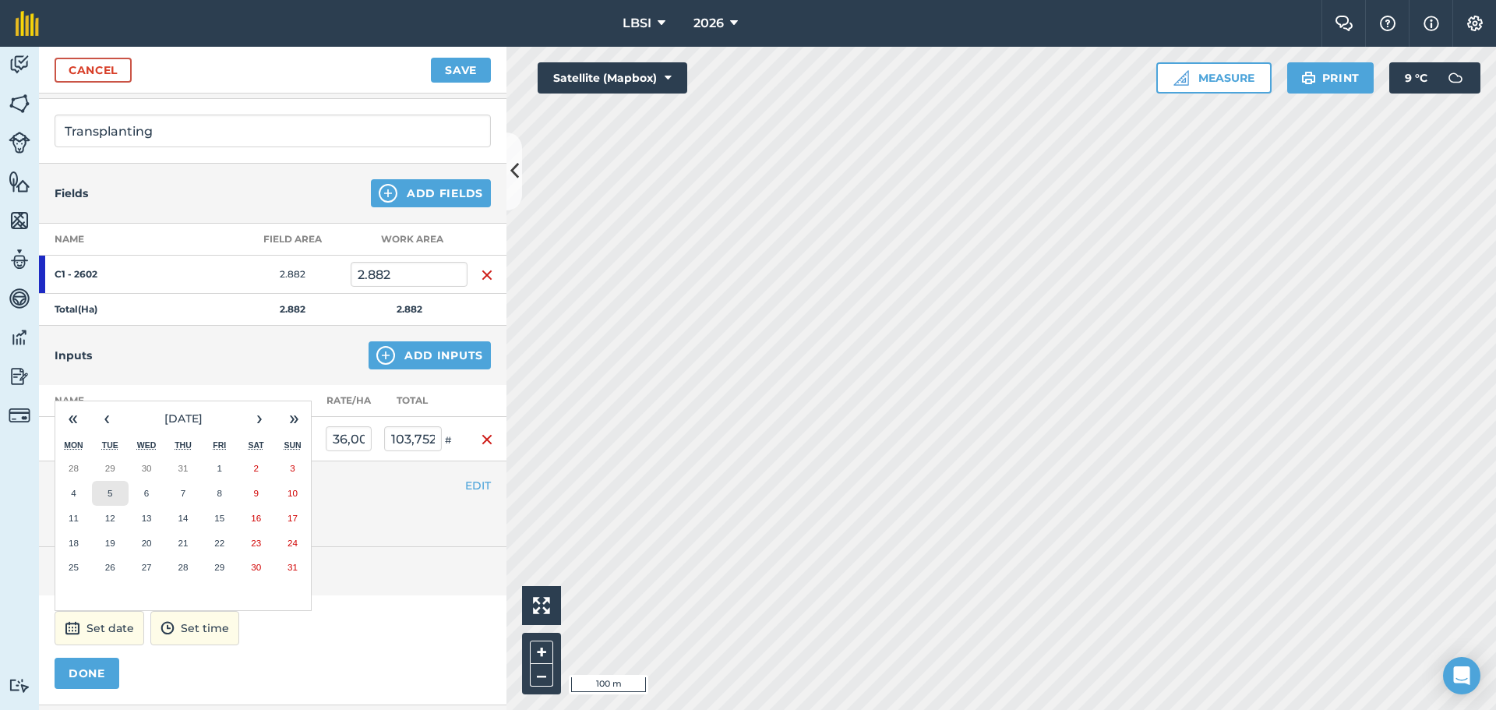
click at [111, 493] on abbr "5" at bounding box center [110, 493] width 5 height 10
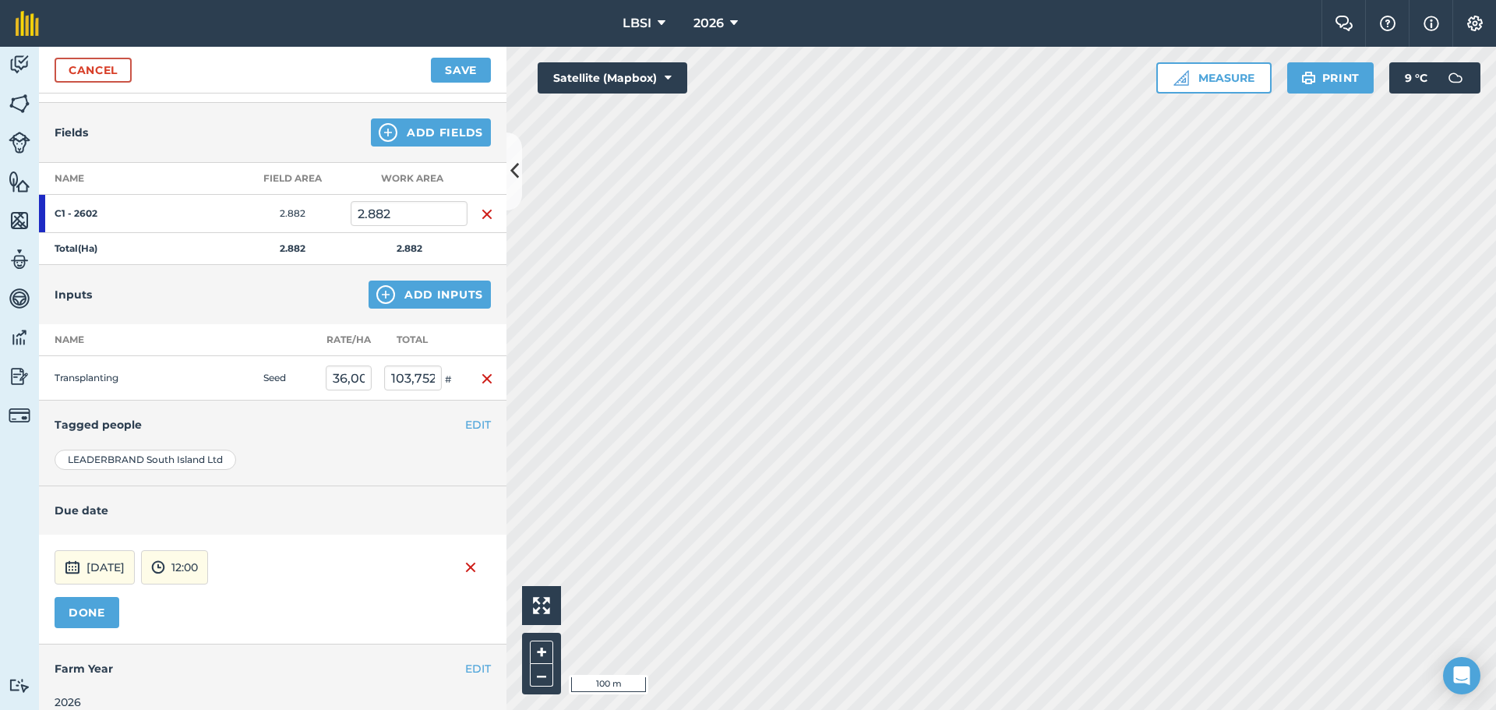
scroll to position [172, 0]
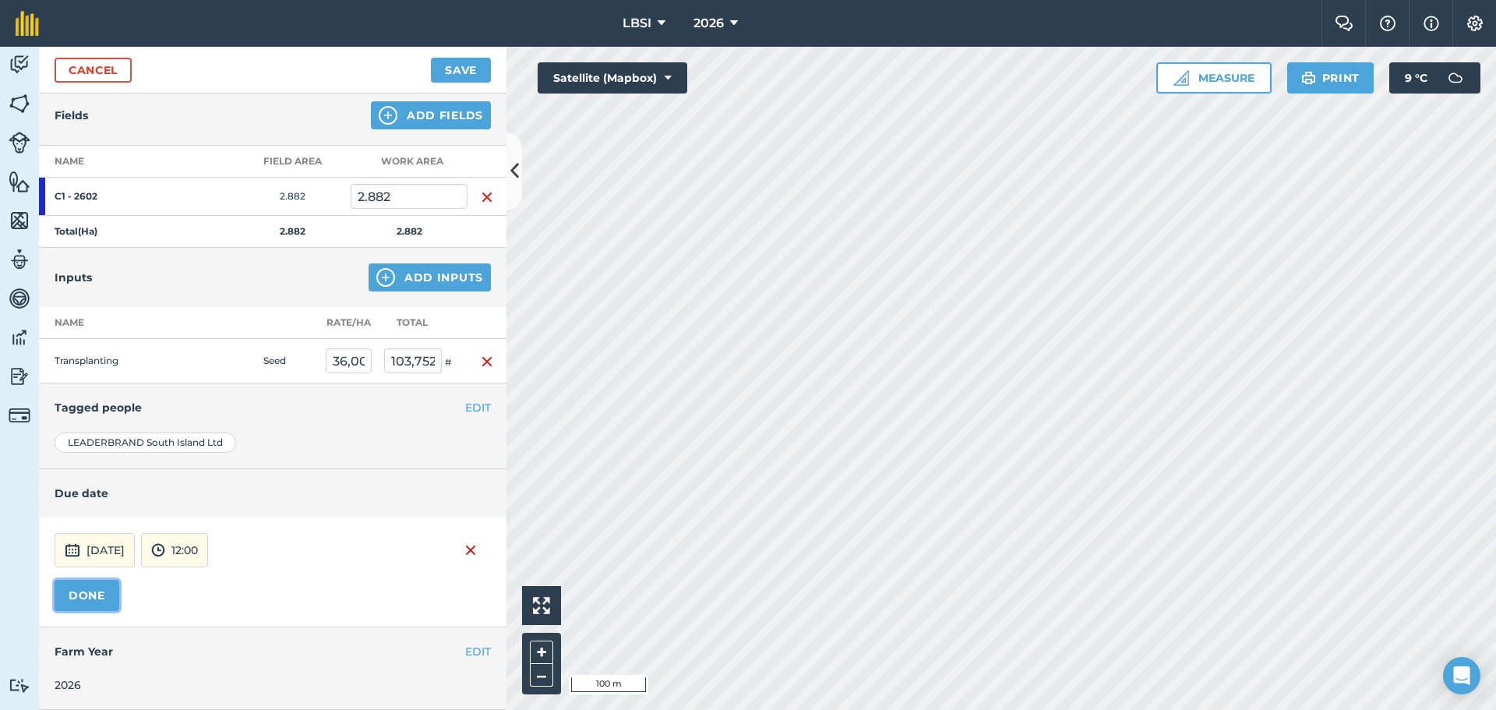
click at [75, 592] on button "DONE" at bounding box center [87, 595] width 65 height 31
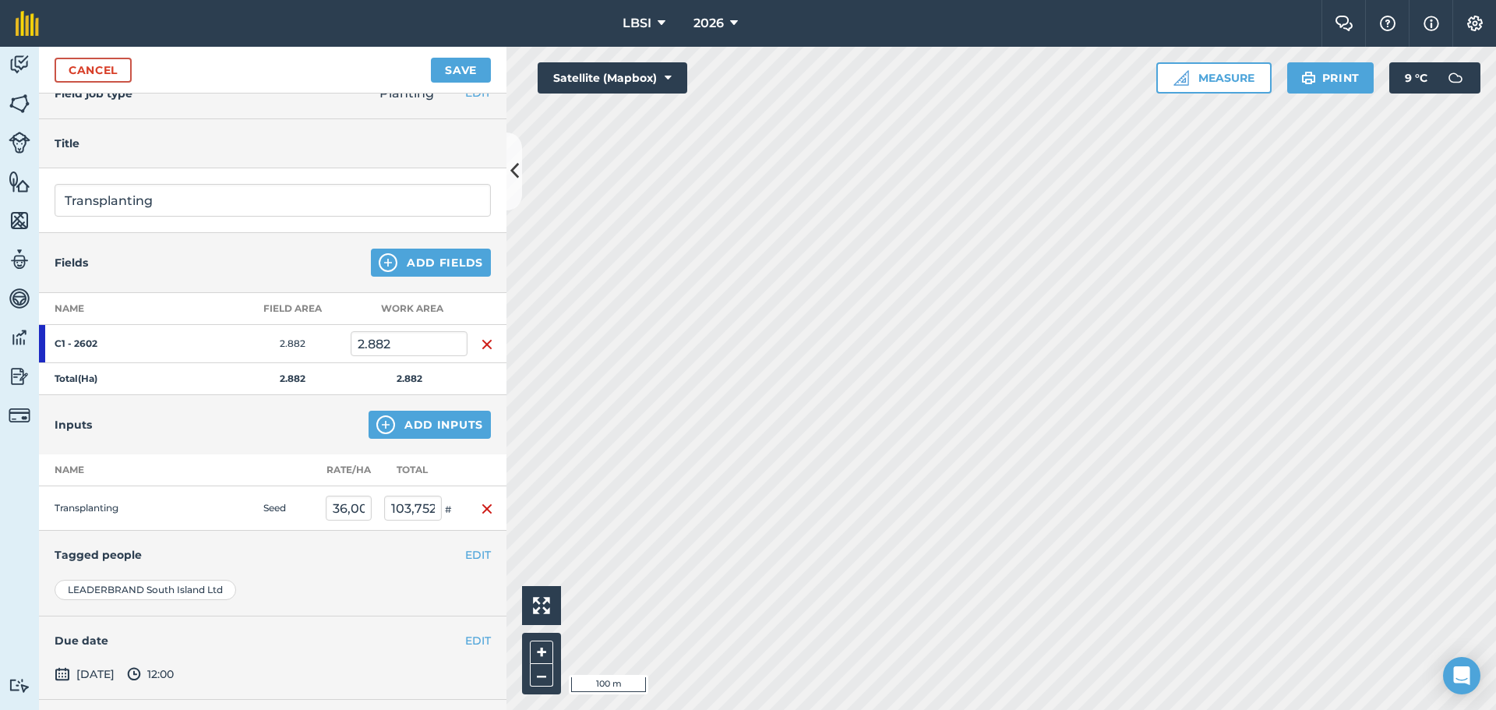
scroll to position [0, 0]
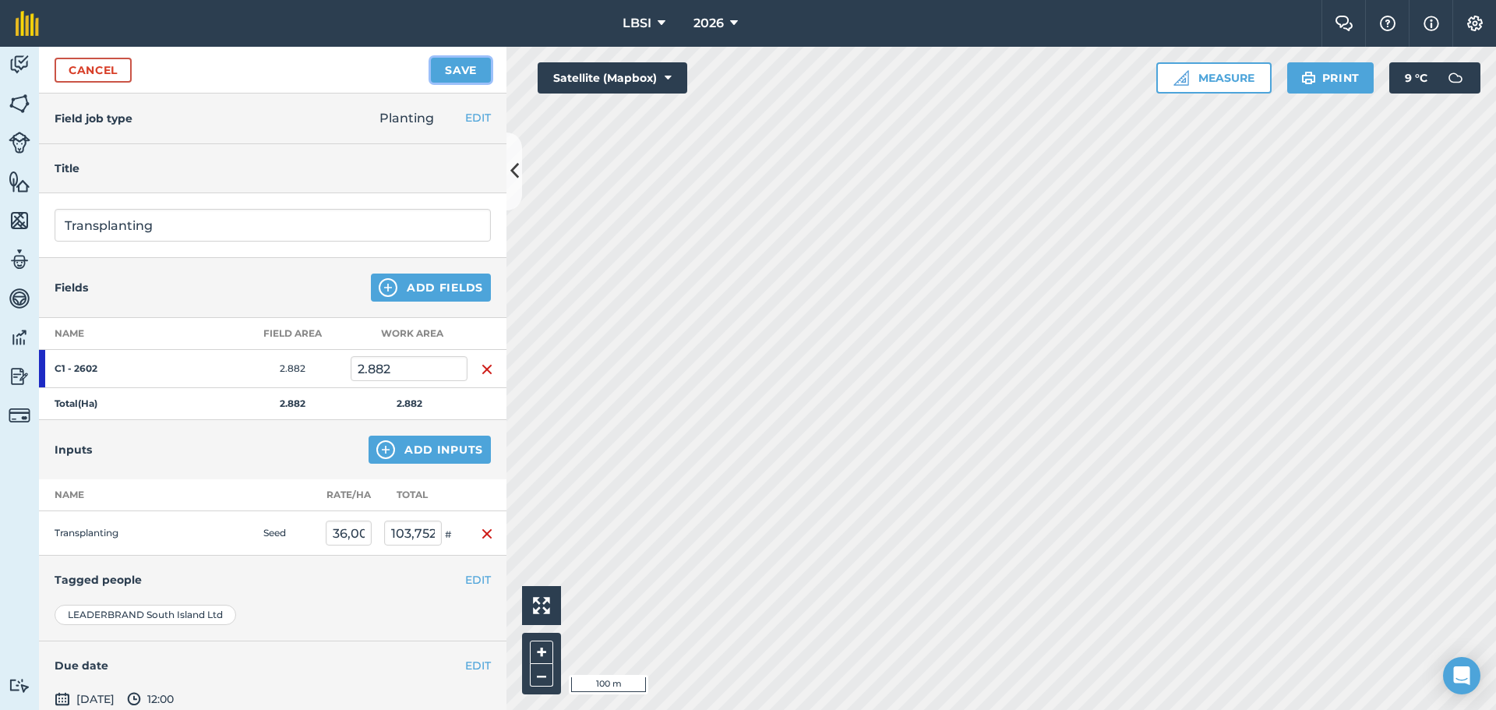
click at [467, 72] on button "Save" at bounding box center [461, 70] width 60 height 25
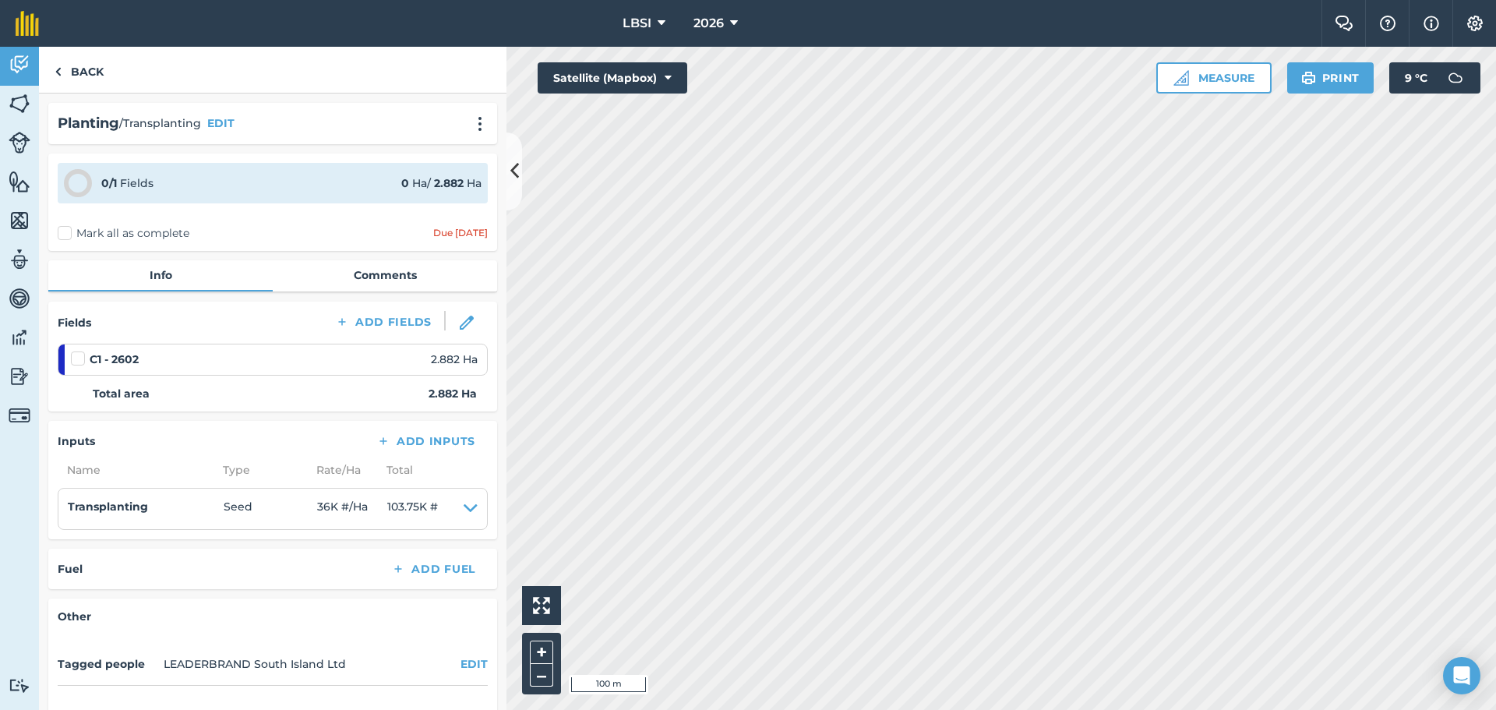
click at [62, 233] on label "Mark all as complete" at bounding box center [124, 233] width 132 height 16
click at [62, 233] on input "Mark all as complete" at bounding box center [63, 230] width 10 height 10
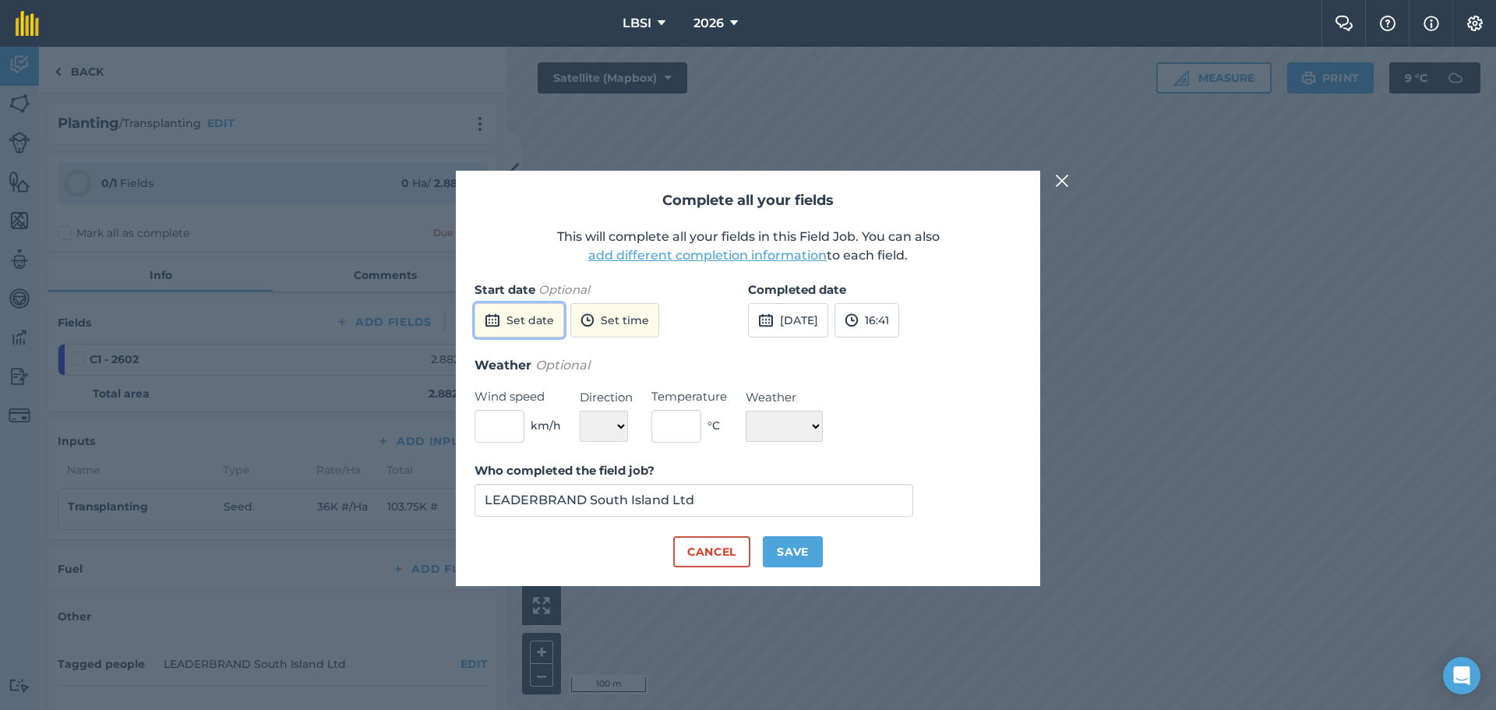
click at [529, 329] on button "Set date" at bounding box center [520, 320] width 90 height 34
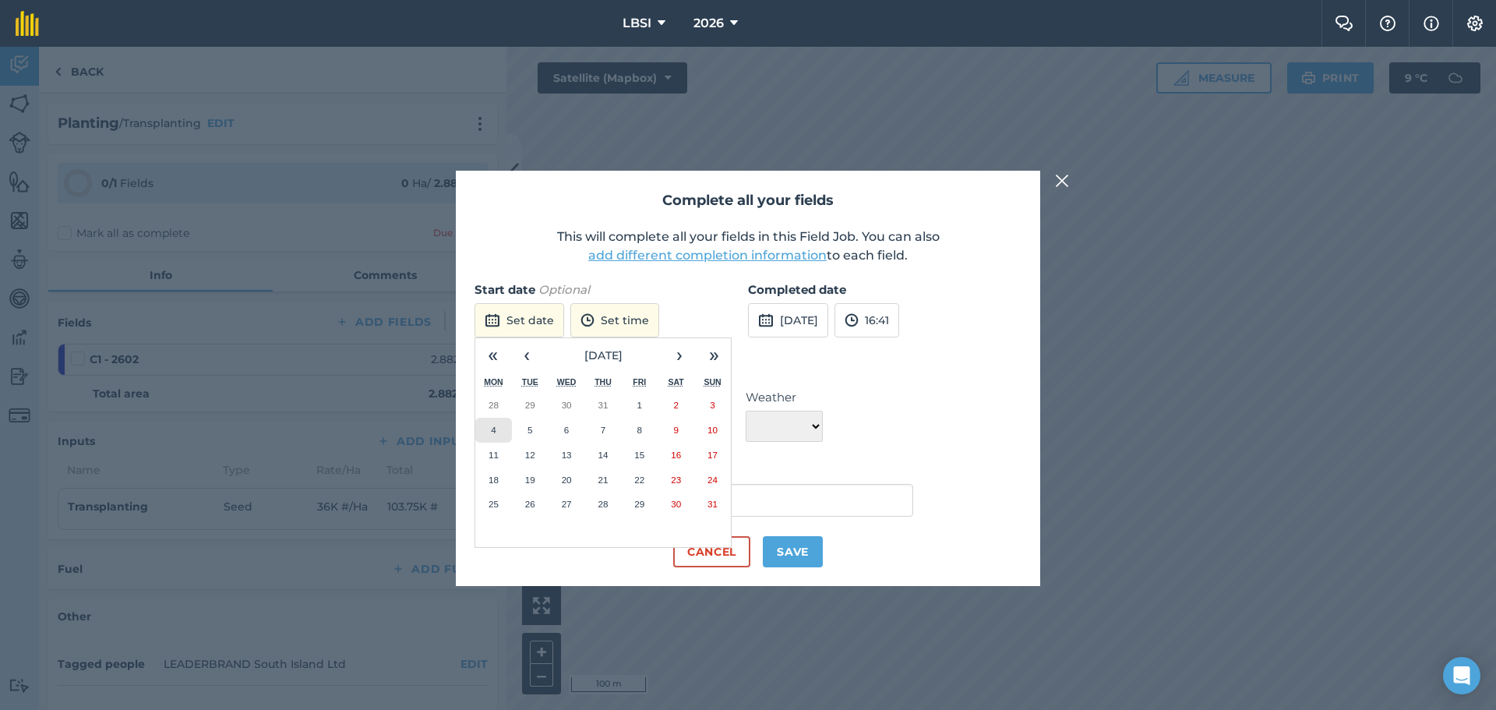
click at [487, 435] on button "4" at bounding box center [493, 430] width 37 height 25
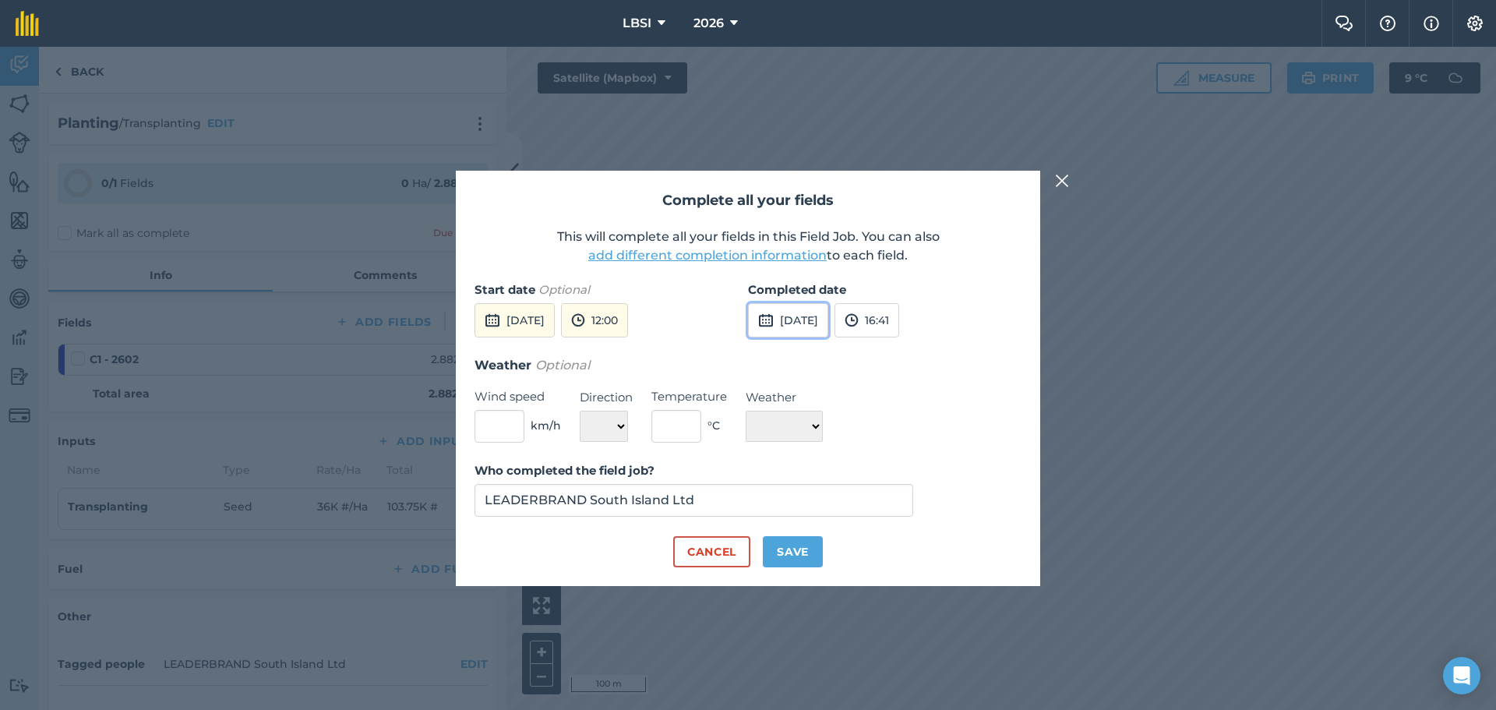
click at [816, 316] on button "[DATE]" at bounding box center [788, 320] width 80 height 34
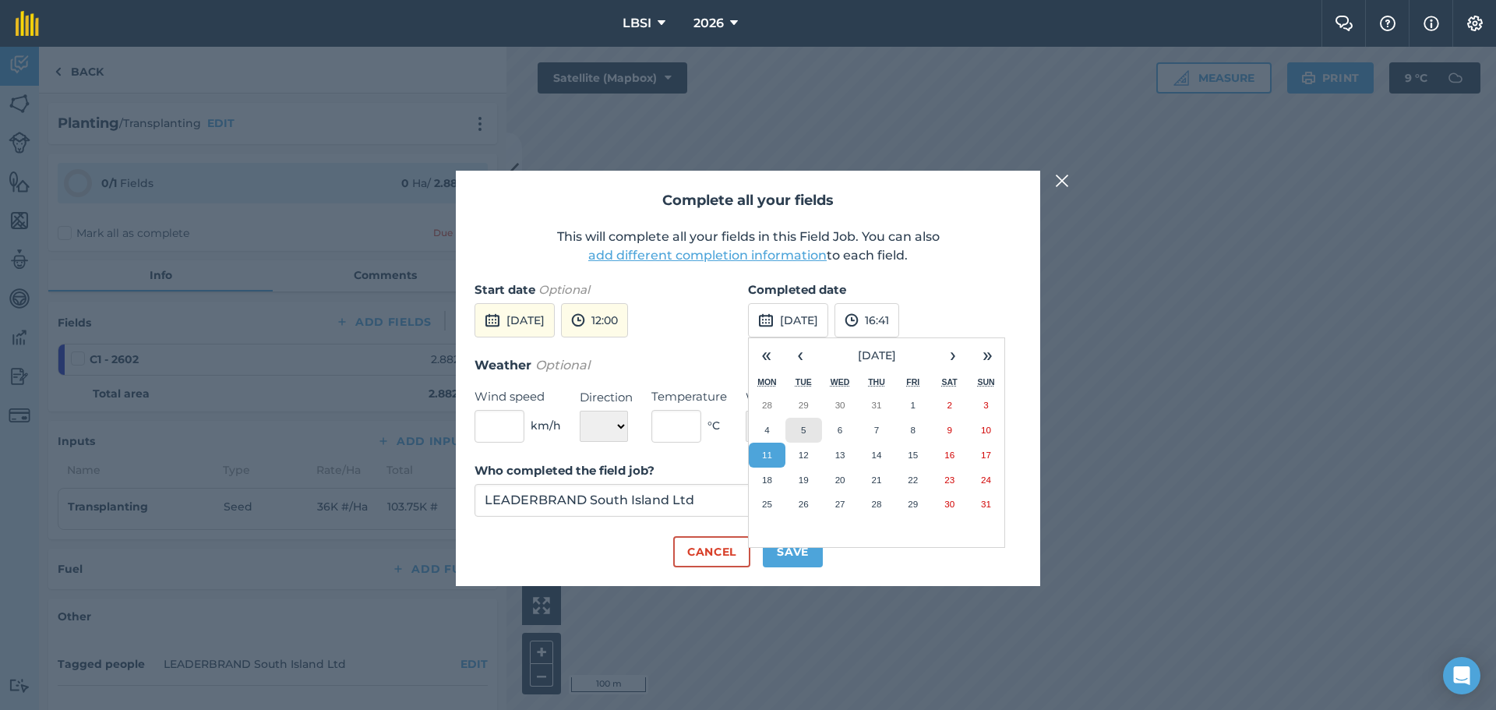
click at [803, 429] on abbr "5" at bounding box center [803, 430] width 5 height 10
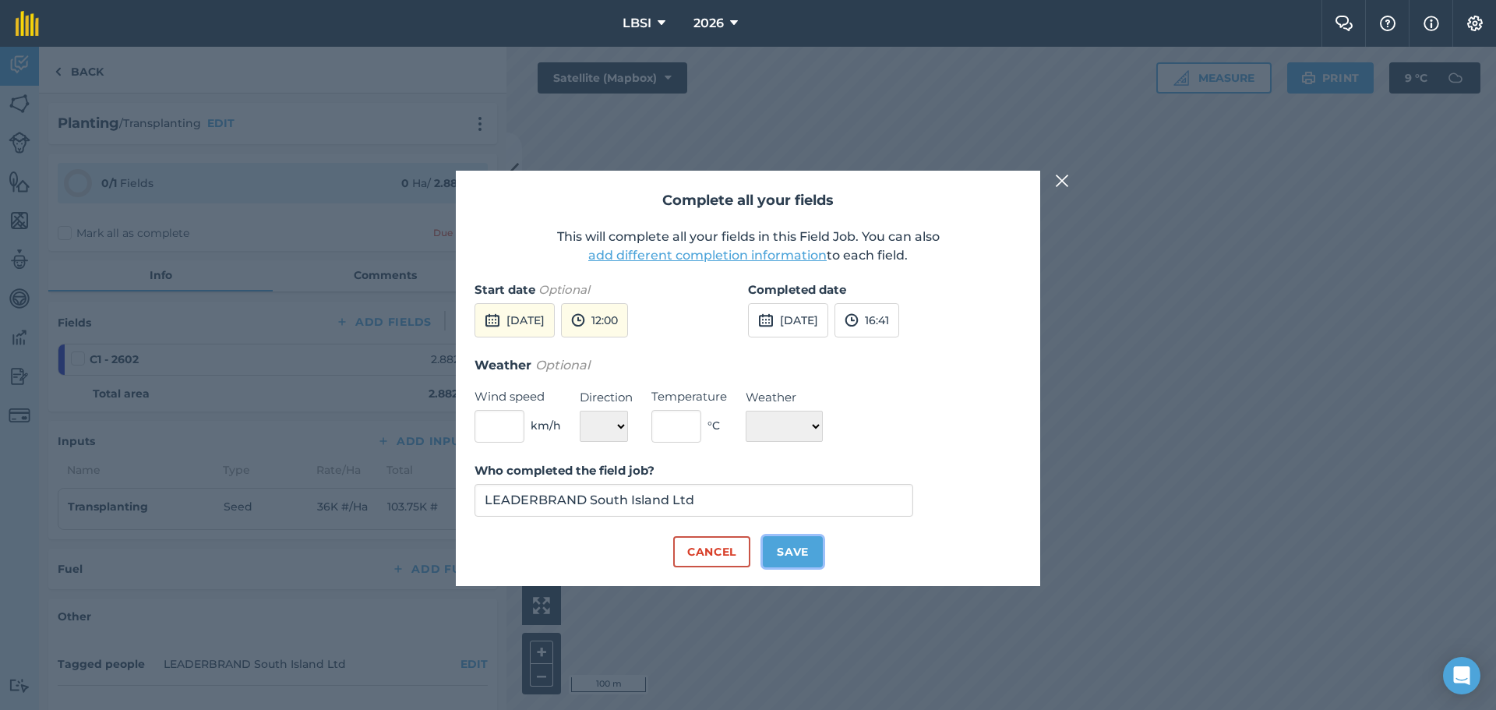
click at [791, 549] on button "Save" at bounding box center [793, 551] width 60 height 31
checkbox input "true"
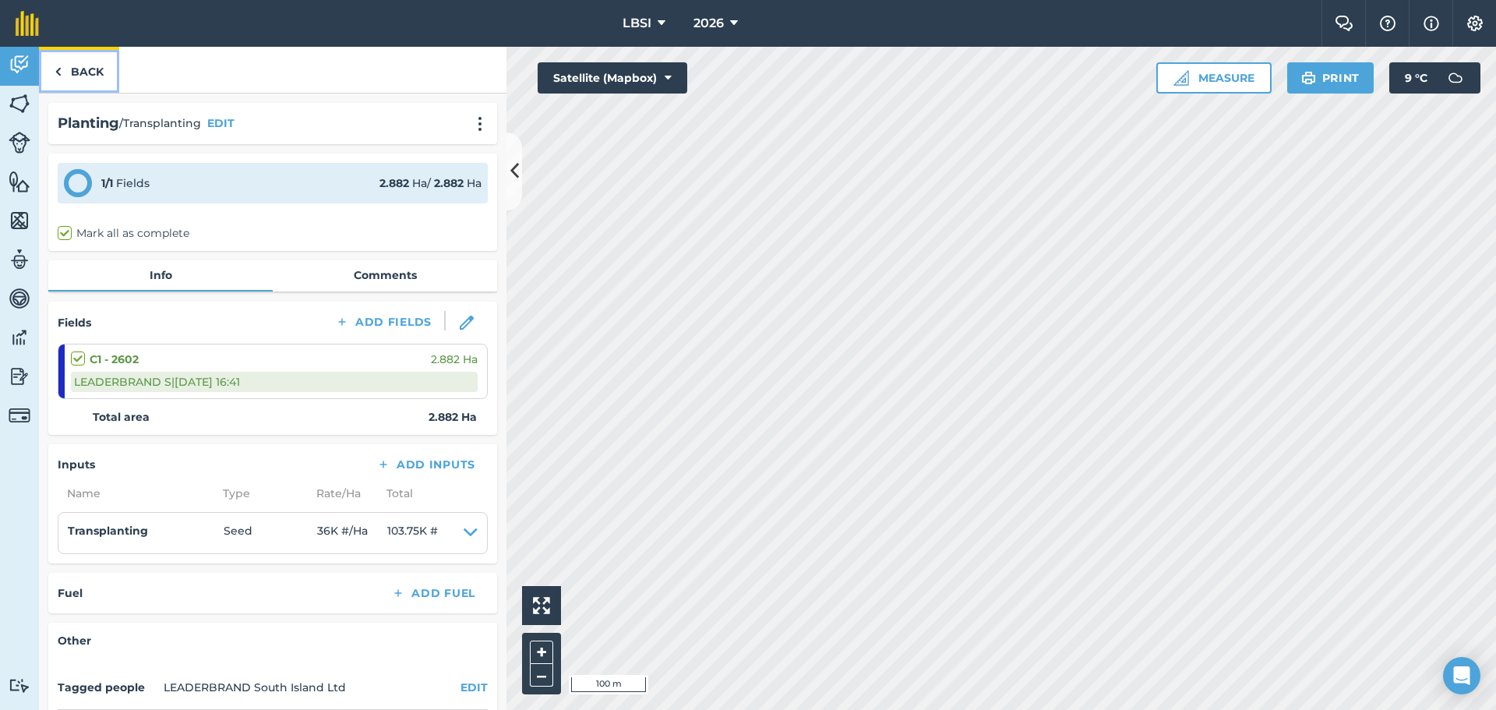
click at [61, 69] on img at bounding box center [58, 71] width 7 height 19
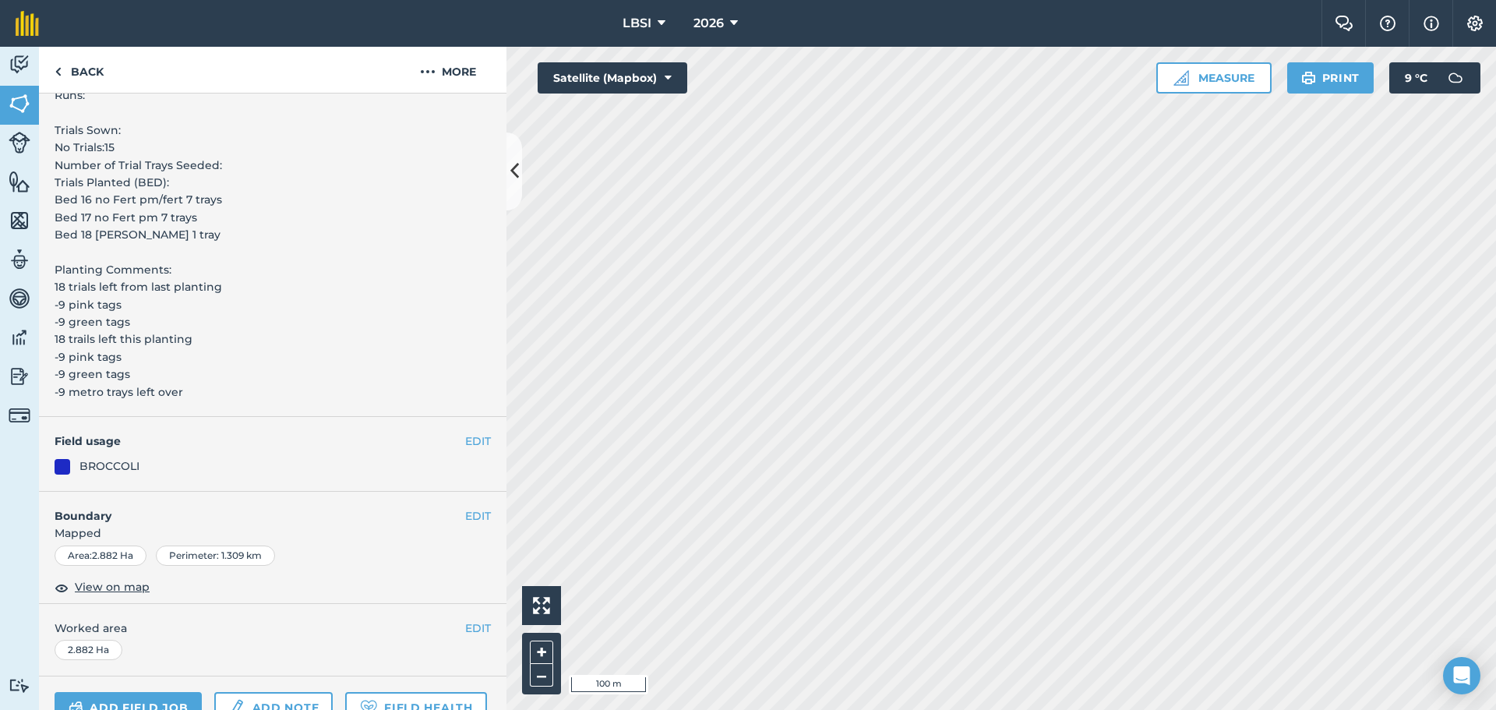
scroll to position [744, 0]
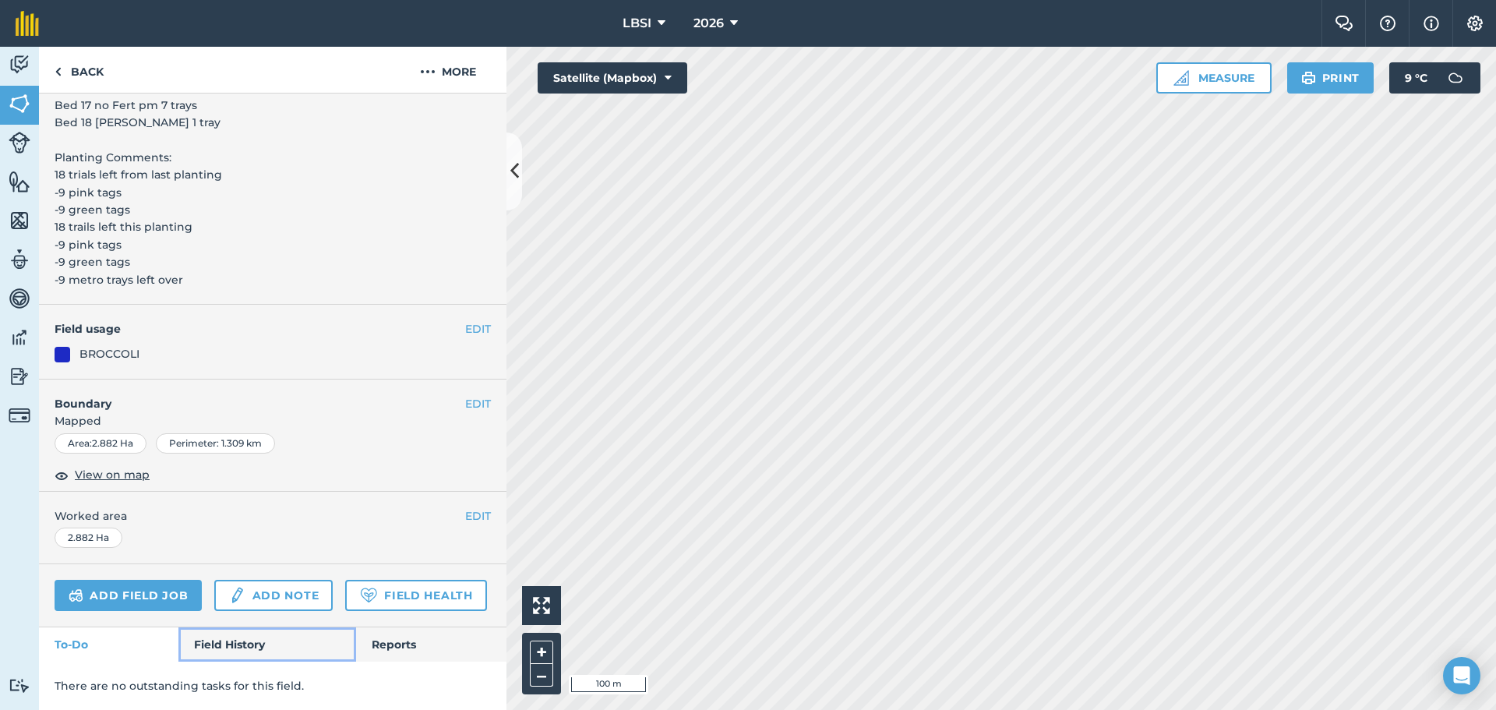
click at [221, 651] on link "Field History" at bounding box center [266, 644] width 177 height 34
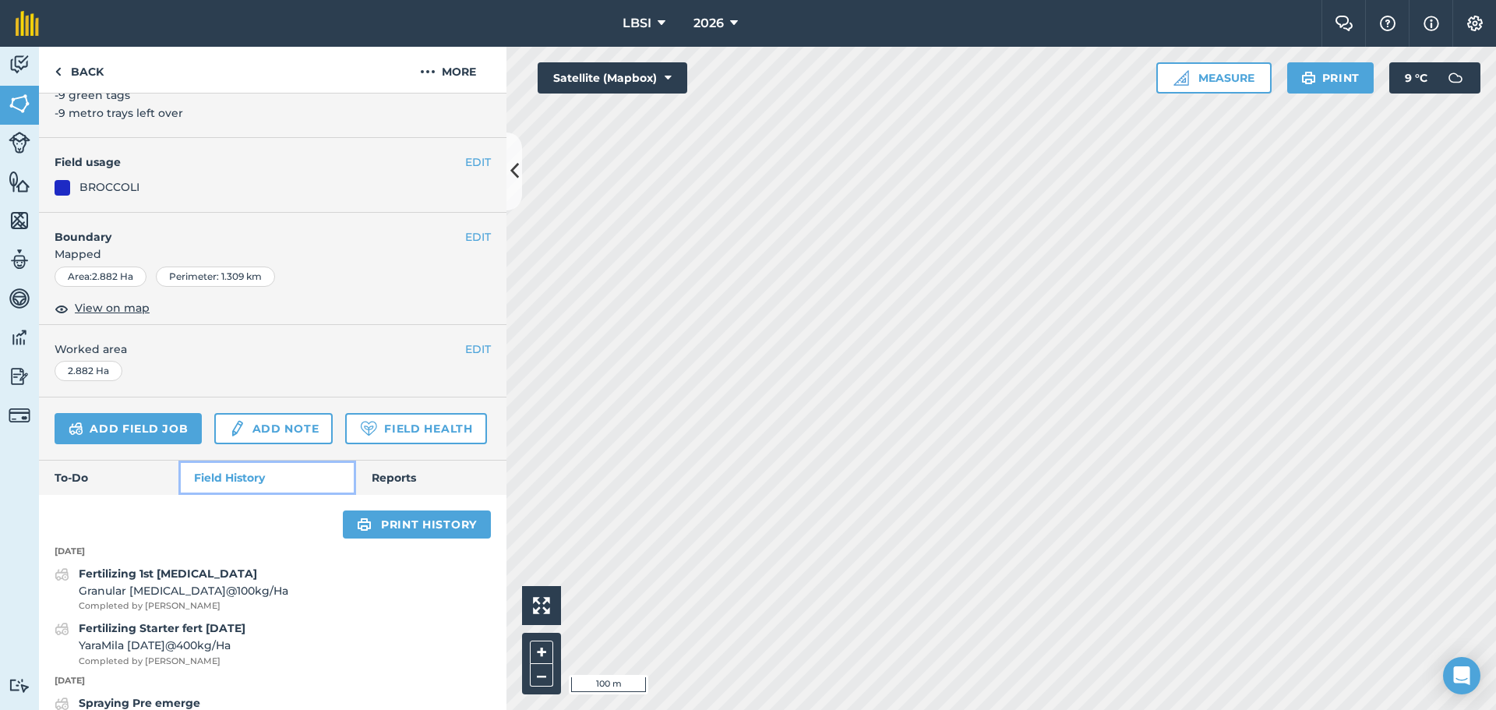
scroll to position [1052, 0]
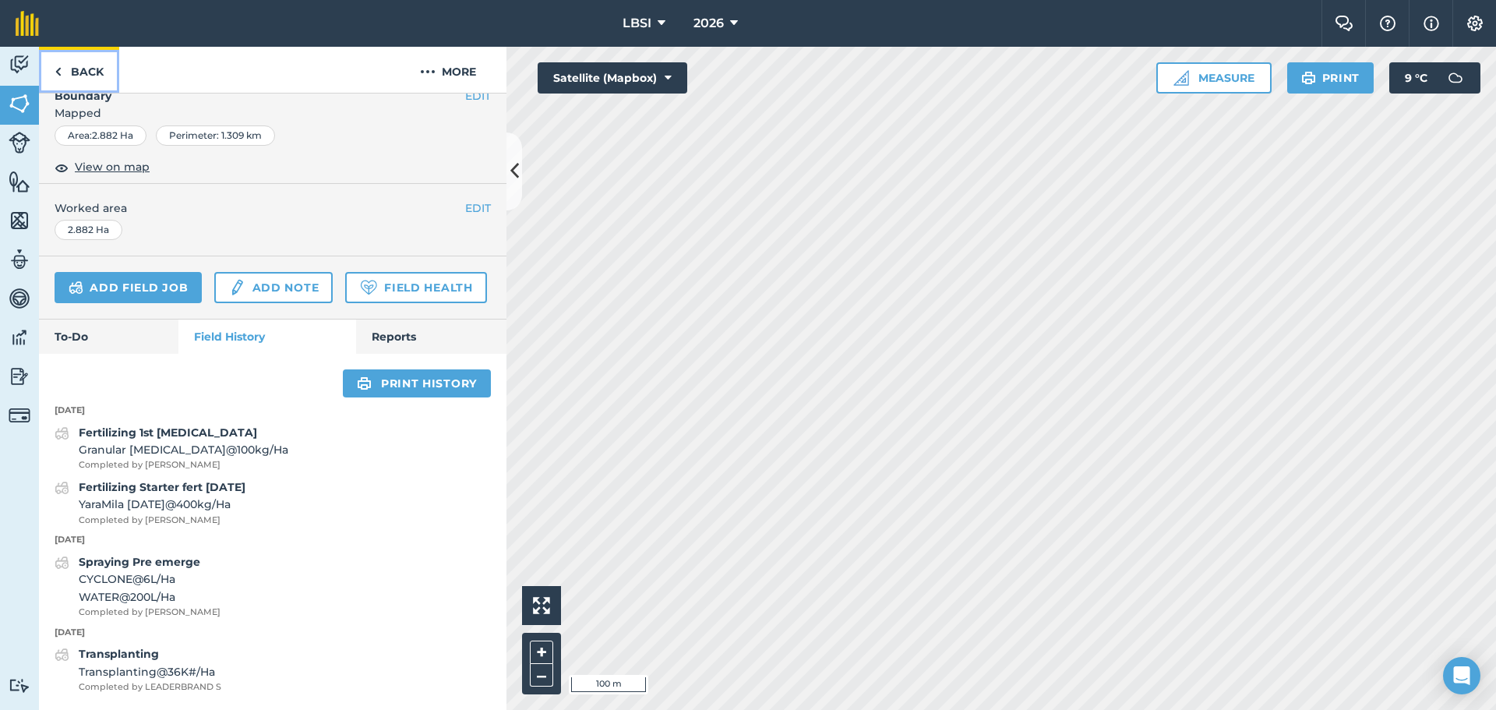
click at [61, 70] on img at bounding box center [58, 71] width 7 height 19
